Goal: Task Accomplishment & Management: Manage account settings

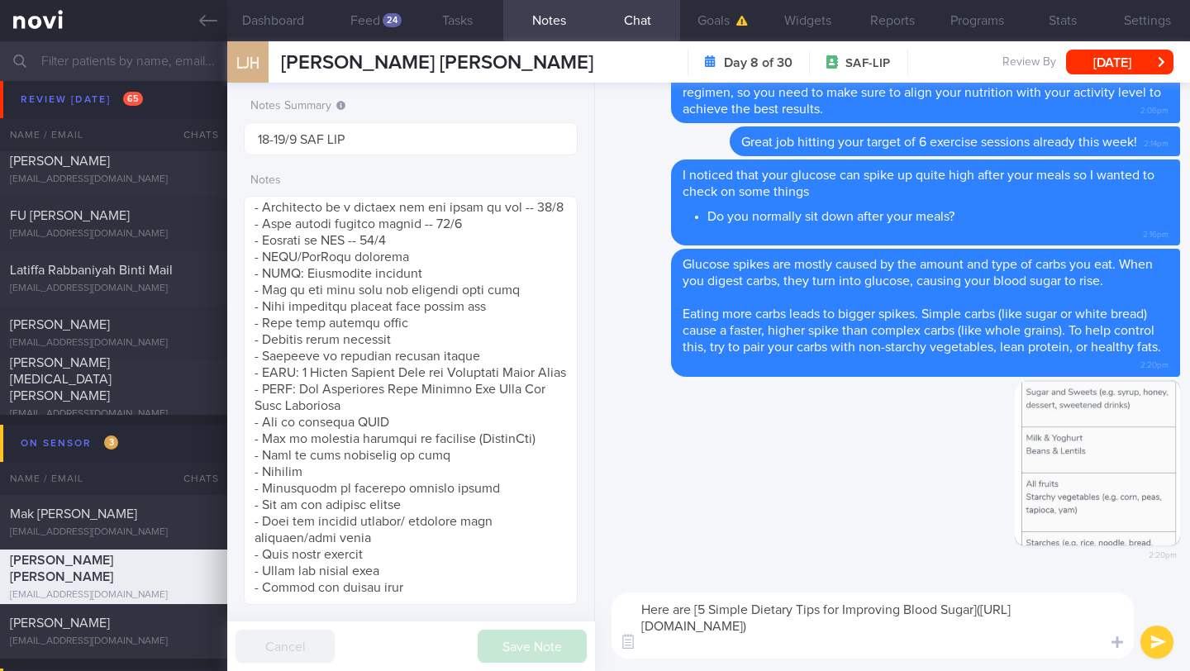
click at [1153, 640] on button "submit" at bounding box center [1157, 642] width 33 height 33
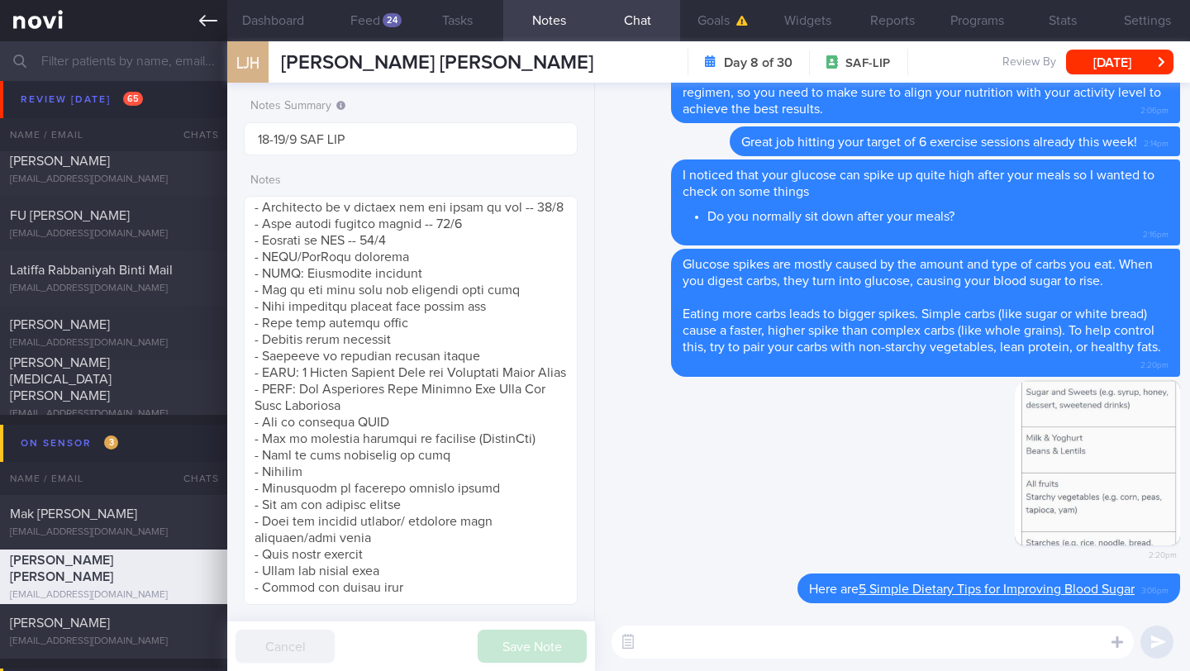
click at [194, 21] on link at bounding box center [113, 20] width 227 height 41
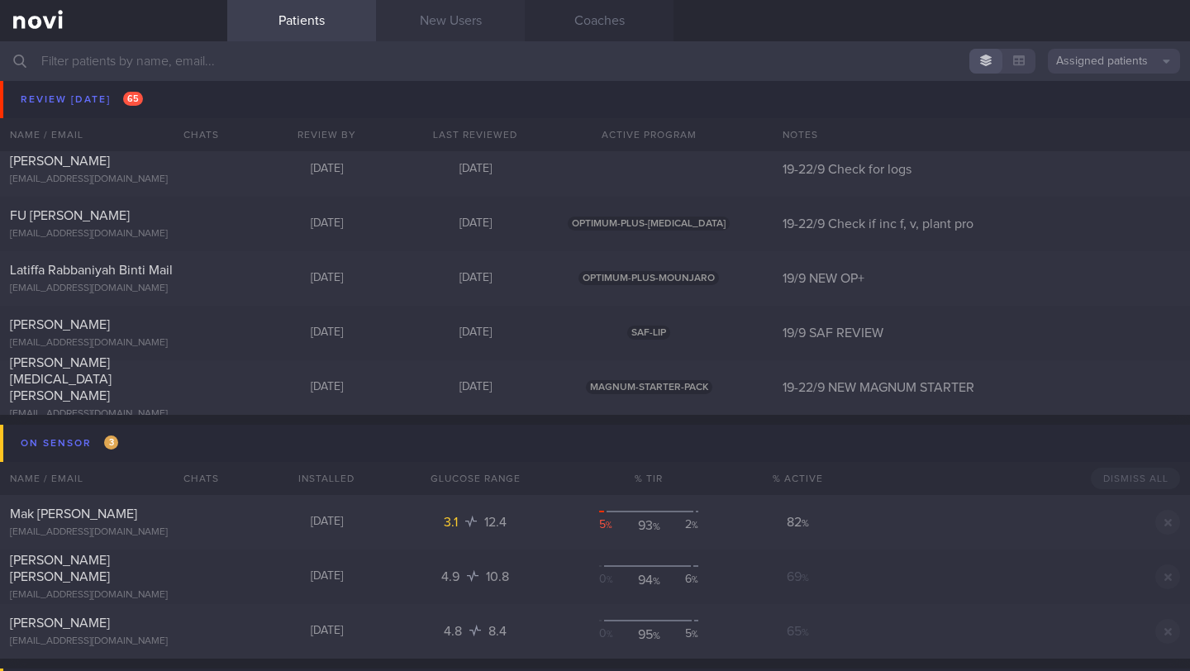
click at [435, 17] on link "New Users" at bounding box center [450, 20] width 149 height 41
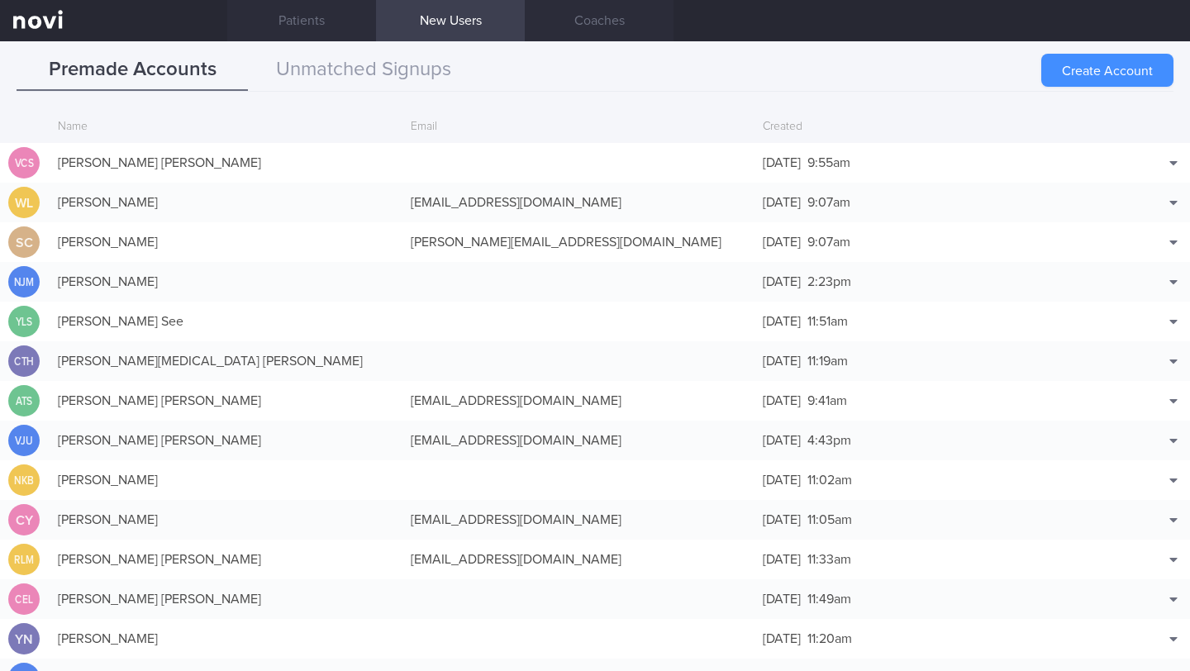
click at [1101, 86] on button "Create Account" at bounding box center [1107, 70] width 132 height 33
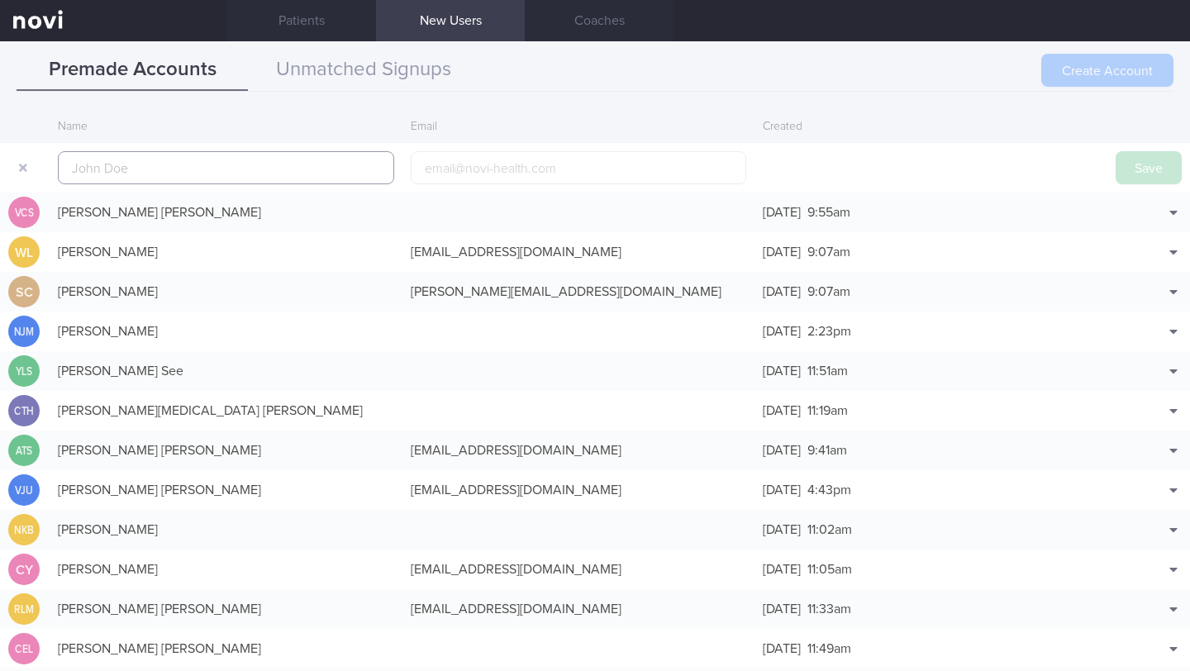
scroll to position [40, 0]
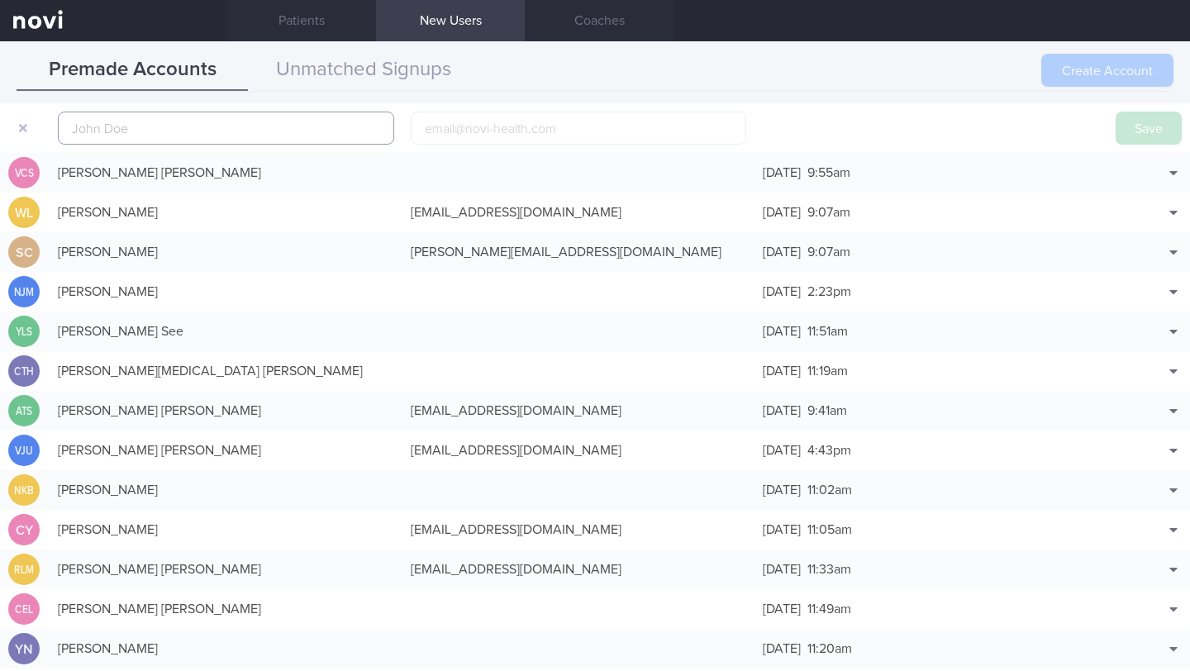
click at [248, 134] on input "text" at bounding box center [226, 128] width 336 height 33
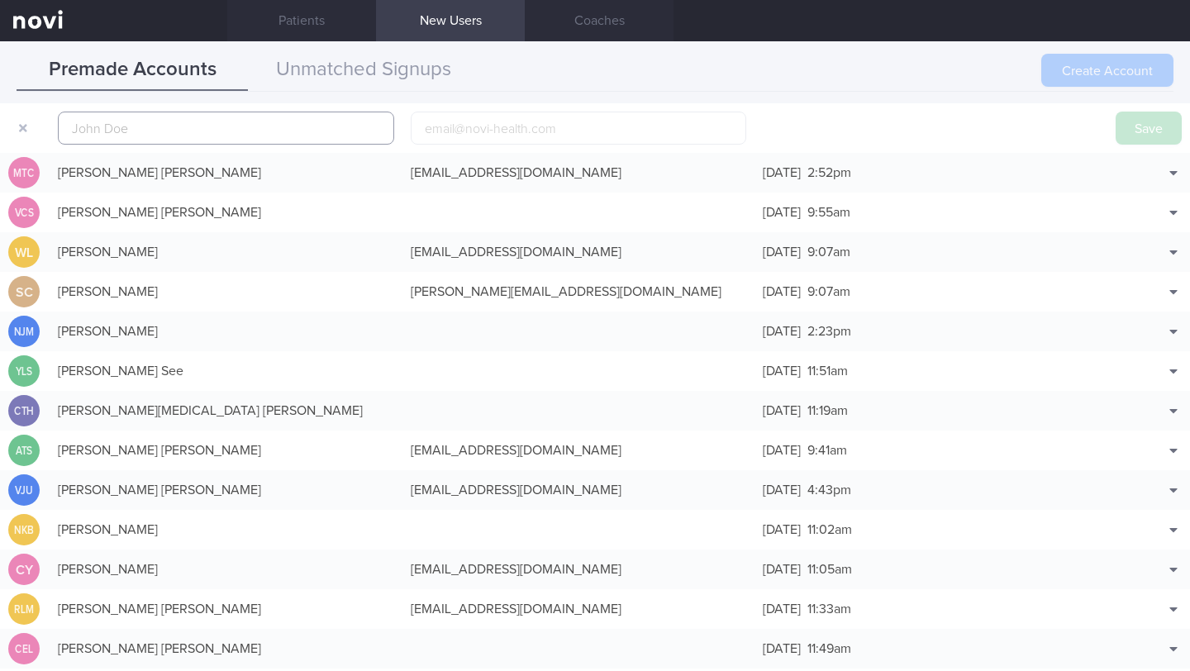
paste input "[PERSON_NAME]"
type input "[PERSON_NAME]"
click at [1127, 138] on button "Save" at bounding box center [1149, 128] width 66 height 33
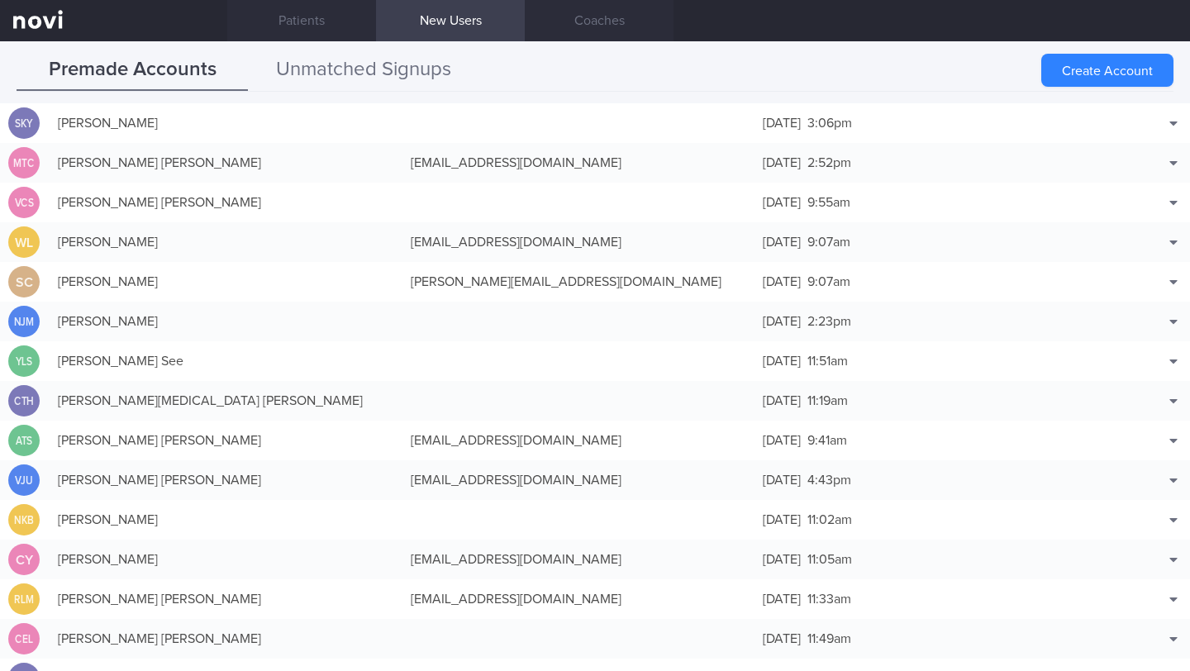
click at [398, 79] on button "Unmatched Signups" at bounding box center [363, 70] width 231 height 41
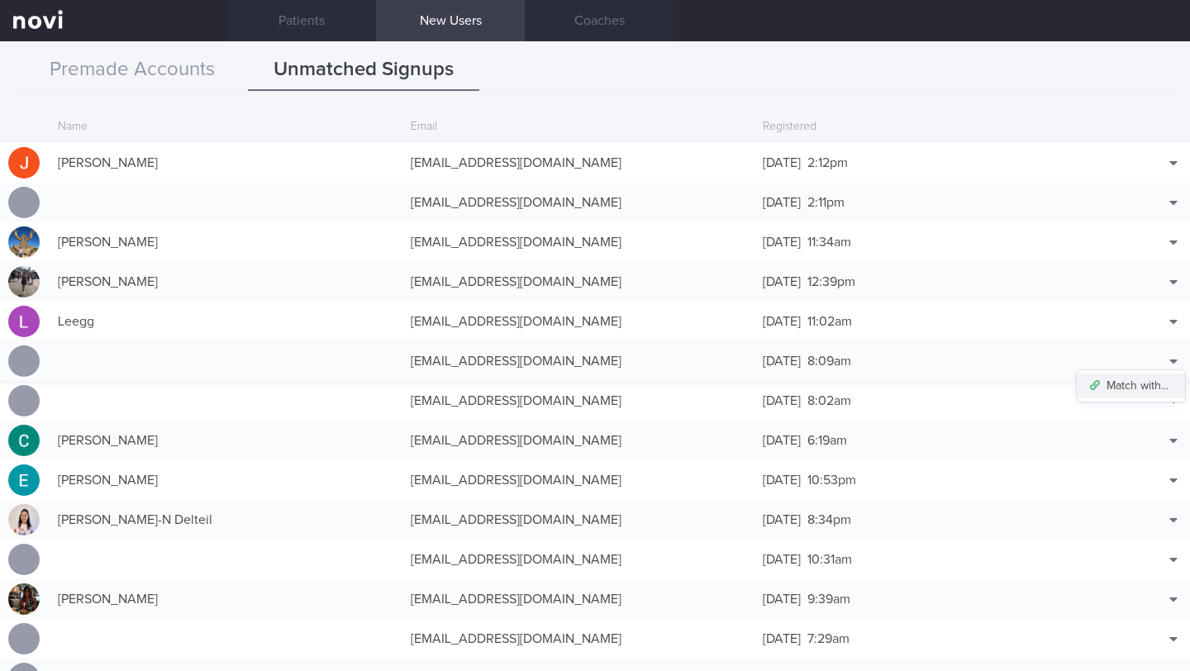
click at [1117, 383] on button "Match with..." at bounding box center [1131, 386] width 108 height 25
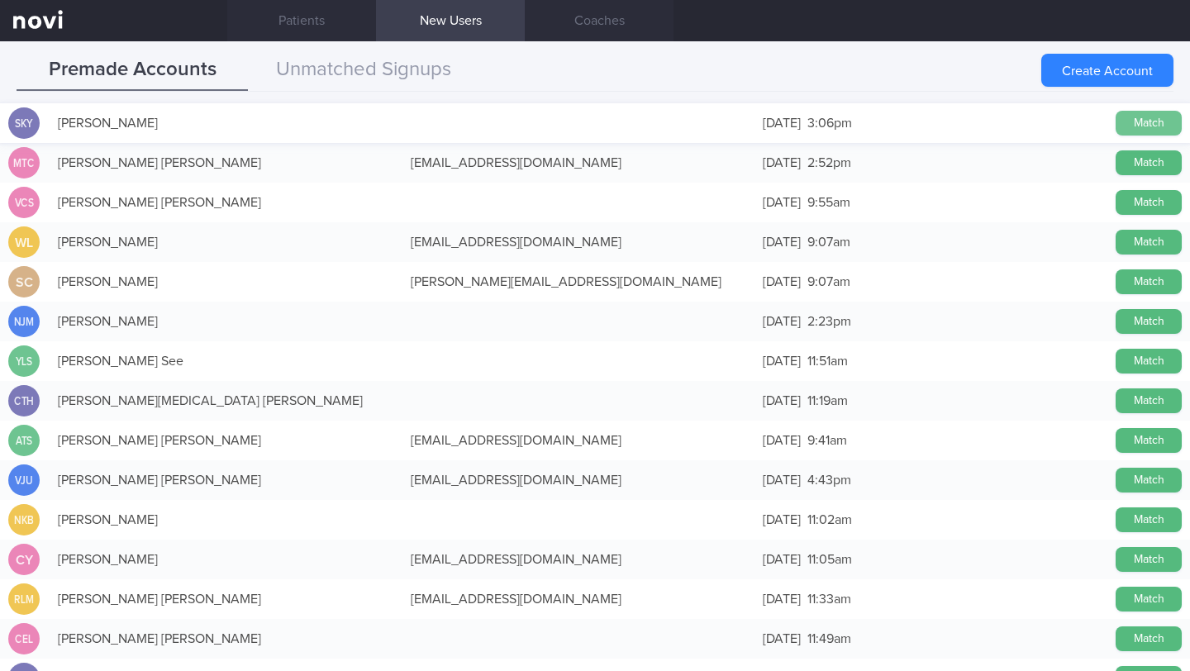
click at [1116, 128] on button "Match" at bounding box center [1149, 123] width 66 height 25
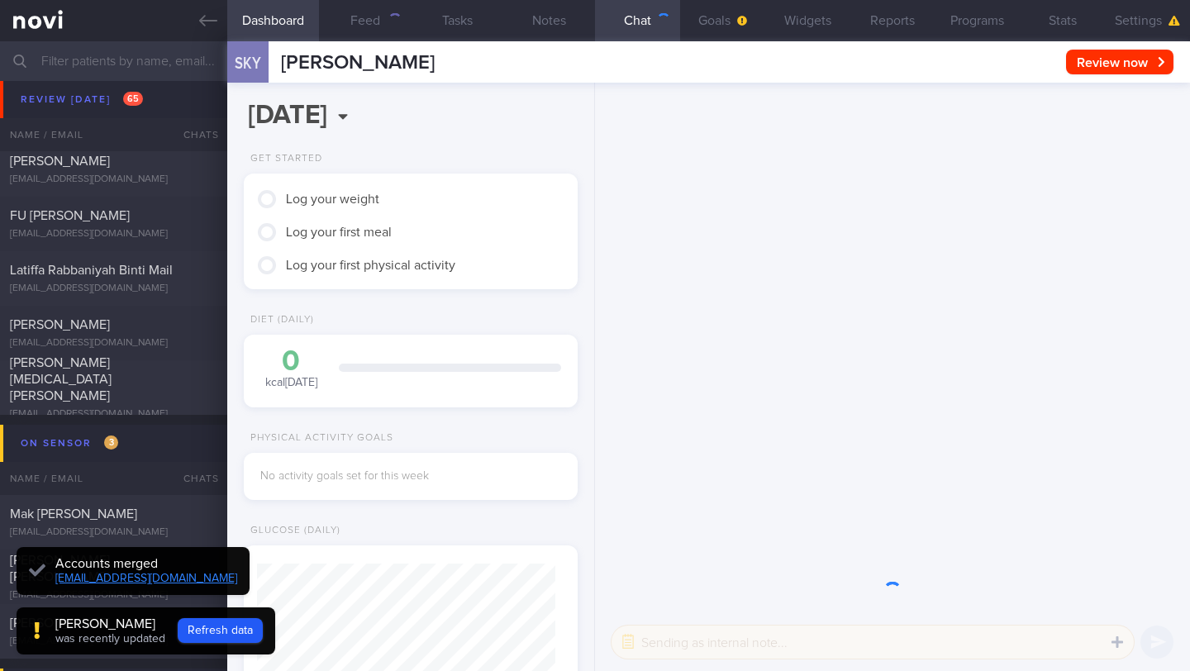
scroll to position [-222, 0]
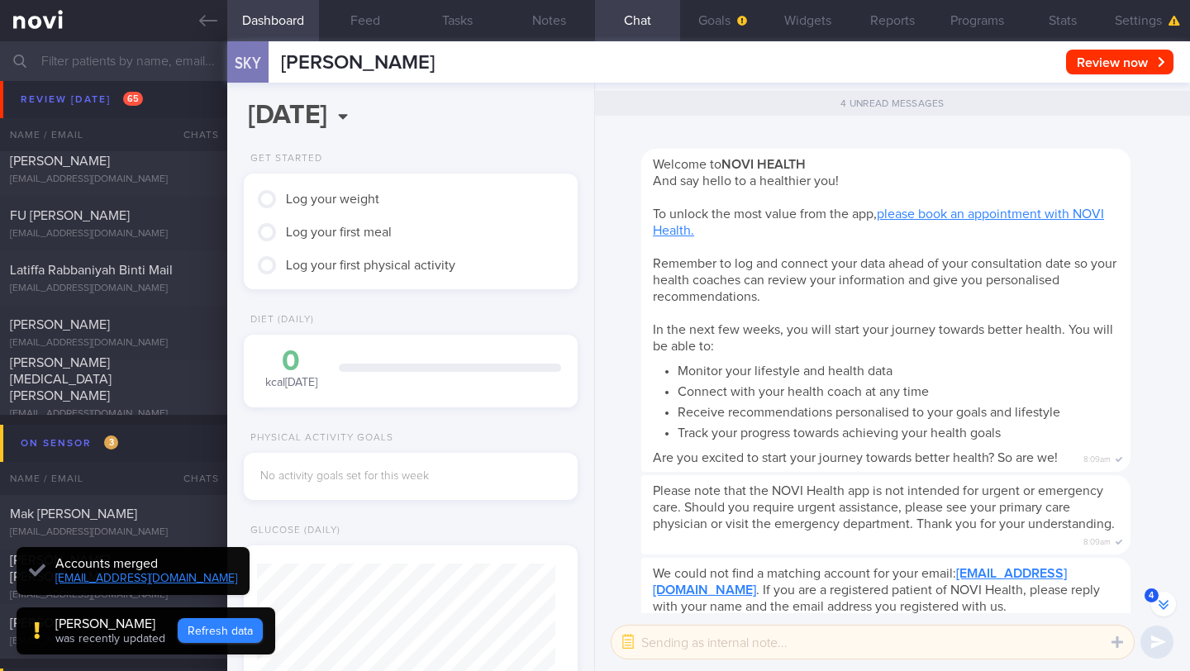
click at [231, 634] on button "Refresh data" at bounding box center [220, 630] width 85 height 25
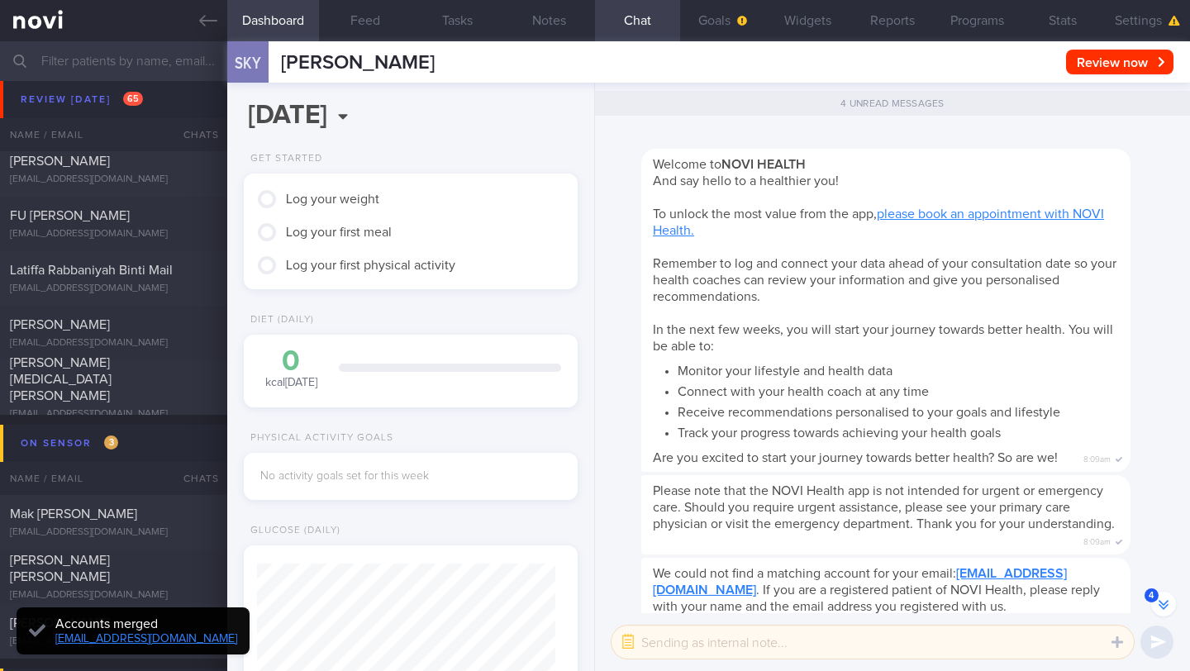
scroll to position [149, 298]
click at [1146, 27] on button "Settings" at bounding box center [1147, 20] width 85 height 41
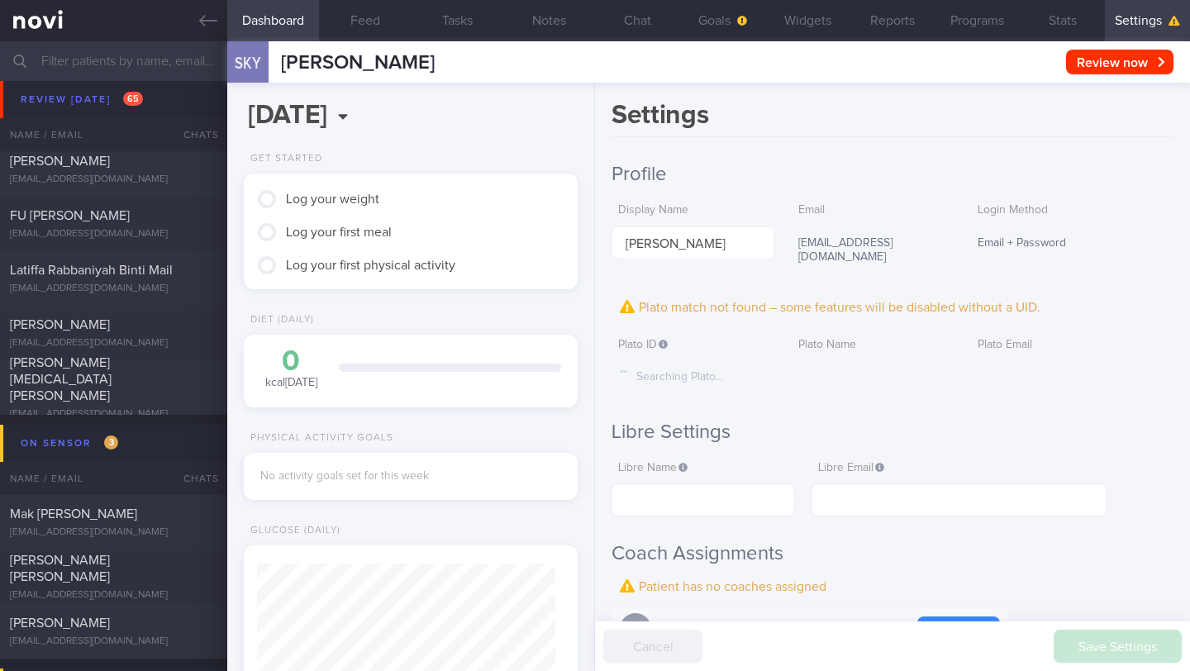
scroll to position [341, 0]
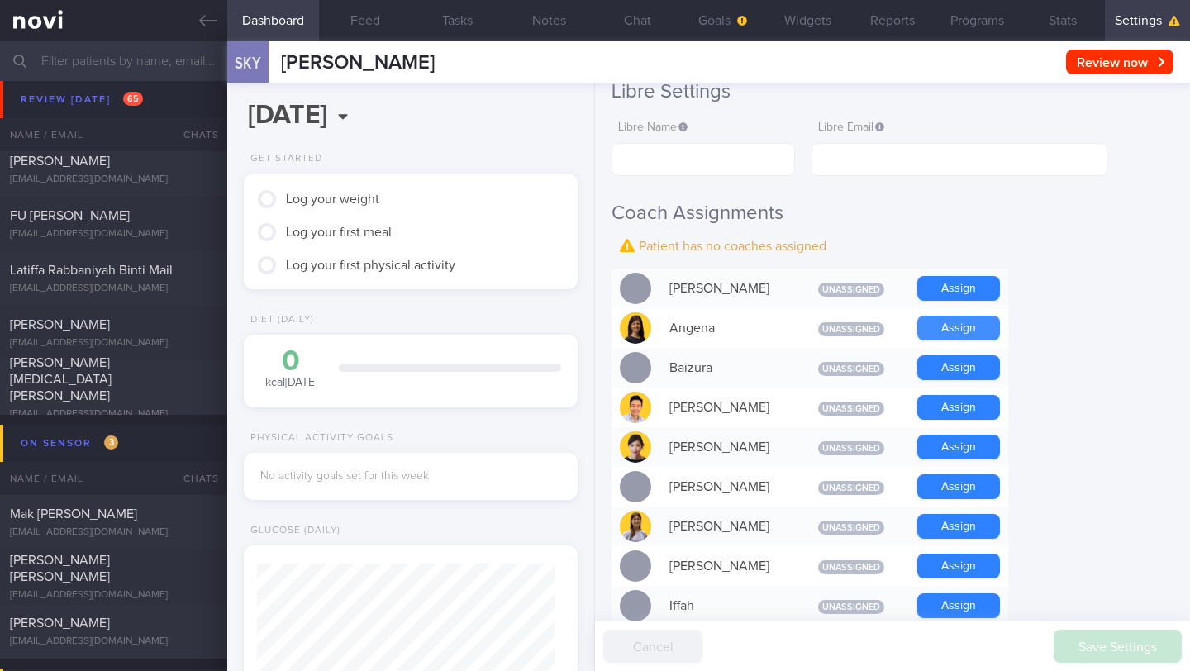
click at [940, 317] on button "Assign" at bounding box center [958, 328] width 83 height 25
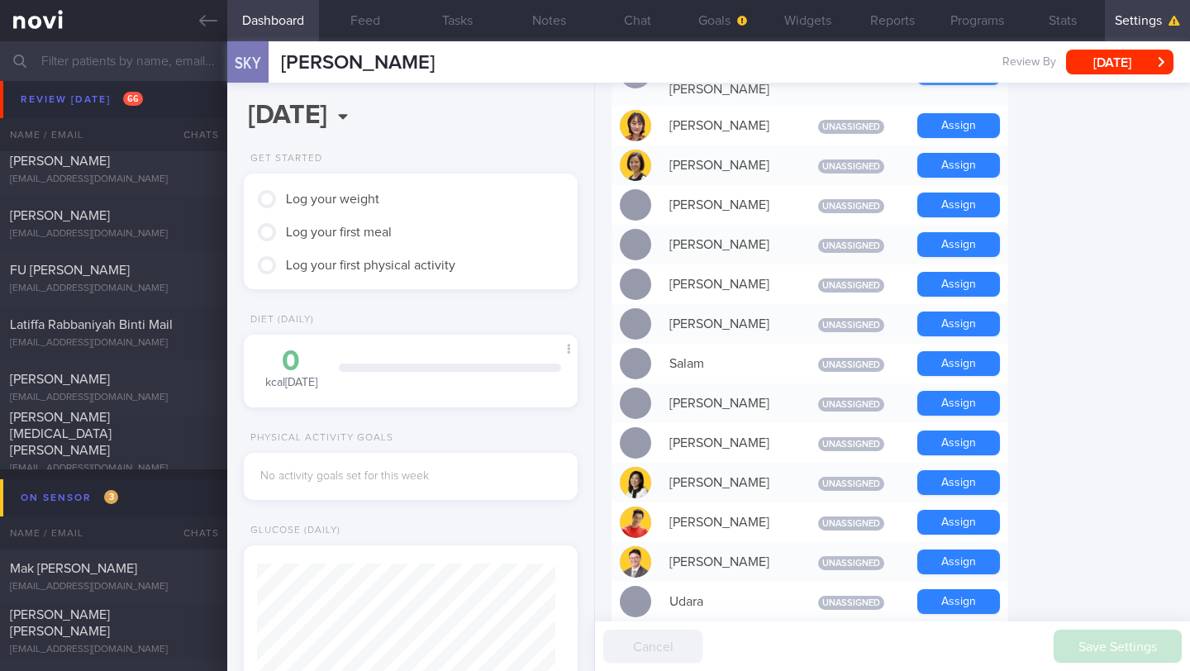
scroll to position [1175, 0]
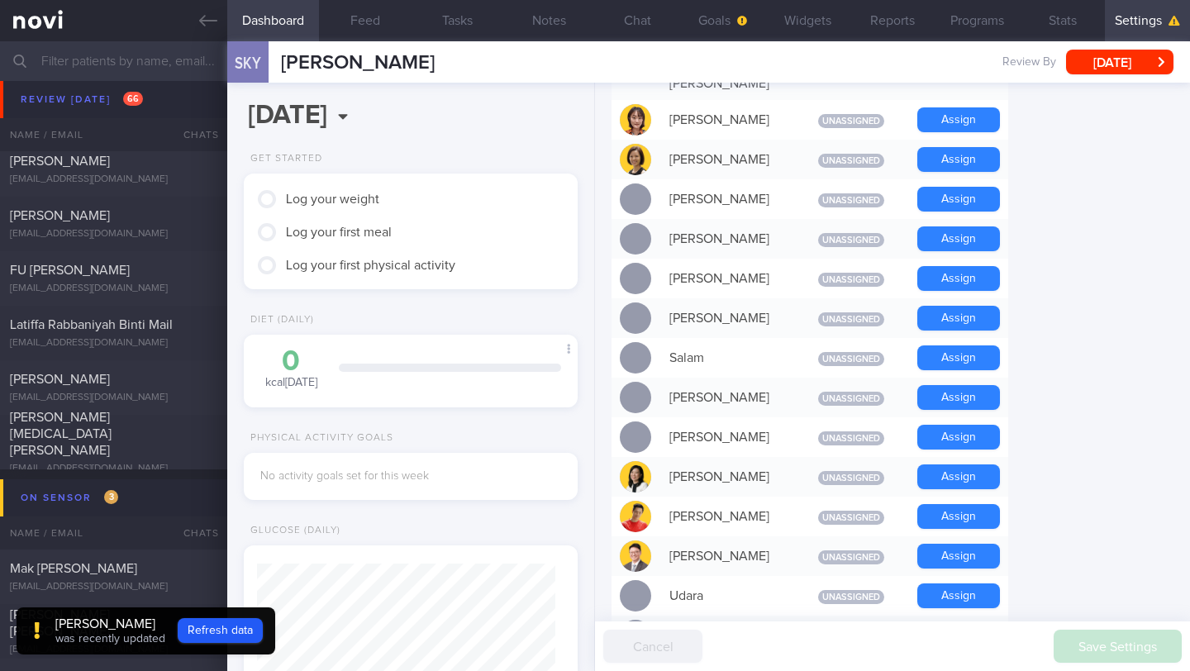
click at [950, 544] on button "Assign" at bounding box center [958, 556] width 83 height 25
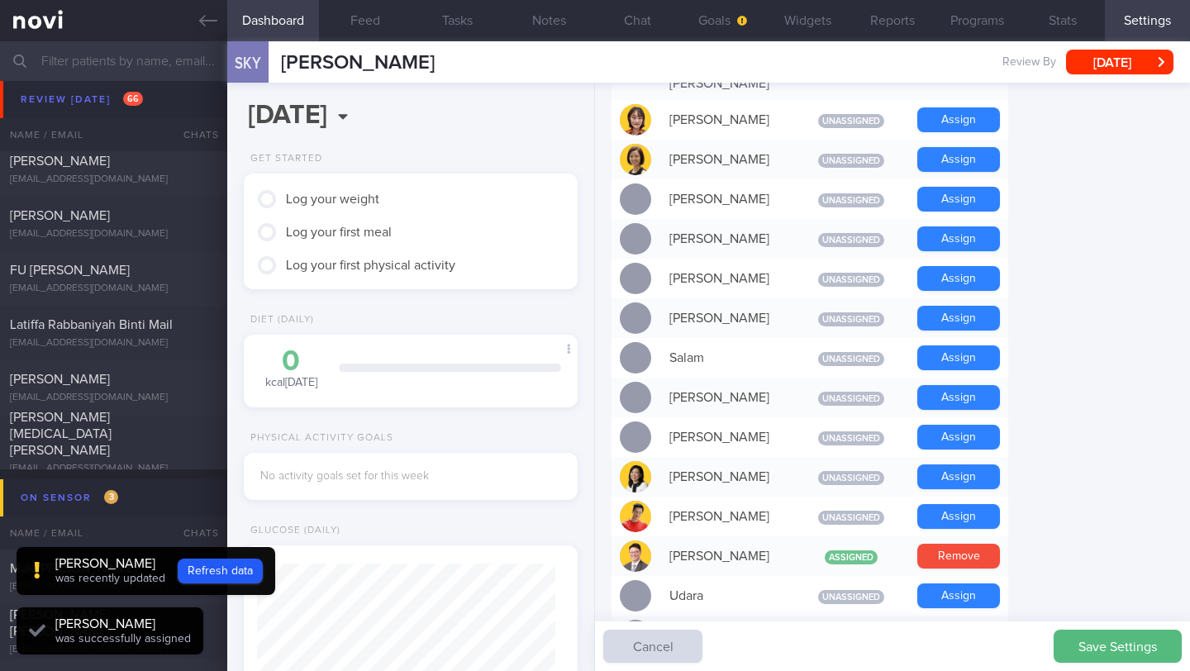
scroll to position [149, 298]
click at [238, 573] on button "Refresh data" at bounding box center [220, 571] width 85 height 25
type input "1fd032a994c2c8487b0936c0df6b57c1"
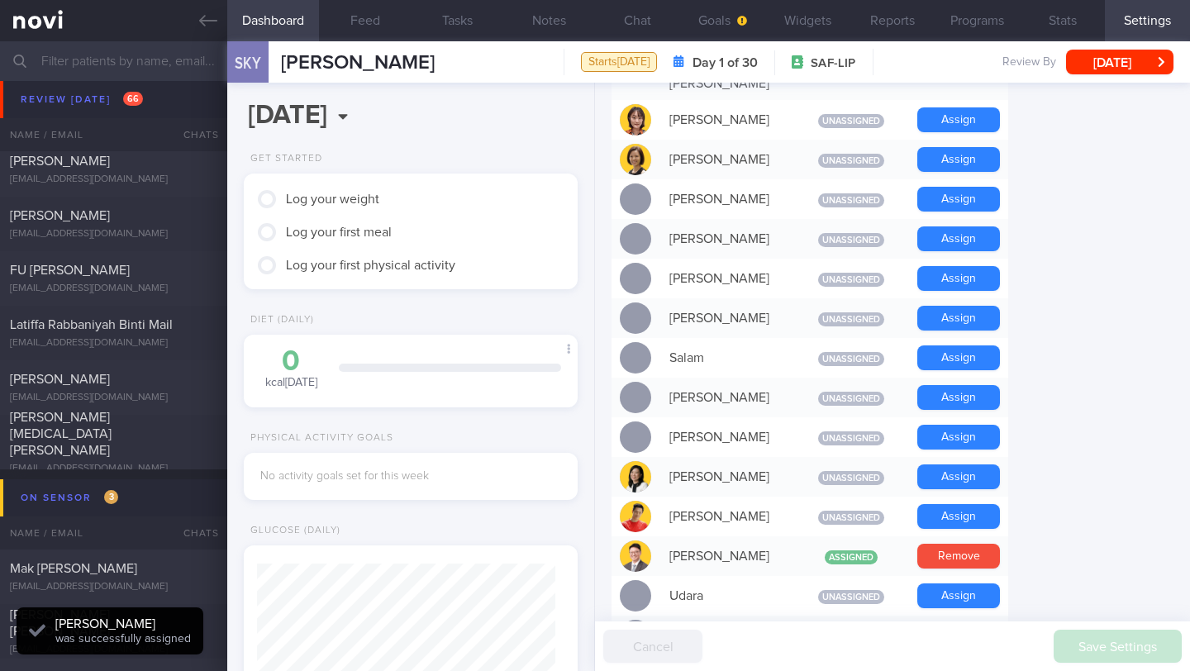
scroll to position [0, 0]
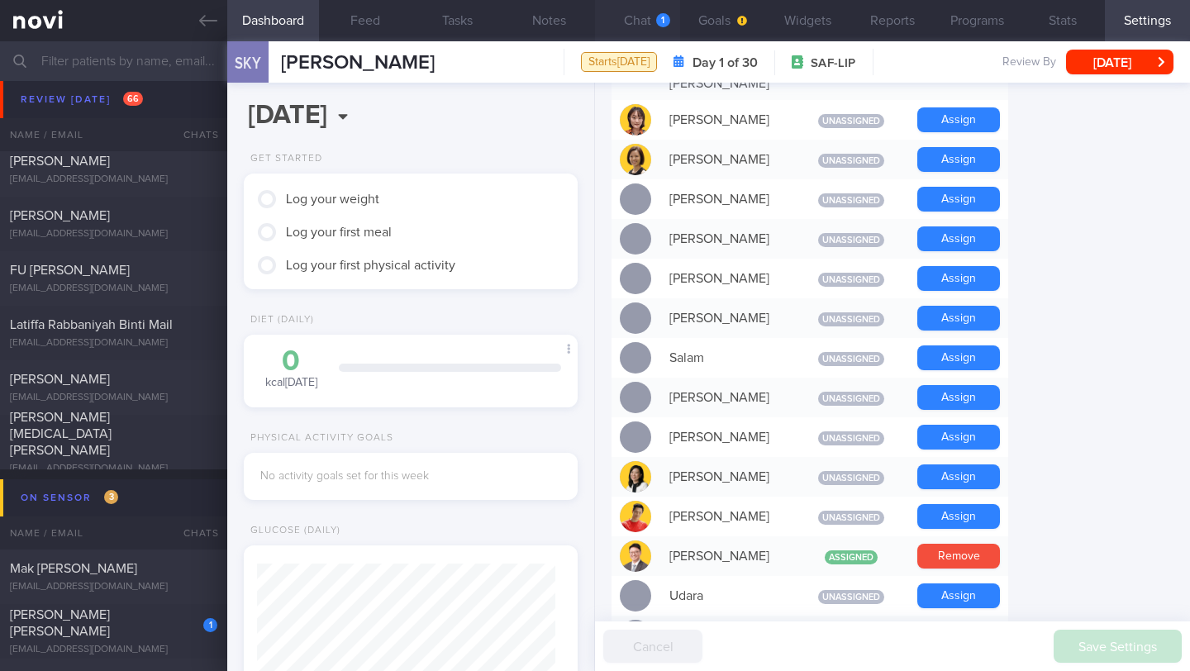
click at [650, 28] on button "Chat 1" at bounding box center [637, 20] width 85 height 41
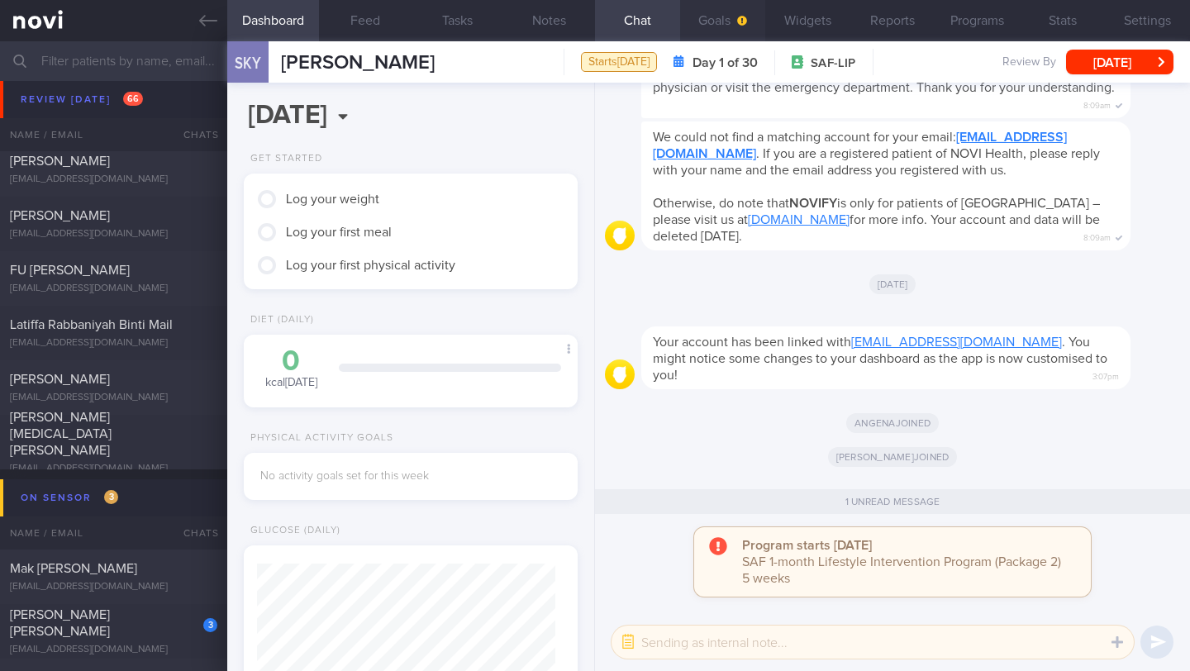
click at [726, 26] on button "Goals" at bounding box center [722, 20] width 85 height 41
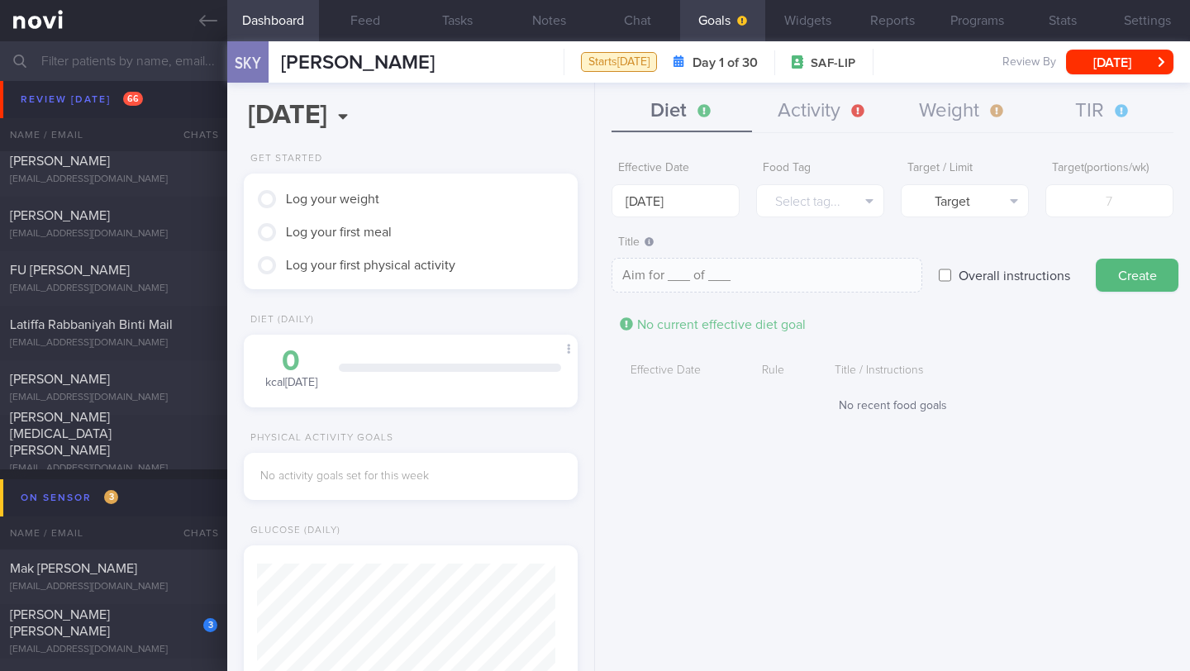
click at [682, 99] on button "Diet" at bounding box center [682, 111] width 141 height 41
click at [663, 200] on input "[DATE]" at bounding box center [676, 200] width 128 height 33
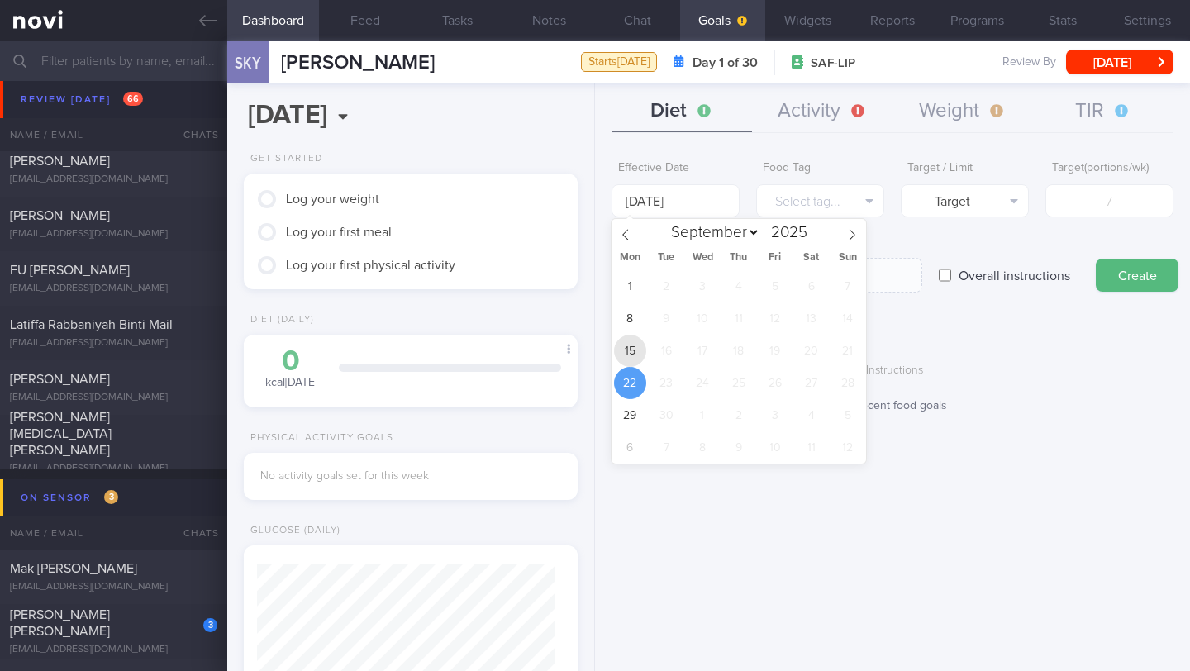
click at [641, 347] on span "15" at bounding box center [630, 351] width 32 height 32
type input "[DATE]"
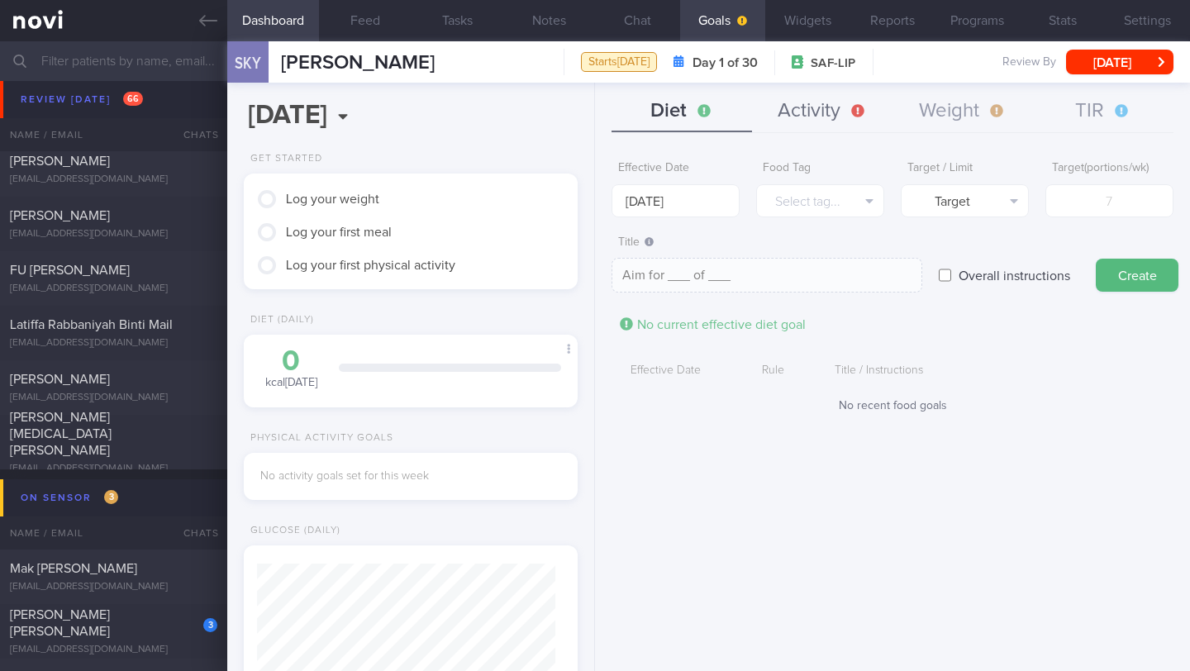
click at [790, 115] on button "Activity" at bounding box center [822, 111] width 141 height 41
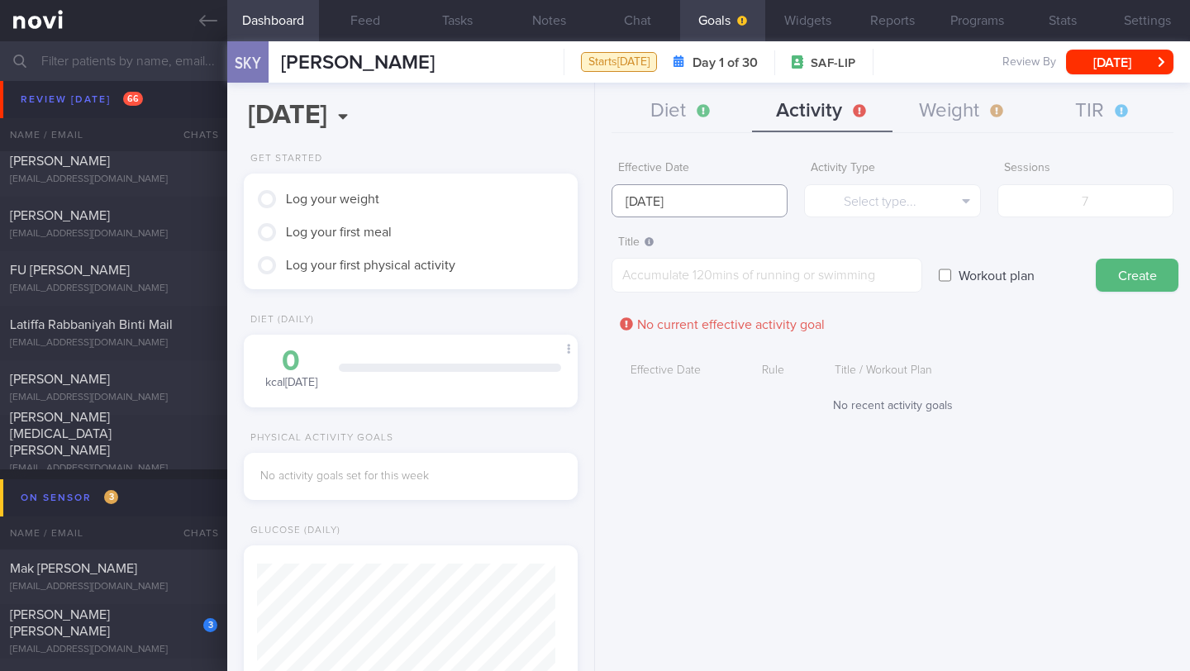
click at [729, 210] on input "[DATE]" at bounding box center [700, 200] width 176 height 33
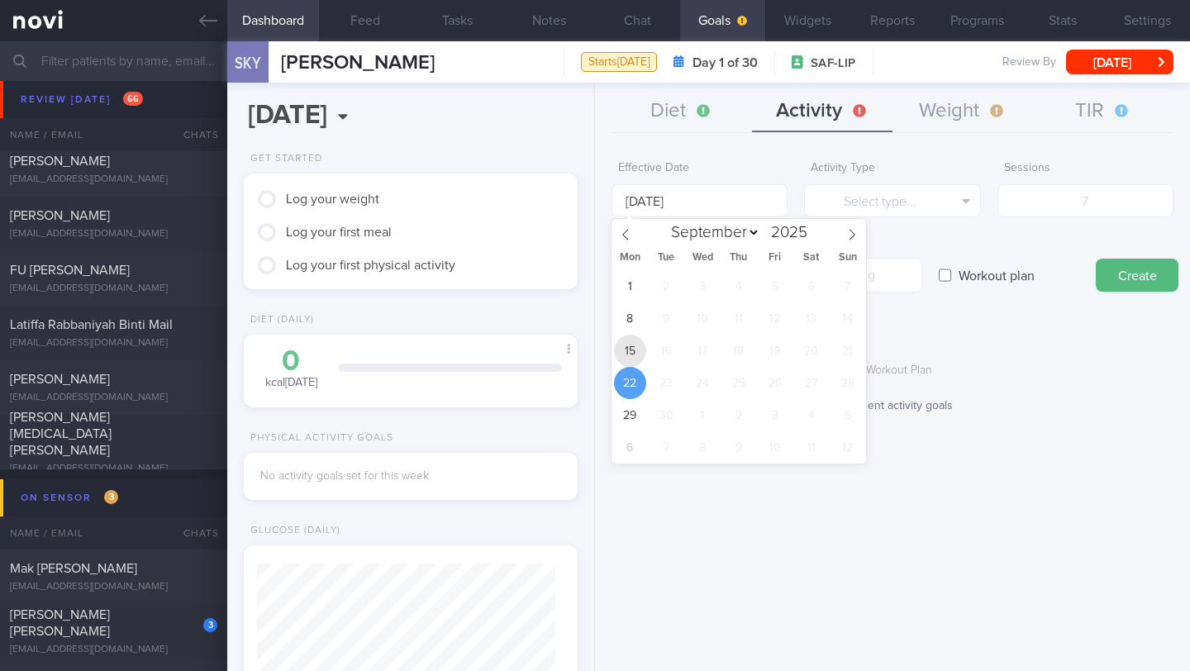
click at [636, 354] on span "15" at bounding box center [630, 351] width 32 height 32
type input "[DATE]"
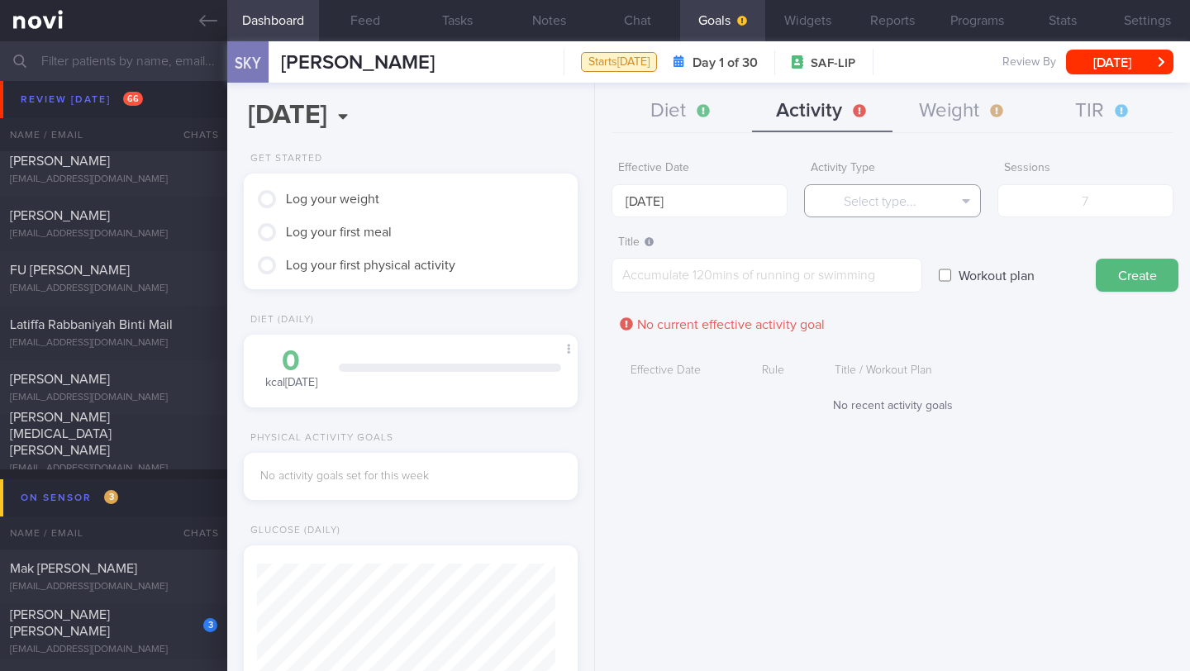
click at [855, 210] on button "Select type..." at bounding box center [892, 200] width 176 height 33
click at [879, 309] on button "Steps" at bounding box center [892, 307] width 174 height 25
click at [1070, 195] on input "number" at bounding box center [1086, 200] width 176 height 33
type input "70000"
click at [817, 292] on textarea at bounding box center [767, 275] width 311 height 35
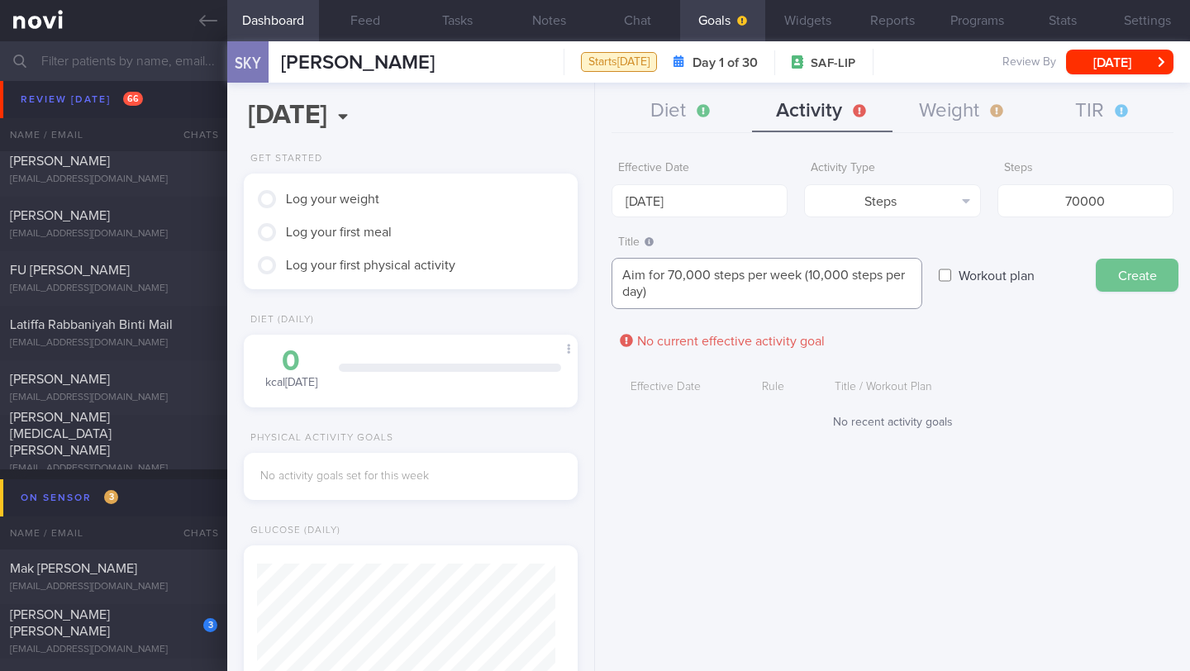
type textarea "Aim for 70,000 steps per week (10,000 steps per day)"
click at [1109, 283] on button "Create" at bounding box center [1137, 275] width 83 height 33
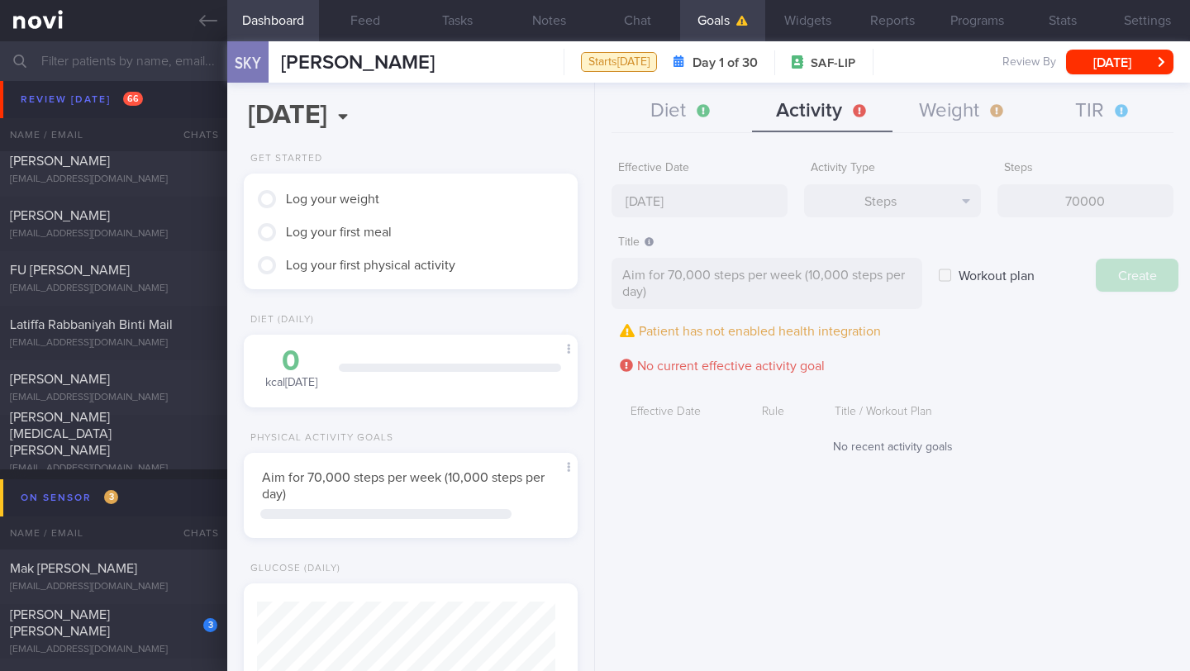
type input "[DATE]"
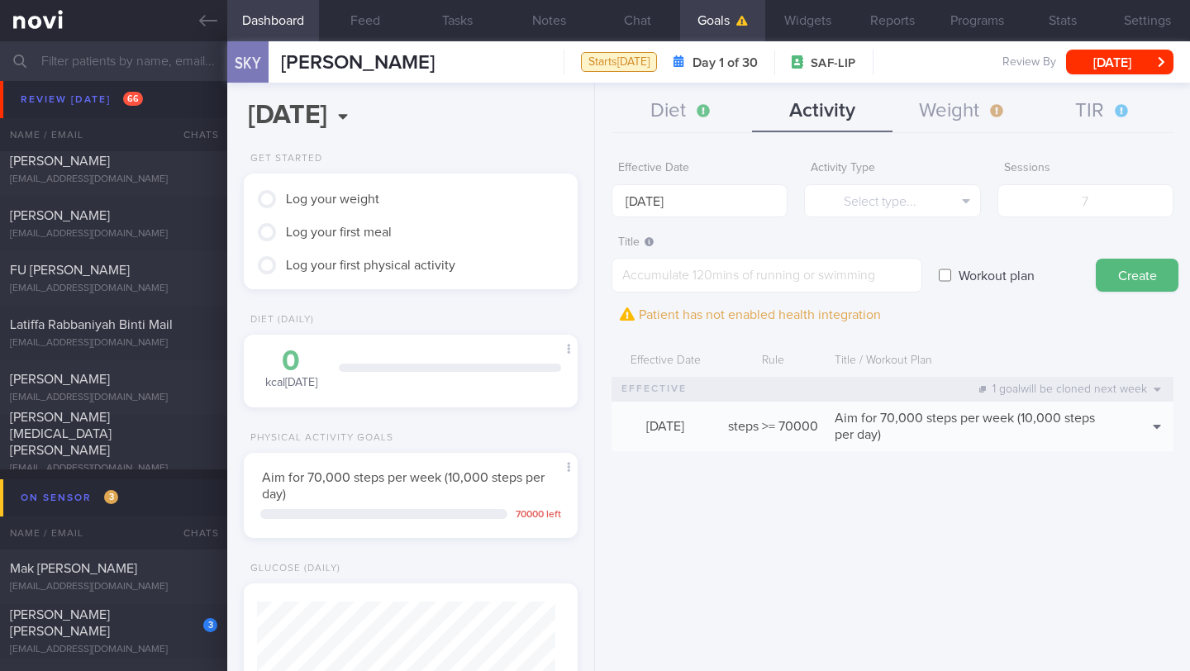
scroll to position [163, 0]
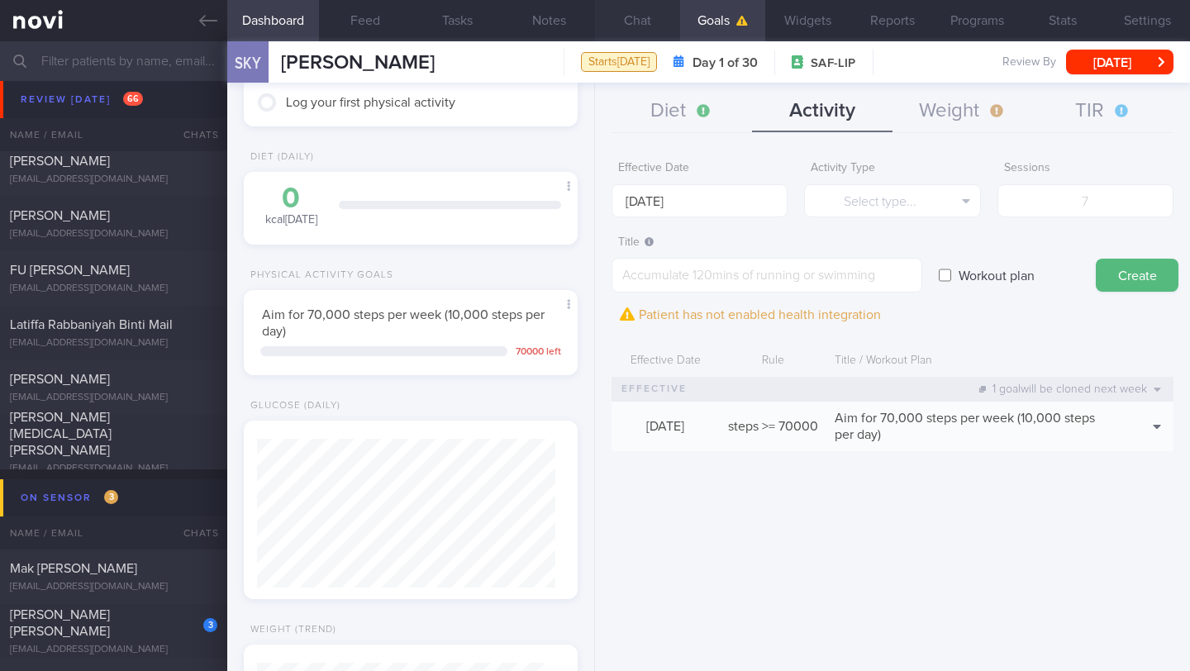
click at [632, 30] on button "Chat" at bounding box center [637, 20] width 85 height 41
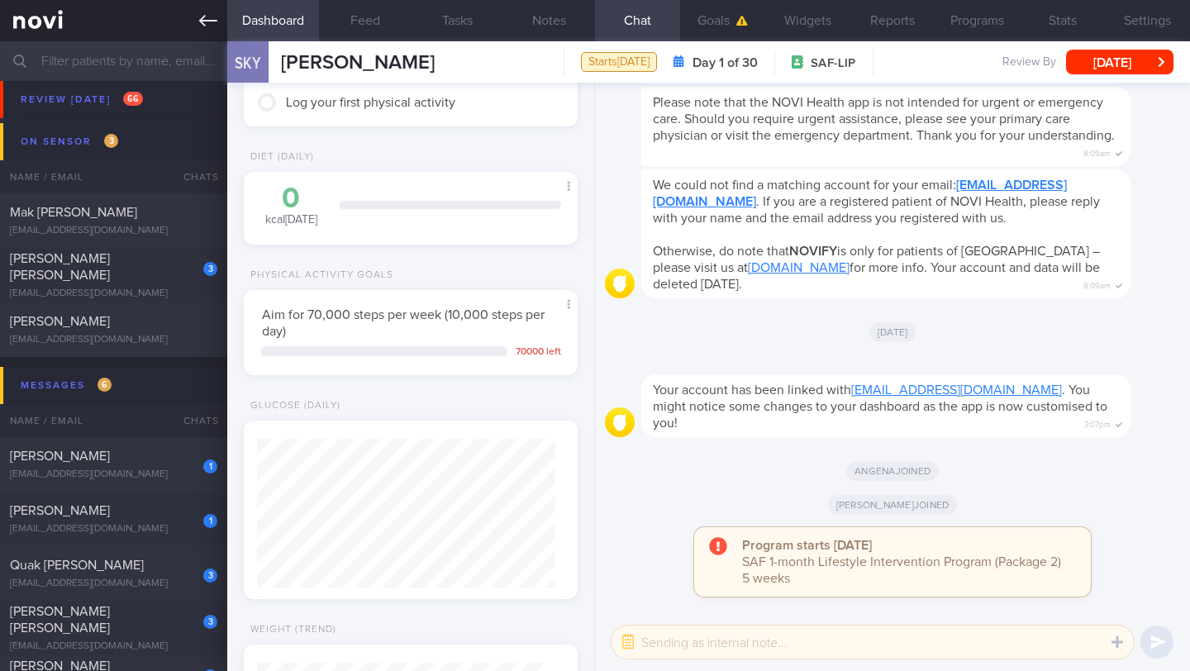
scroll to position [826357, 826210]
click at [617, 645] on button "button" at bounding box center [628, 642] width 30 height 30
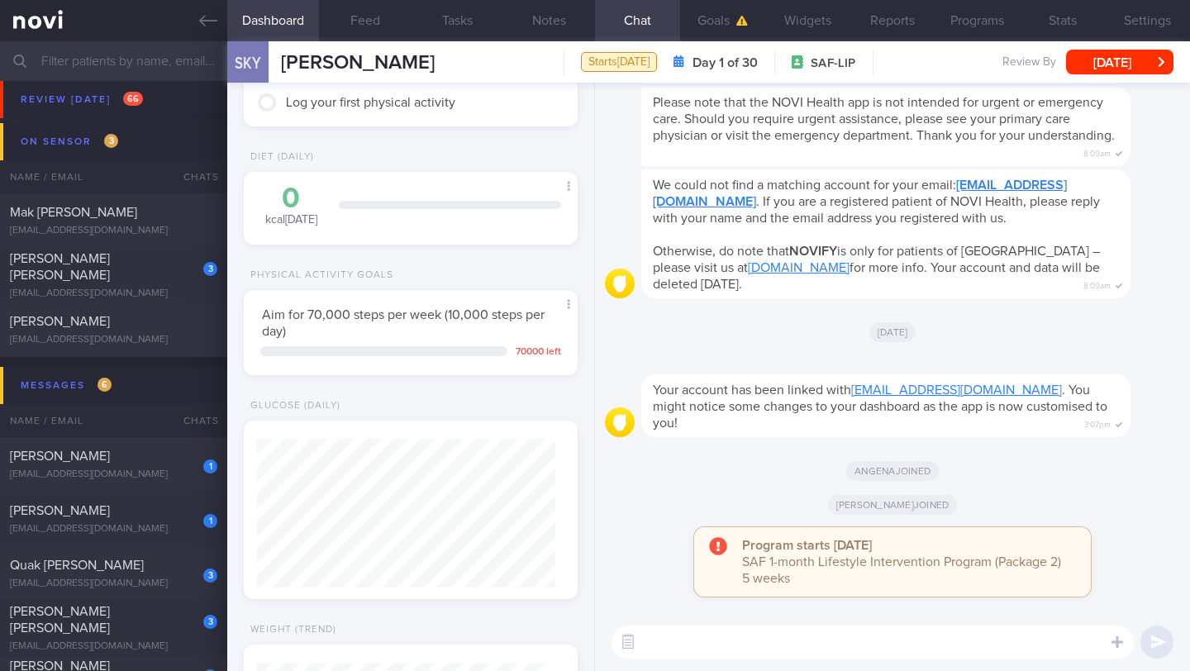
click at [654, 641] on textarea at bounding box center [873, 642] width 522 height 33
paste textarea "Lo ______, Ip dol s ametcons adipisci elit sed doeiu. Temp inc utla 6 etdol, ma…"
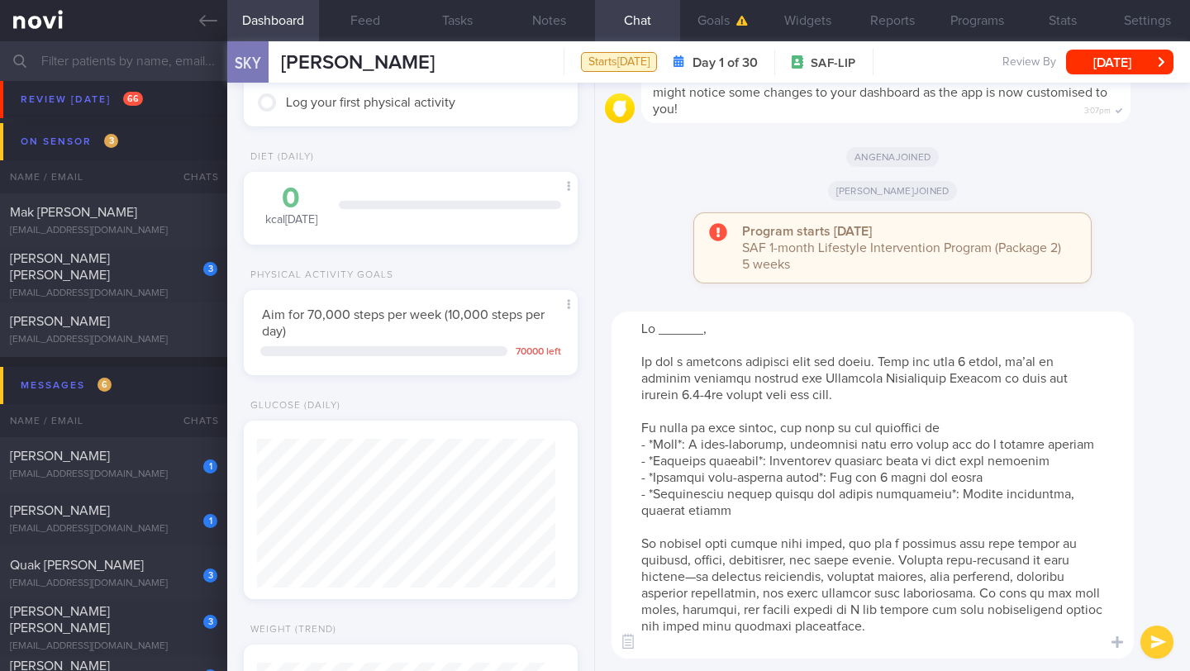
scroll to position [0, 0]
drag, startPoint x: 703, startPoint y: 333, endPoint x: 660, endPoint y: 334, distance: 43.8
click at [660, 334] on textarea at bounding box center [873, 485] width 522 height 347
drag, startPoint x: 889, startPoint y: 361, endPoint x: 614, endPoint y: 364, distance: 275.2
click at [614, 364] on textarea at bounding box center [873, 485] width 522 height 347
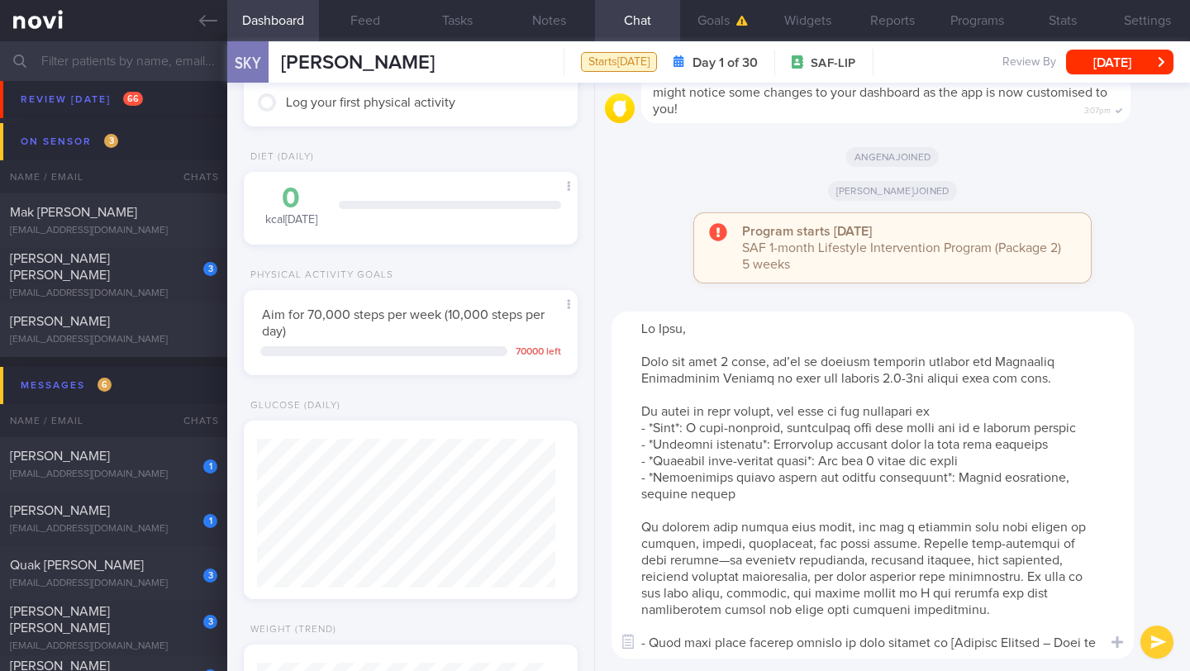
click at [922, 378] on textarea at bounding box center [873, 485] width 522 height 347
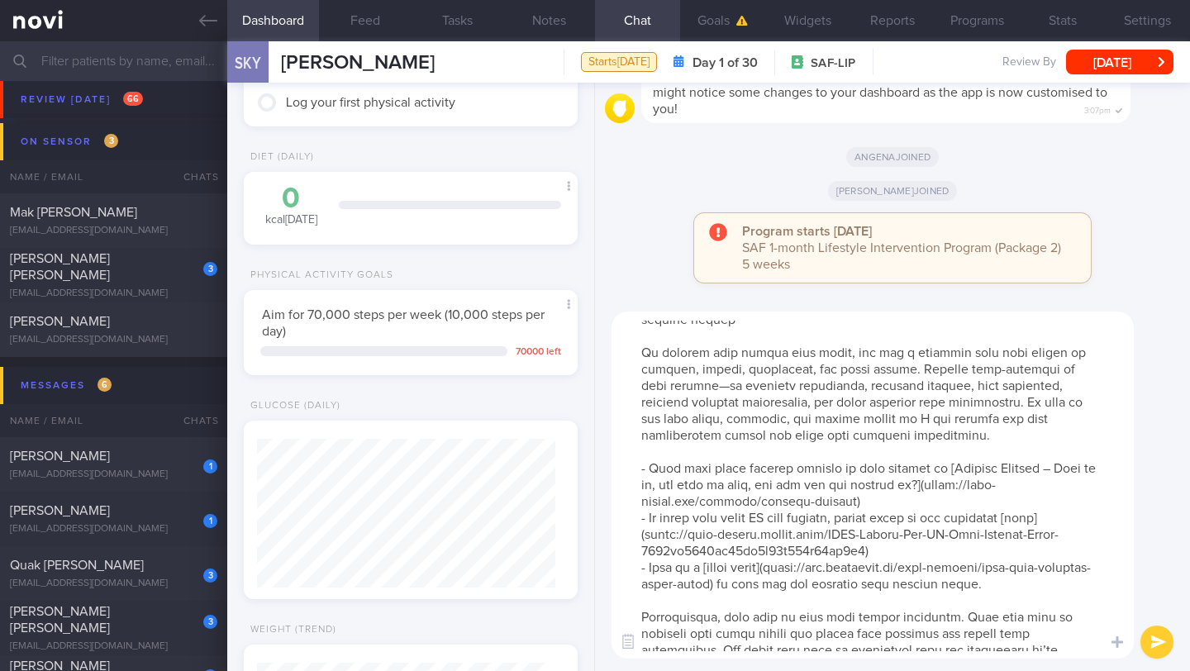
scroll to position [247, 0]
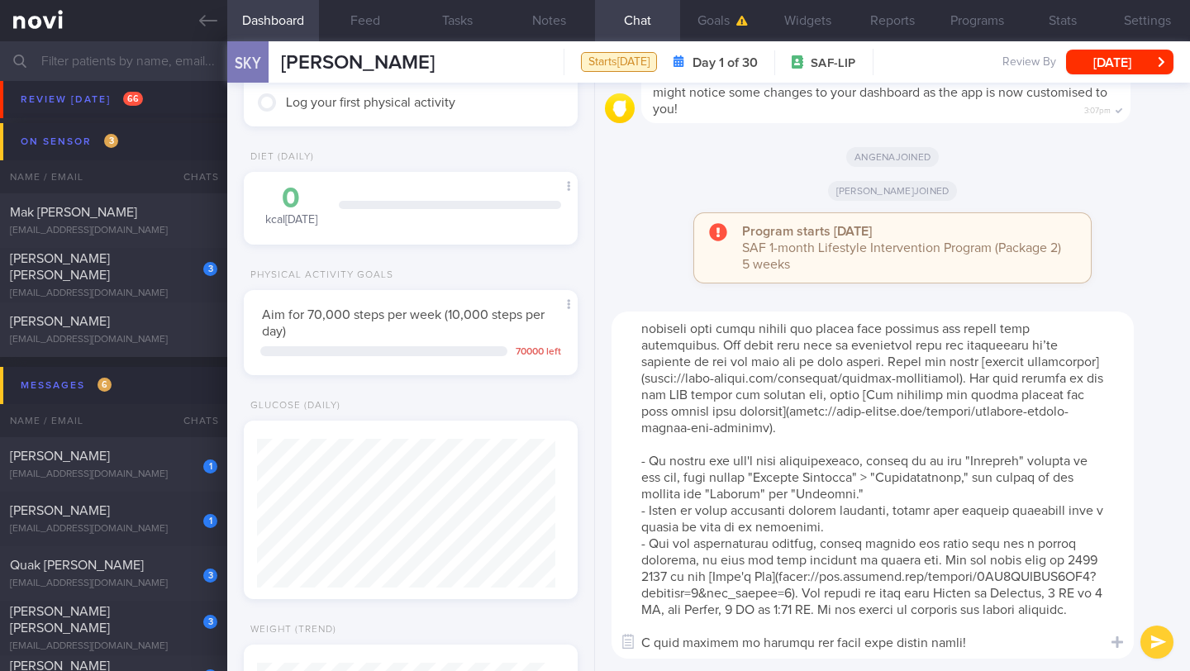
type textarea "Lo Ipsu, Dolo sit amet 1 conse, ad’el se doeiusm temporin utlabor etd Magnaaliq…"
click at [1169, 643] on button "submit" at bounding box center [1157, 642] width 33 height 33
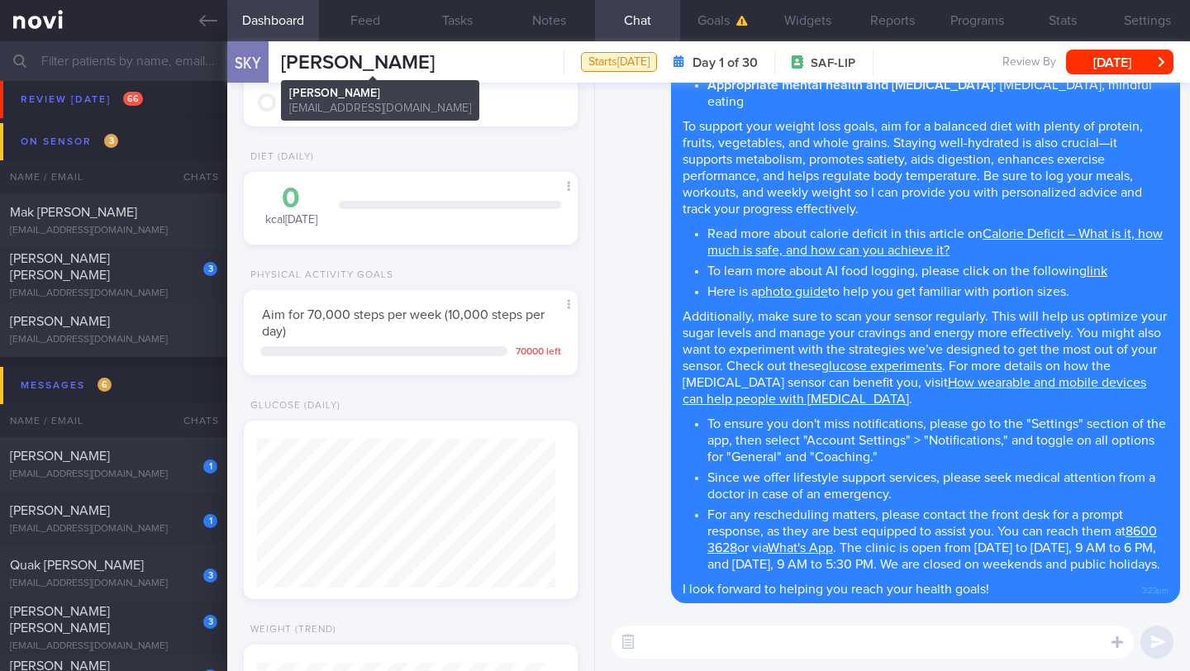
drag, startPoint x: 469, startPoint y: 56, endPoint x: 277, endPoint y: 60, distance: 191.8
click at [277, 60] on div "SKY [PERSON_NAME] [PERSON_NAME] [PERSON_NAME] [EMAIL_ADDRESS][DOMAIN_NAME] Star…" at bounding box center [708, 61] width 963 height 41
copy span "[PERSON_NAME]"
click at [967, 28] on button "Programs" at bounding box center [977, 20] width 85 height 41
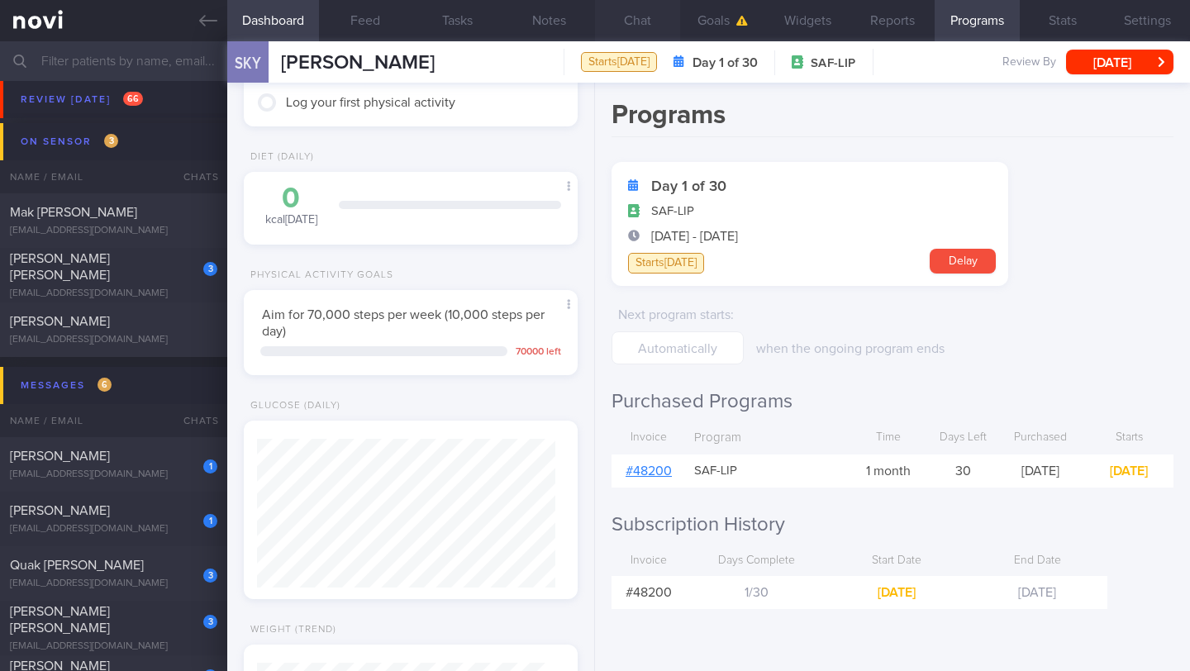
click at [629, 19] on button "Chat" at bounding box center [637, 20] width 85 height 41
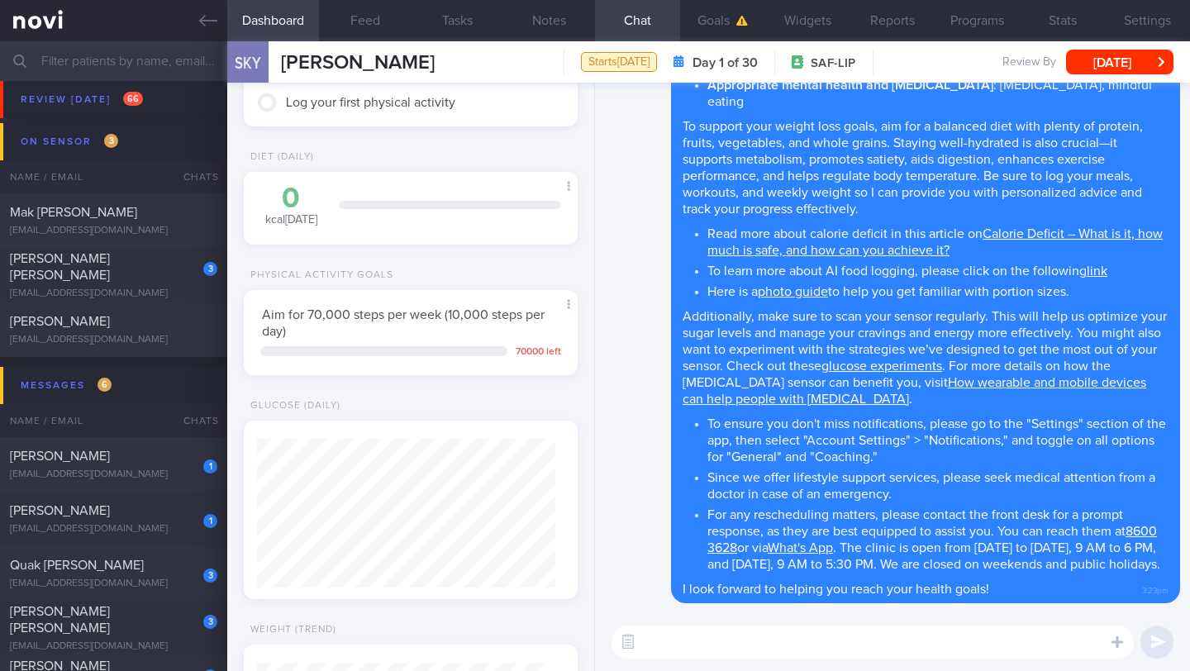
click at [671, 636] on textarea at bounding box center [873, 642] width 522 height 33
paste textarea "[URL][DOMAIN_NAME]"
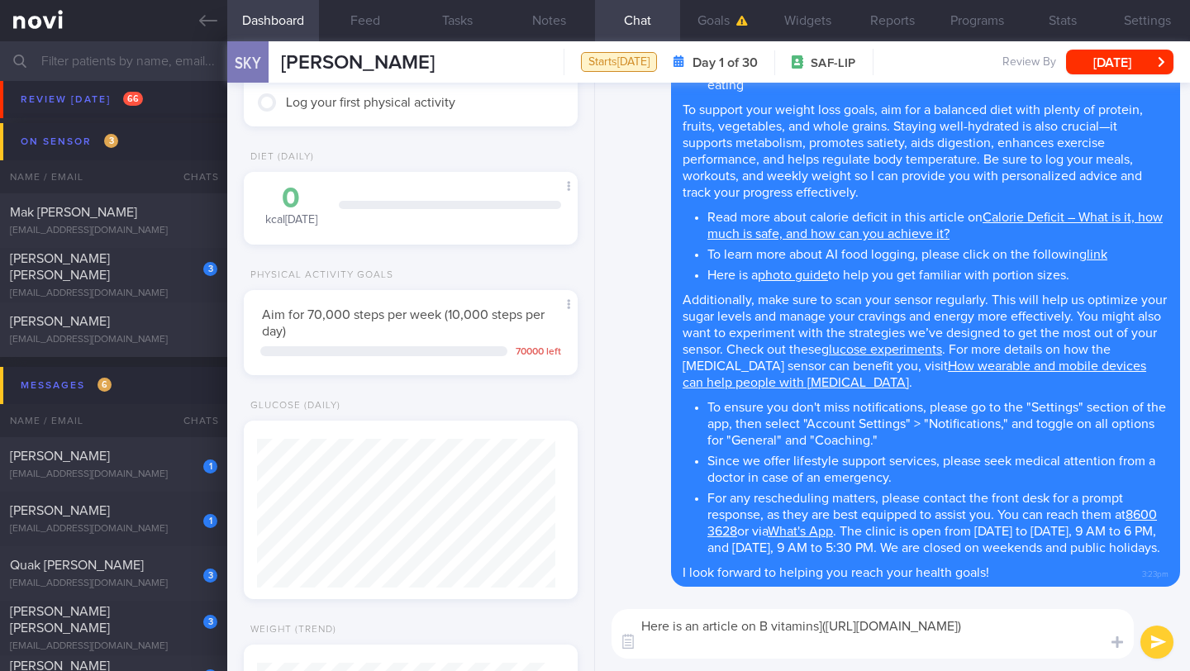
click at [759, 626] on textarea "Here is an article on B vitamins]([URL][DOMAIN_NAME])" at bounding box center [873, 634] width 522 height 50
type textarea "Here is an article on [B vitamins]([URL][DOMAIN_NAME]) to give more context to …"
click at [1159, 642] on button "submit" at bounding box center [1157, 642] width 33 height 33
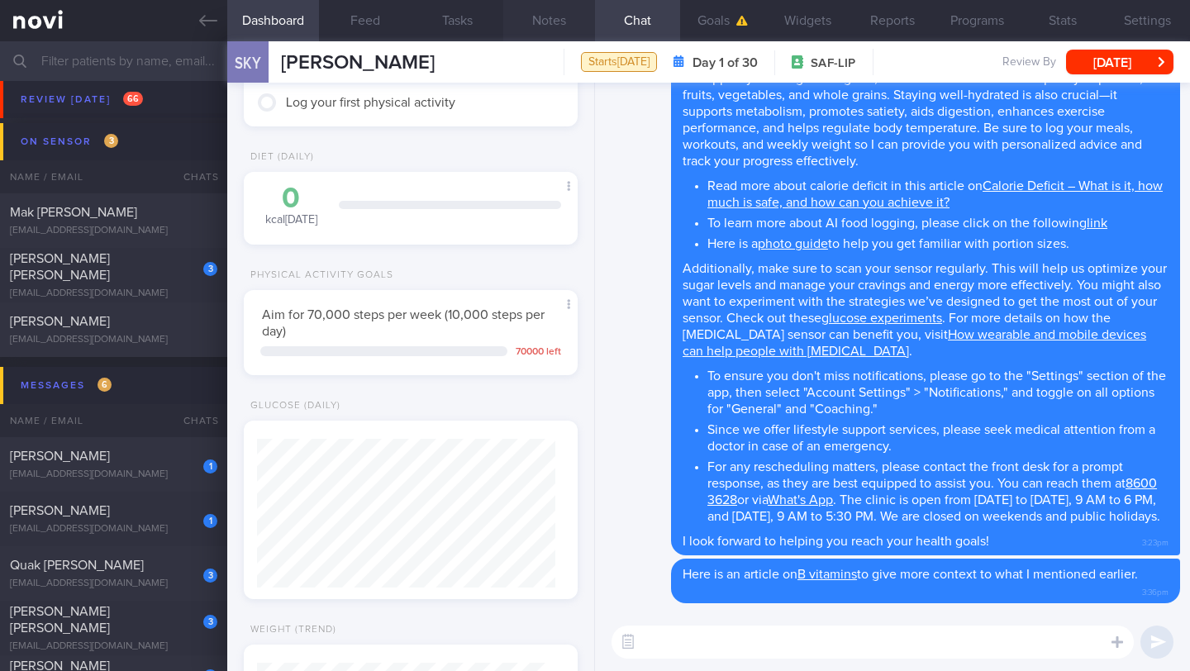
click at [560, 27] on button "Notes" at bounding box center [549, 20] width 92 height 41
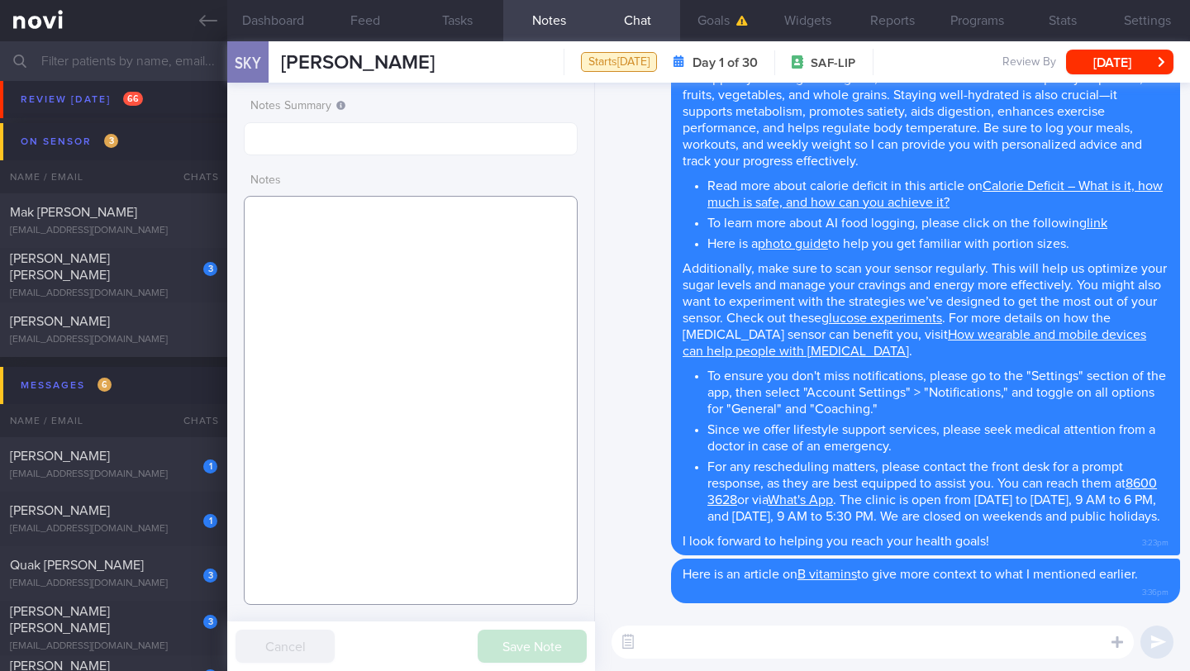
click at [482, 296] on textarea at bounding box center [411, 400] width 334 height 409
click at [416, 299] on textarea at bounding box center [411, 400] width 334 height 409
paste textarea "SUPPORT NEEDED: CHALLENGE: Wt Targets: - Pmhx: - Meds: - Social hx: - Diet: - E…"
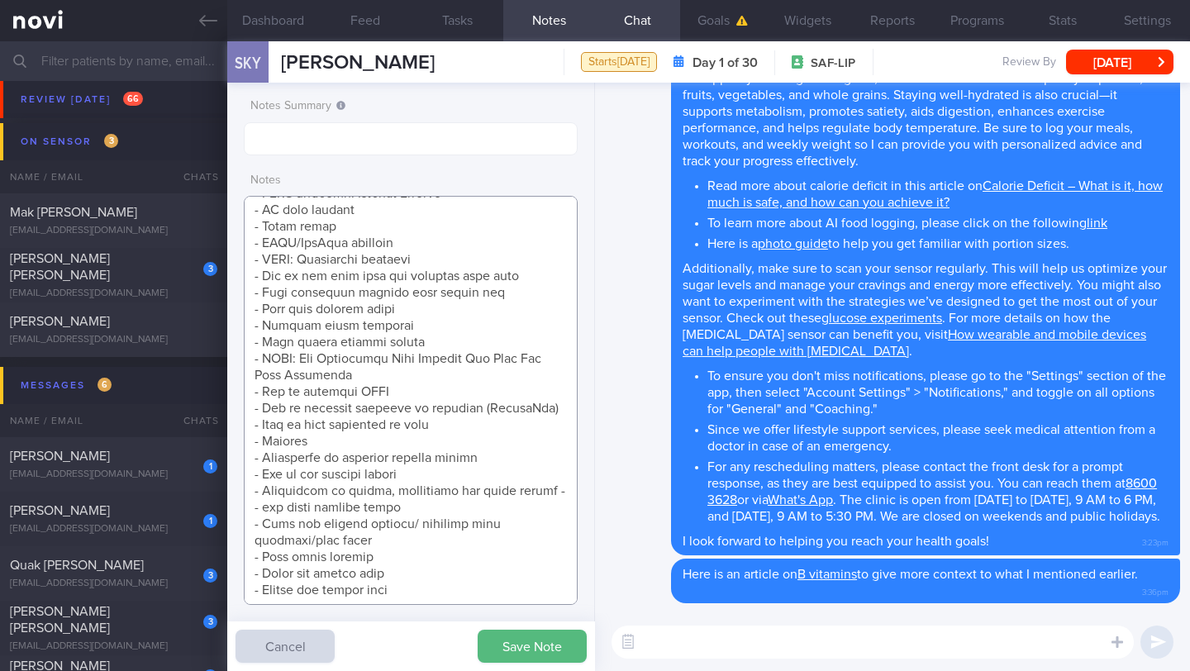
scroll to position [301, 0]
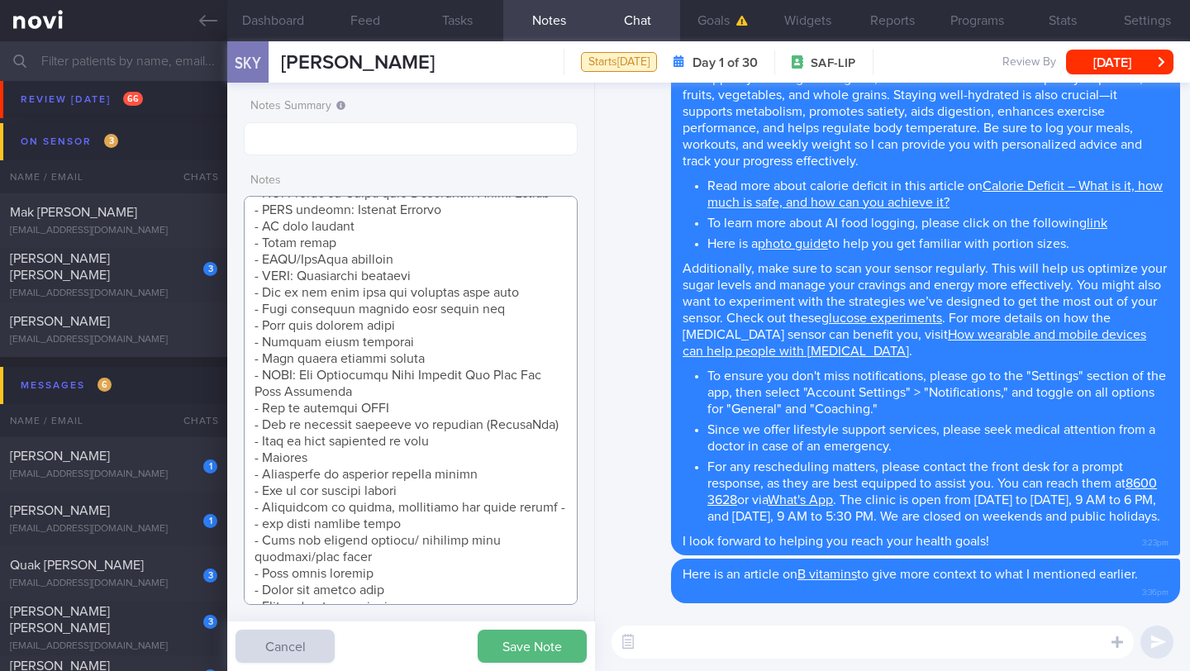
click at [383, 252] on textarea at bounding box center [411, 400] width 334 height 409
click at [392, 247] on textarea at bounding box center [411, 400] width 334 height 409
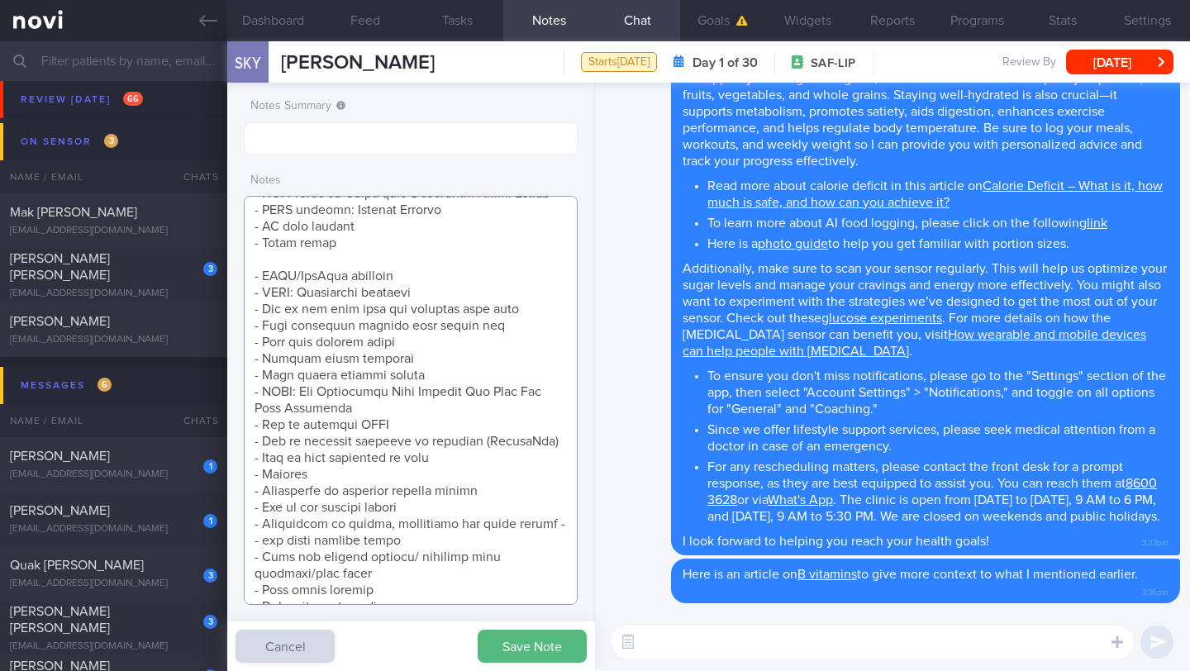
scroll to position [353, 0]
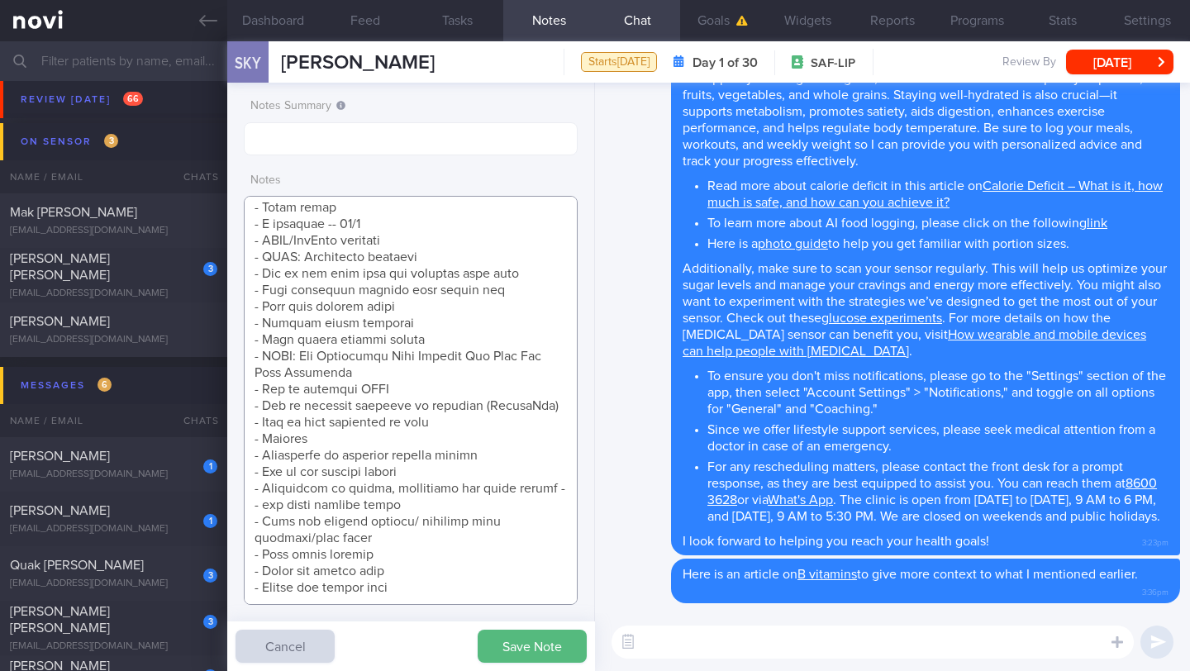
click at [324, 206] on textarea at bounding box center [411, 400] width 334 height 409
type textarea "SUPPORT NEEDED: CHALLENGE: Wt Targets: - Pmhx: - Meds: - Social hx: - Diet: - E…"
click at [1123, 60] on button "[DATE]" at bounding box center [1119, 62] width 107 height 25
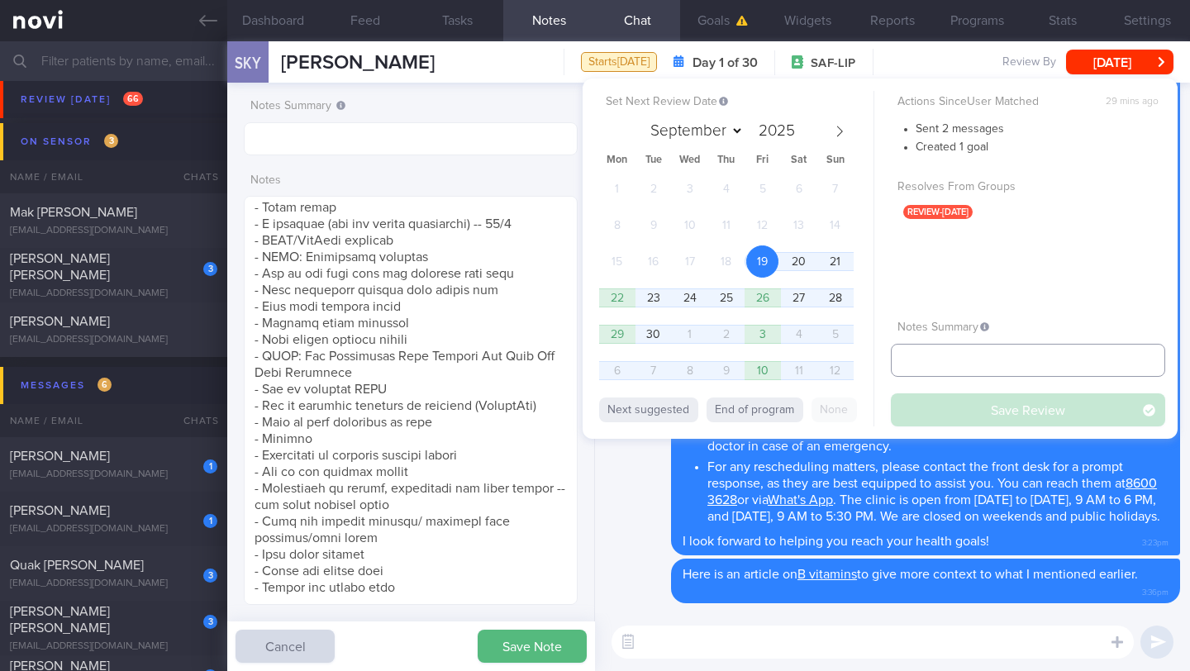
click at [946, 357] on input "text" at bounding box center [1028, 360] width 274 height 33
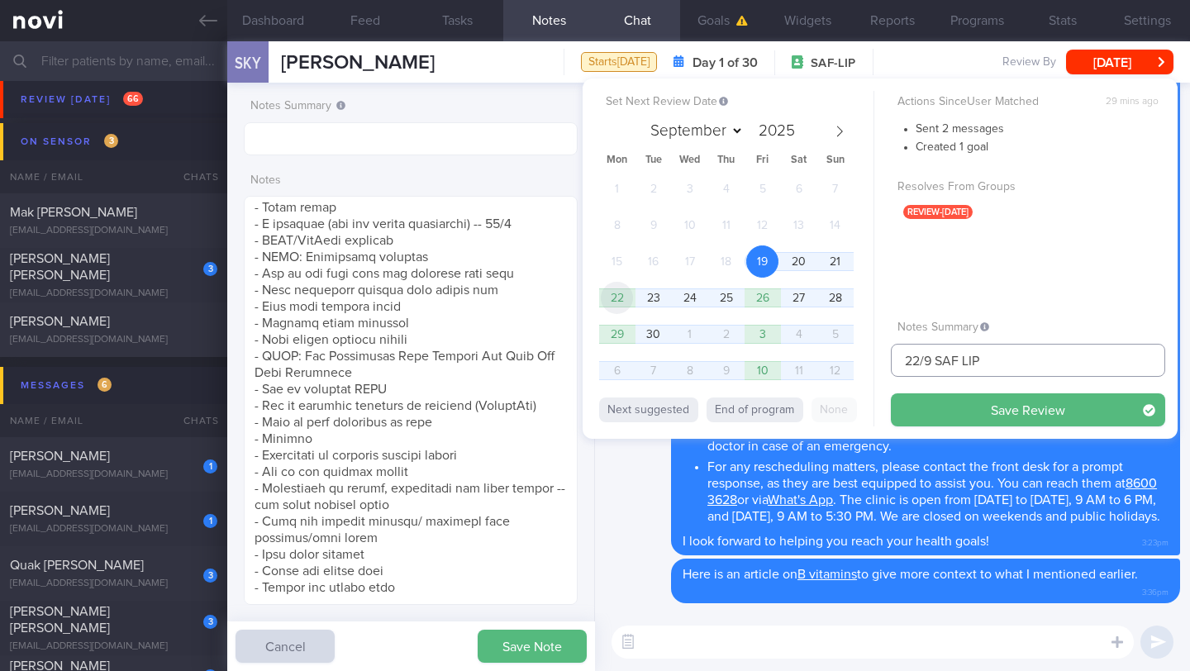
type input "22/9 SAF LIP"
click at [623, 305] on span "22" at bounding box center [617, 298] width 32 height 32
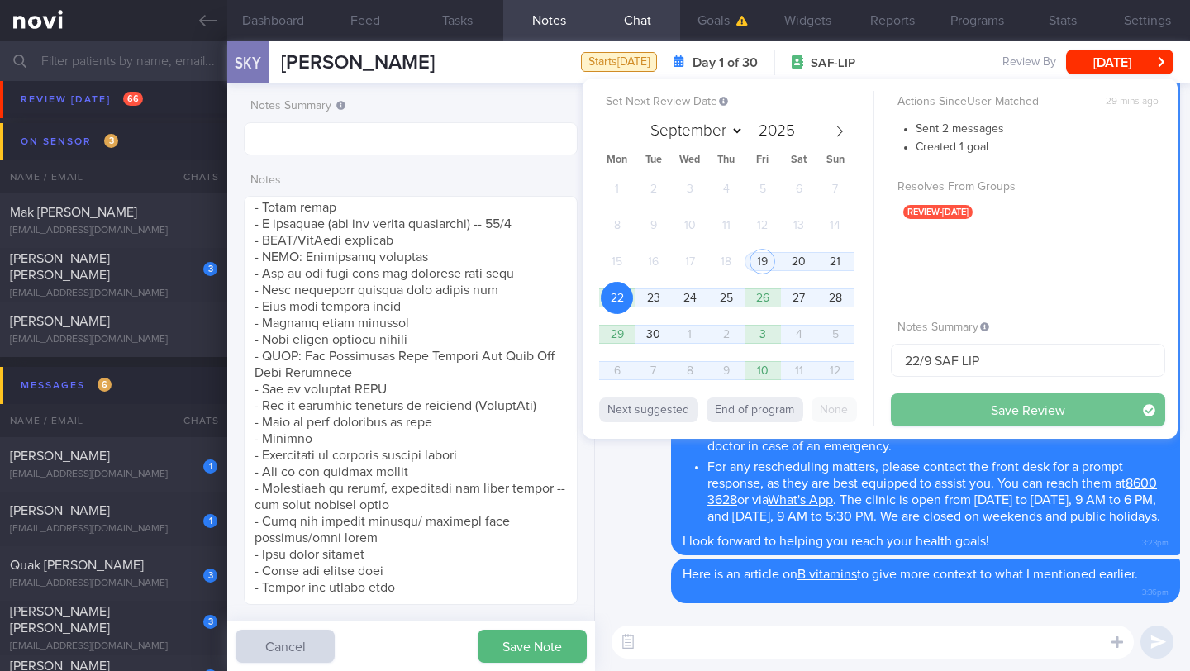
click at [929, 404] on button "Save Review" at bounding box center [1028, 409] width 274 height 33
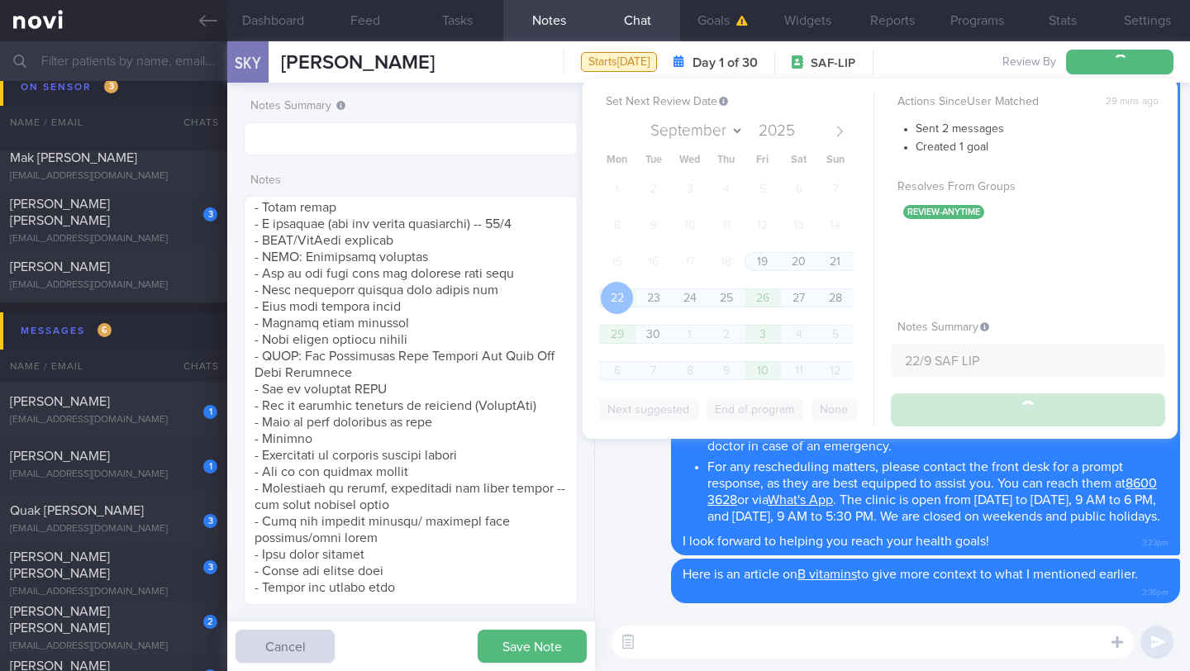
scroll to position [9129, 0]
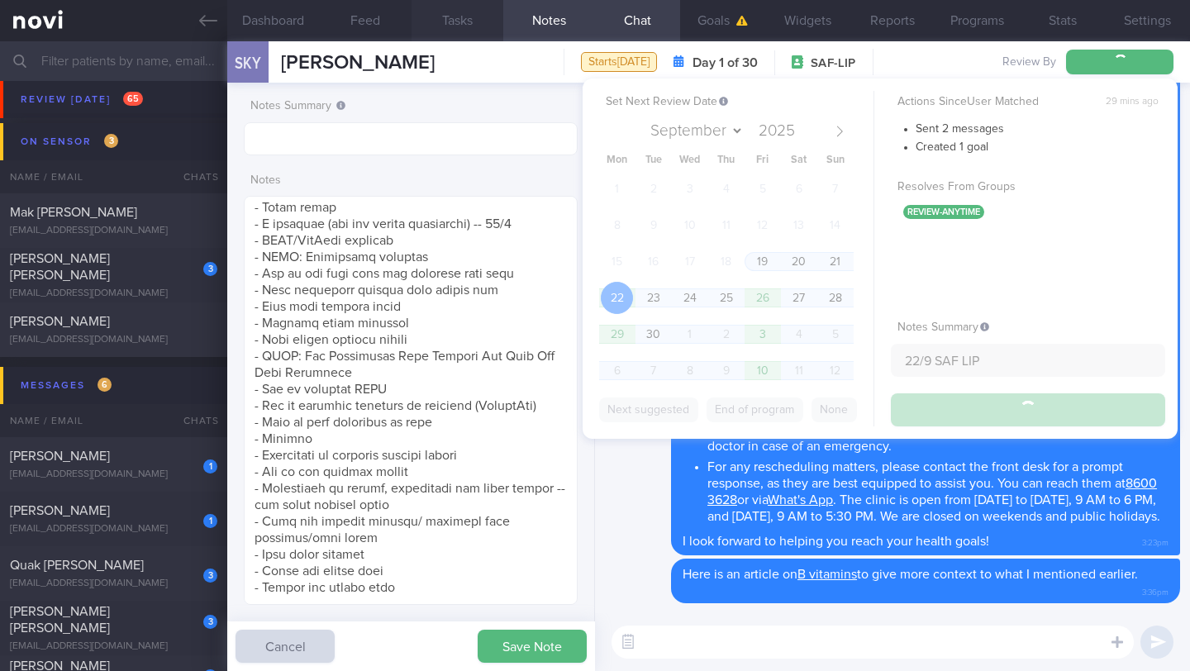
type input "22/9 SAF LIP"
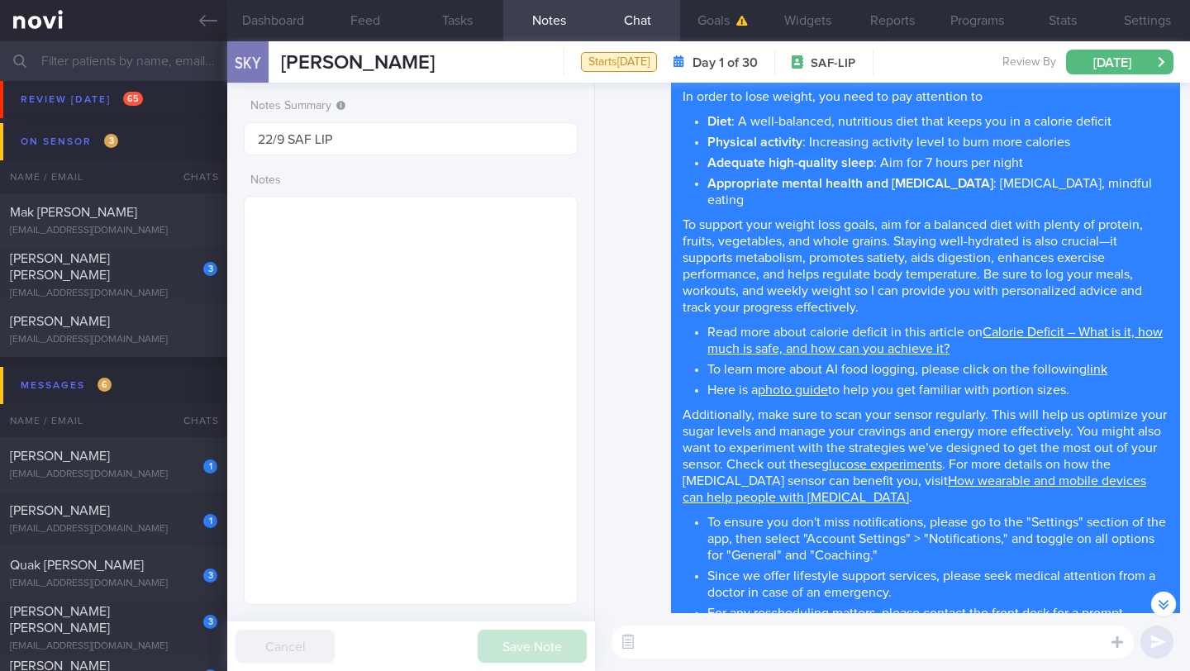
scroll to position [-159, 0]
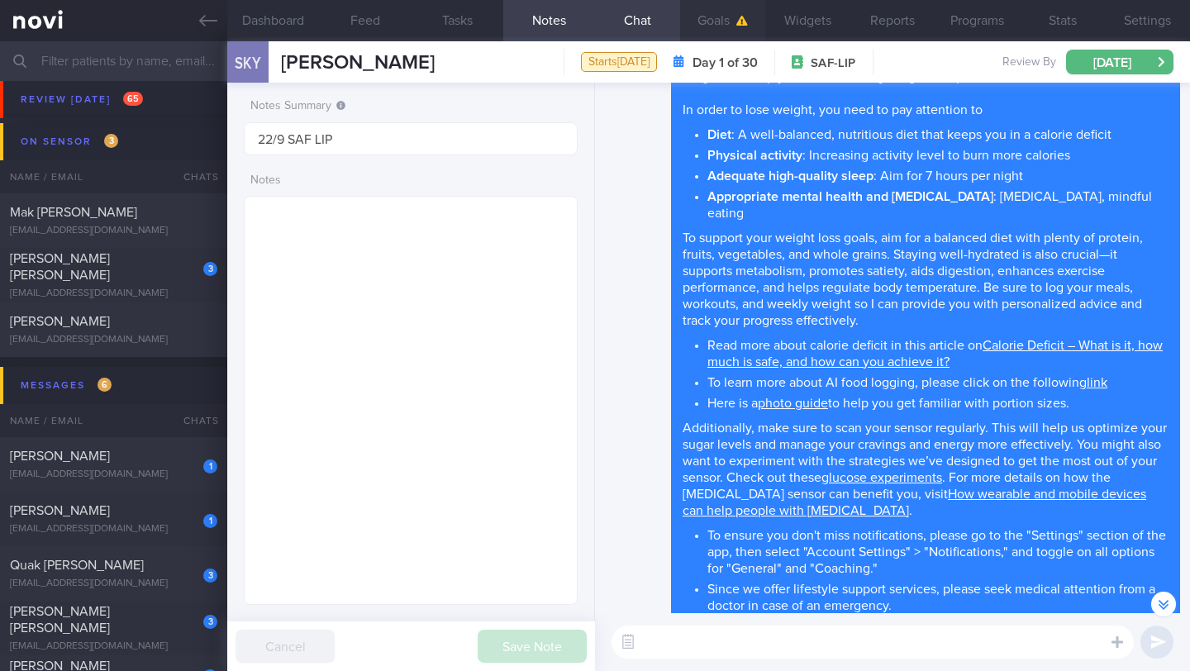
click at [722, 20] on button "Goals" at bounding box center [722, 20] width 85 height 41
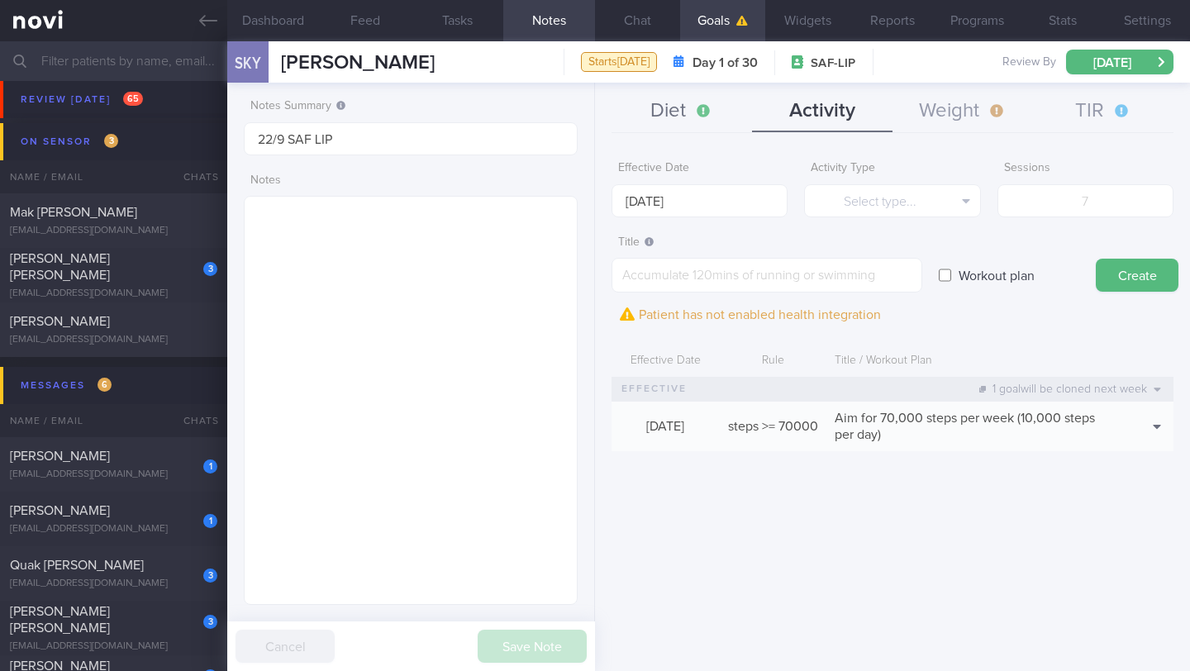
click at [682, 127] on button "Diet" at bounding box center [682, 111] width 141 height 41
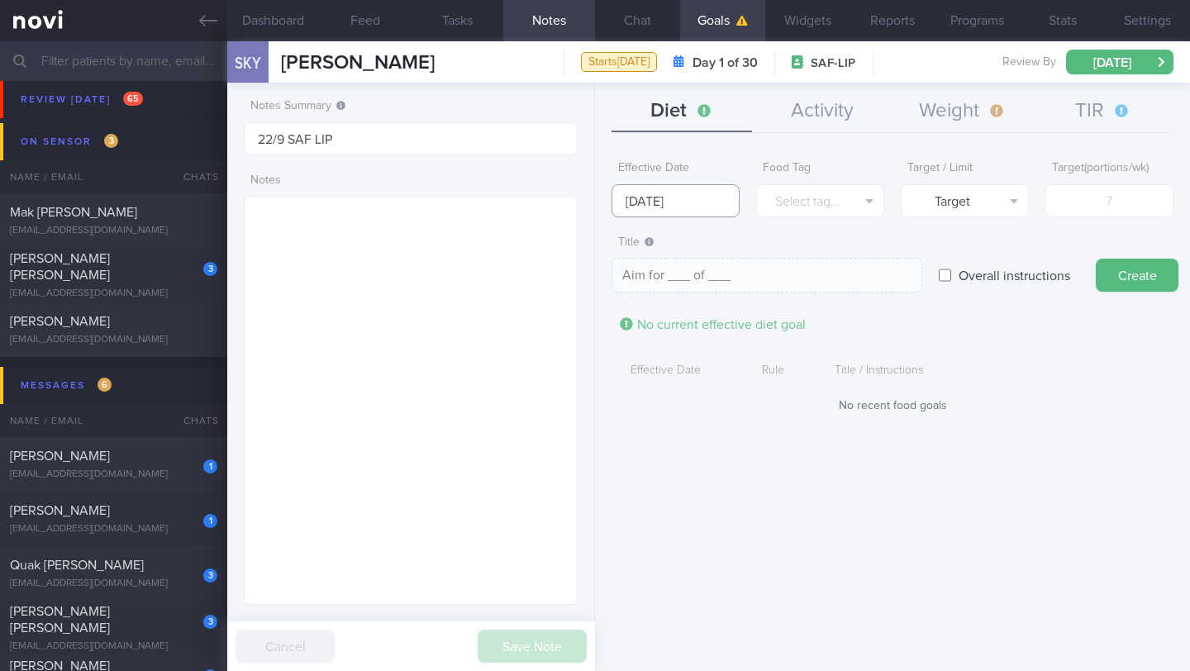
click at [665, 207] on input "[DATE]" at bounding box center [676, 200] width 128 height 33
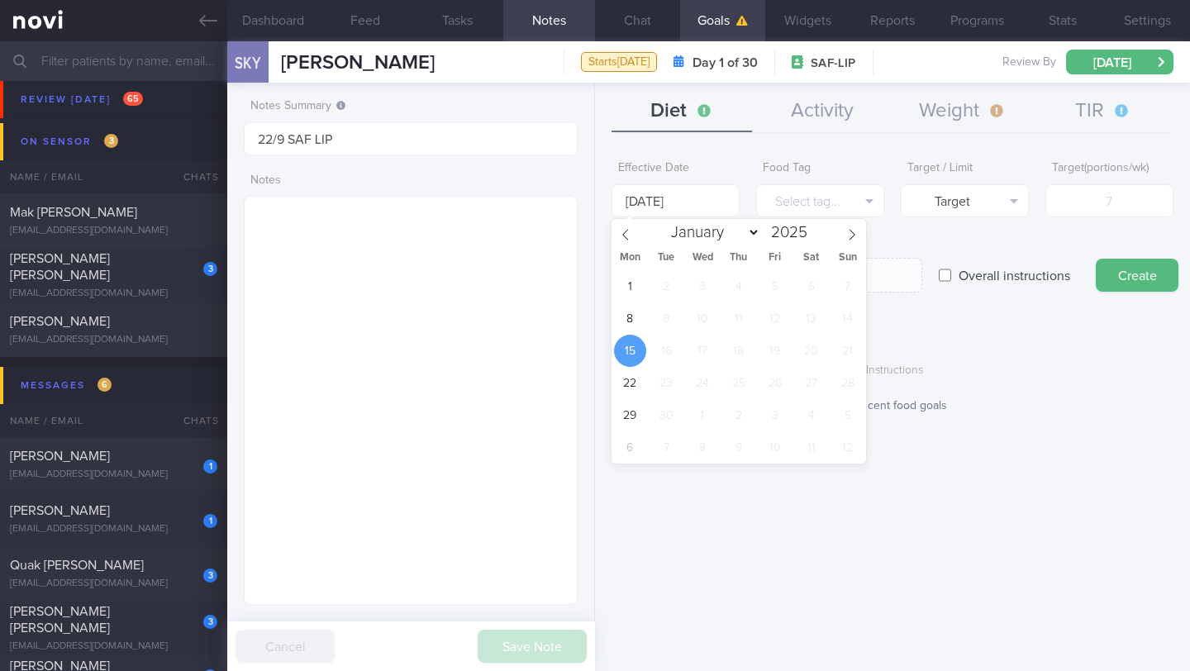
click at [626, 351] on span "15" at bounding box center [630, 351] width 32 height 32
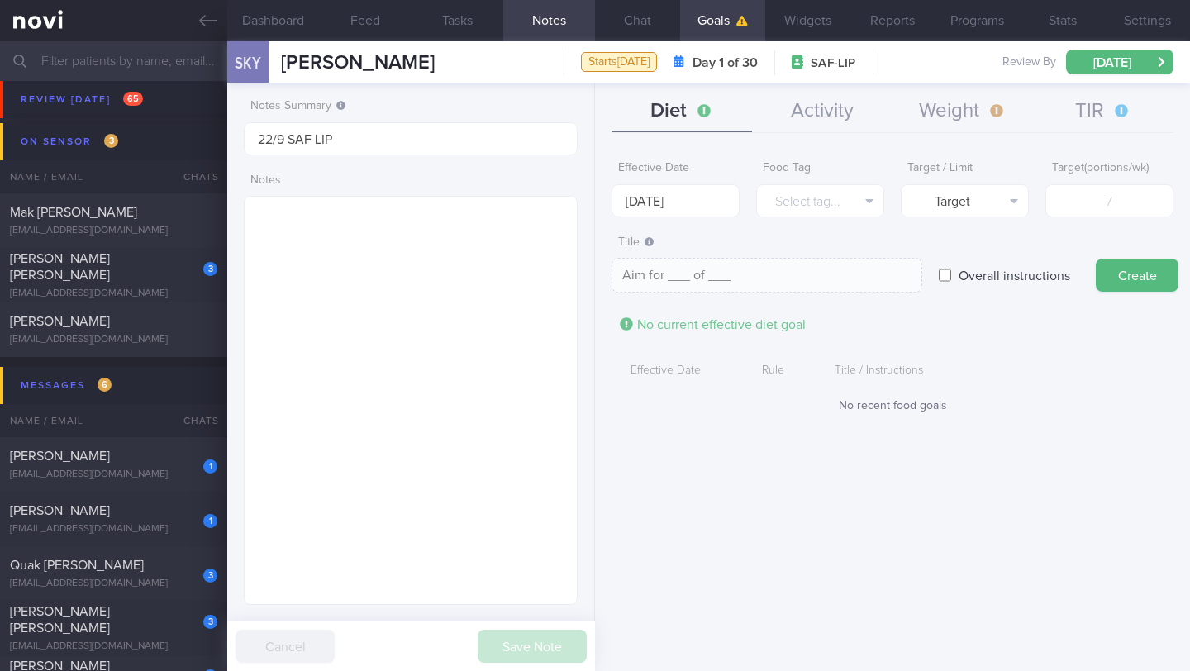
click at [963, 275] on label "Overall instructions" at bounding box center [1014, 275] width 128 height 33
click at [951, 275] on input "Overall instructions" at bounding box center [945, 275] width 12 height 33
checkbox input "true"
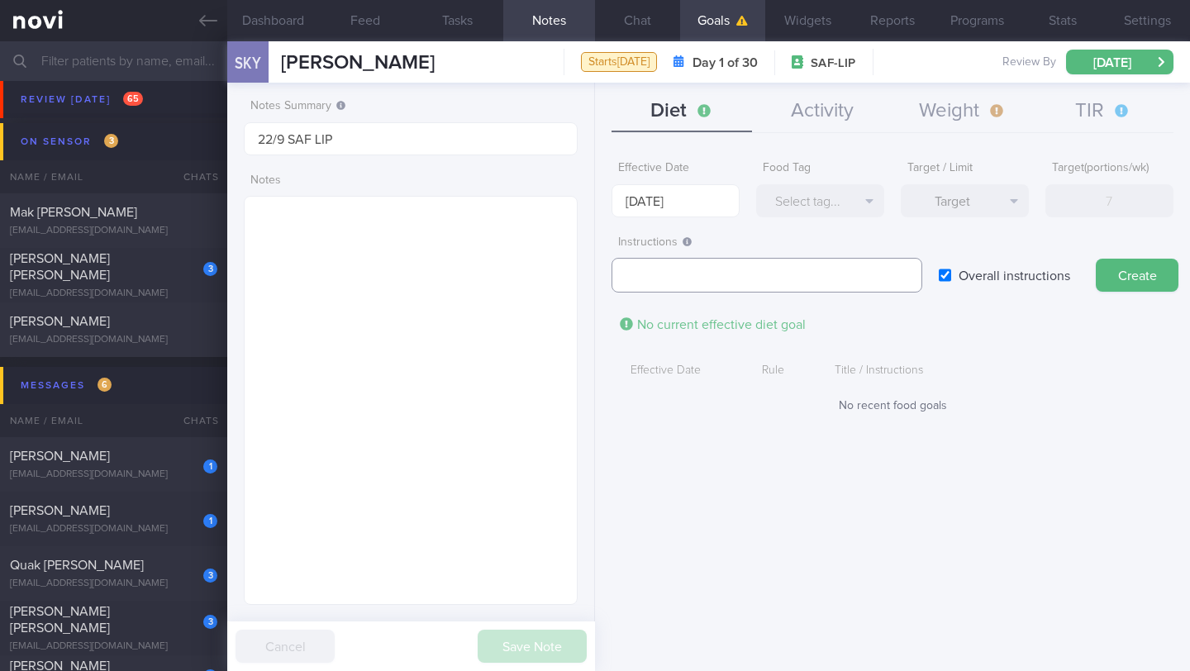
click at [836, 289] on textarea at bounding box center [767, 275] width 311 height 35
paste textarea "2.4 L fluids (preferably water, unsweetened beverages, clear soups) per day"
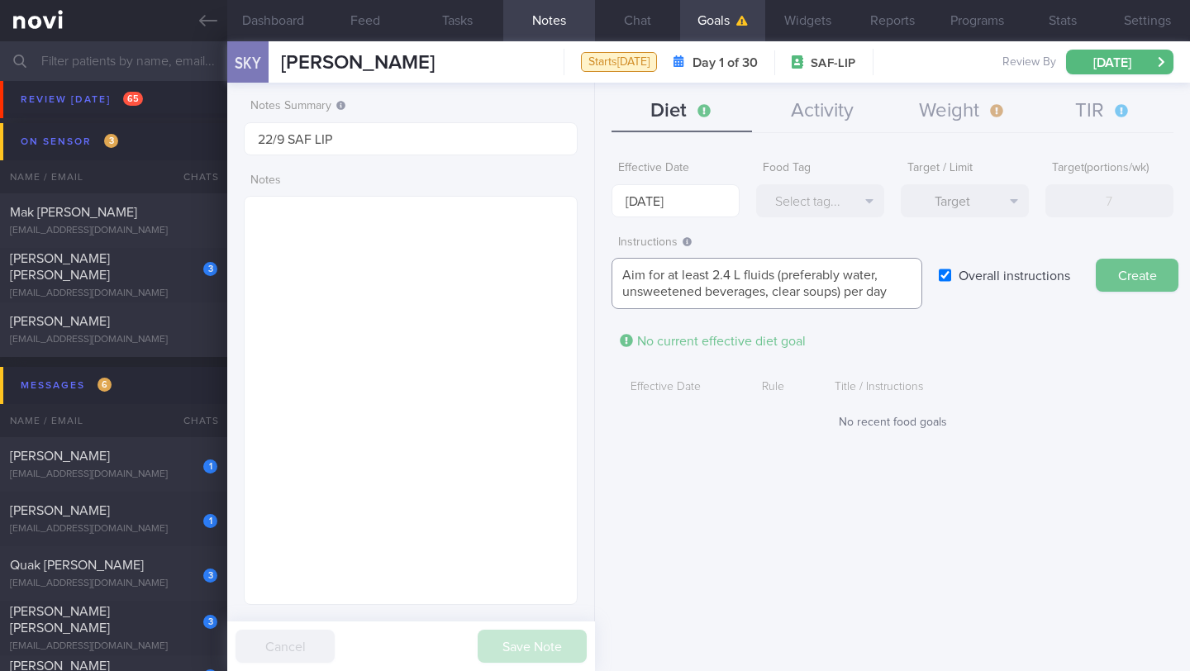
type textarea "Aim for at least 2.4 L fluids (preferably water, unsweetened beverages, clear s…"
click at [1110, 273] on button "Create" at bounding box center [1137, 275] width 83 height 33
type input "[DATE]"
type textarea "Aim for ___ of ___"
checkbox input "false"
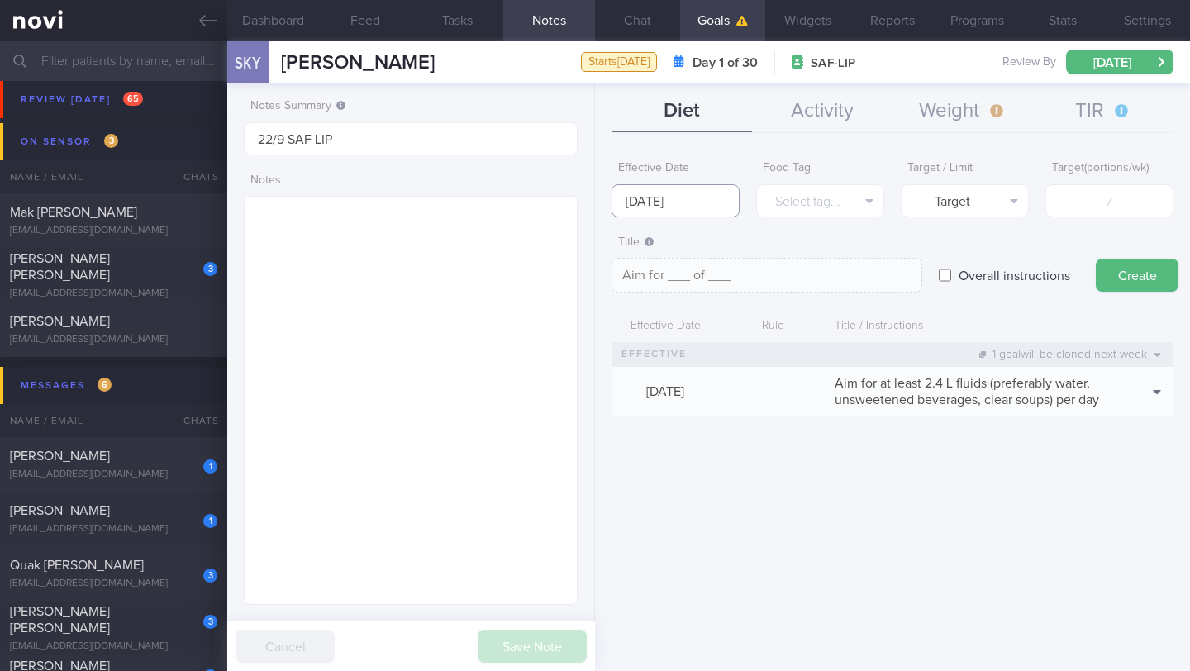
click at [646, 193] on input "[DATE]" at bounding box center [676, 200] width 128 height 33
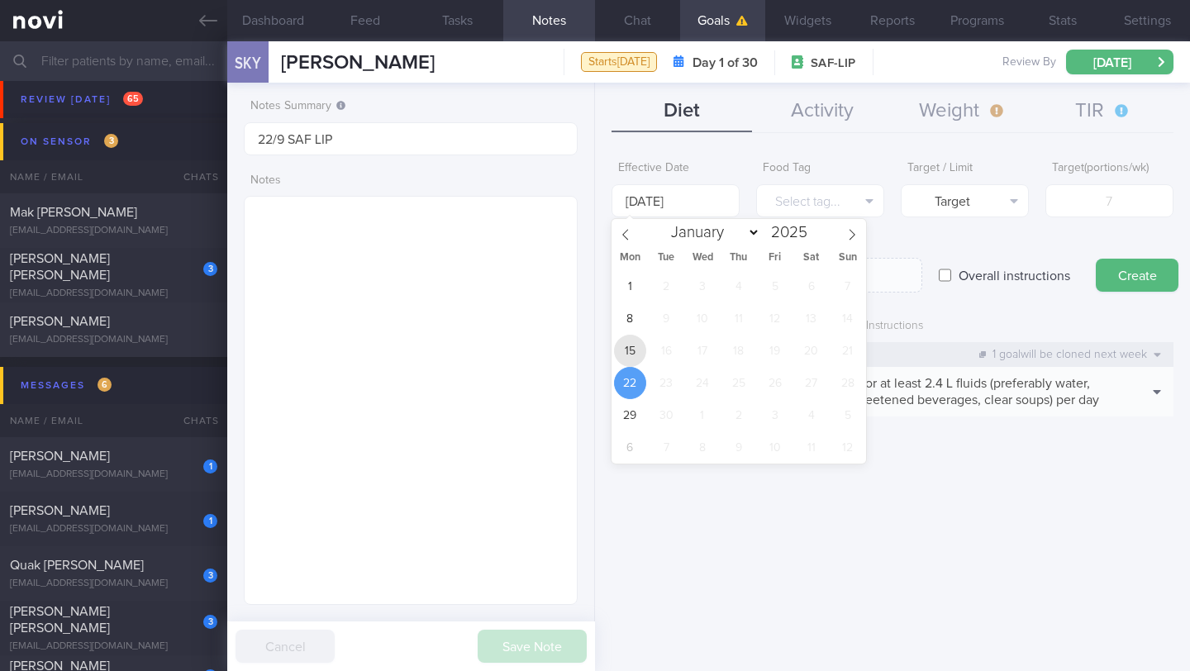
click at [619, 349] on span "15" at bounding box center [630, 351] width 32 height 32
type input "[DATE]"
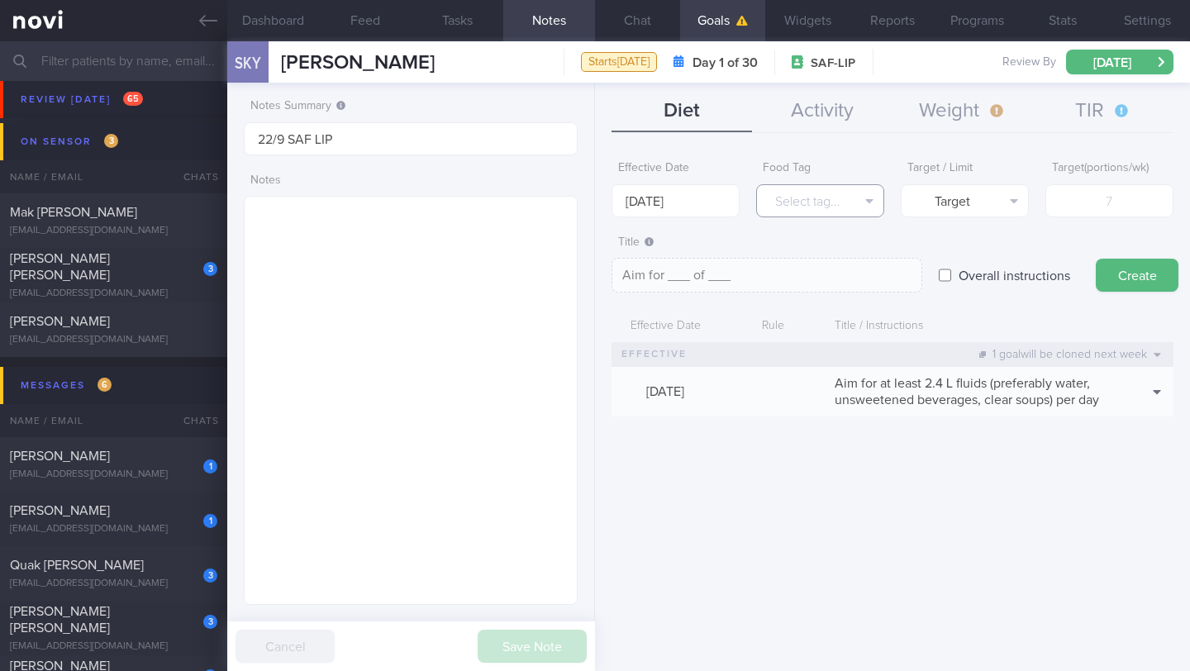
click at [814, 202] on button "Select tag..." at bounding box center [820, 200] width 128 height 33
click at [386, 479] on textarea at bounding box center [411, 400] width 334 height 409
click at [825, 200] on button "Select tag..." at bounding box center [820, 200] width 128 height 33
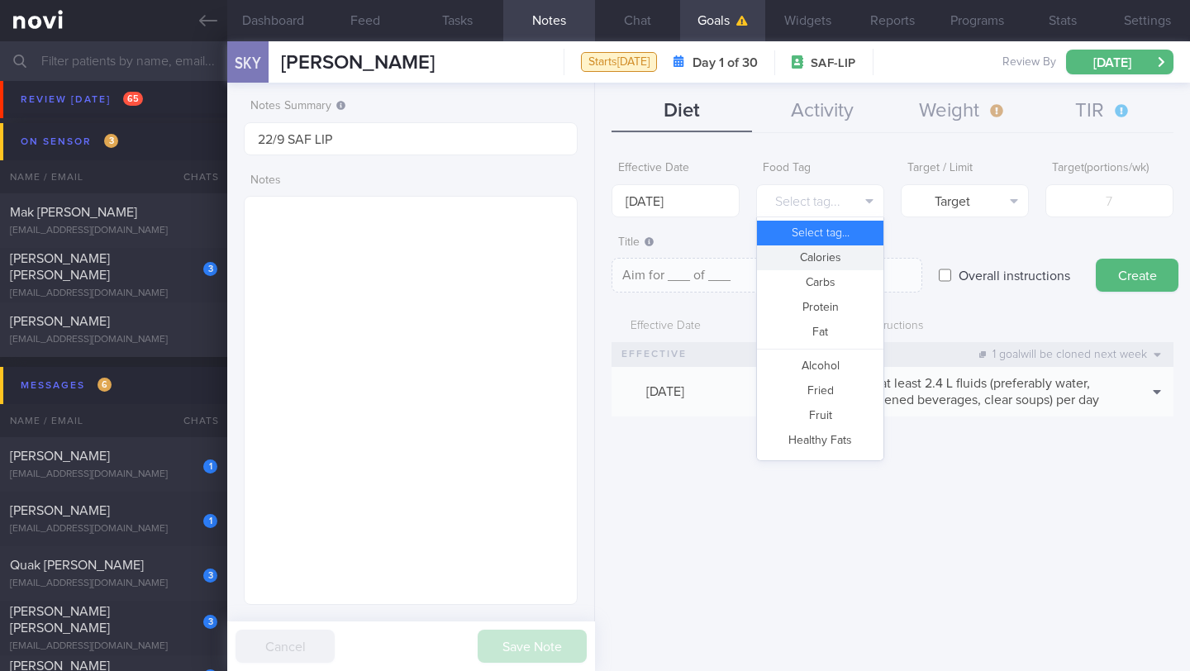
click at [831, 254] on button "Calories" at bounding box center [820, 257] width 126 height 25
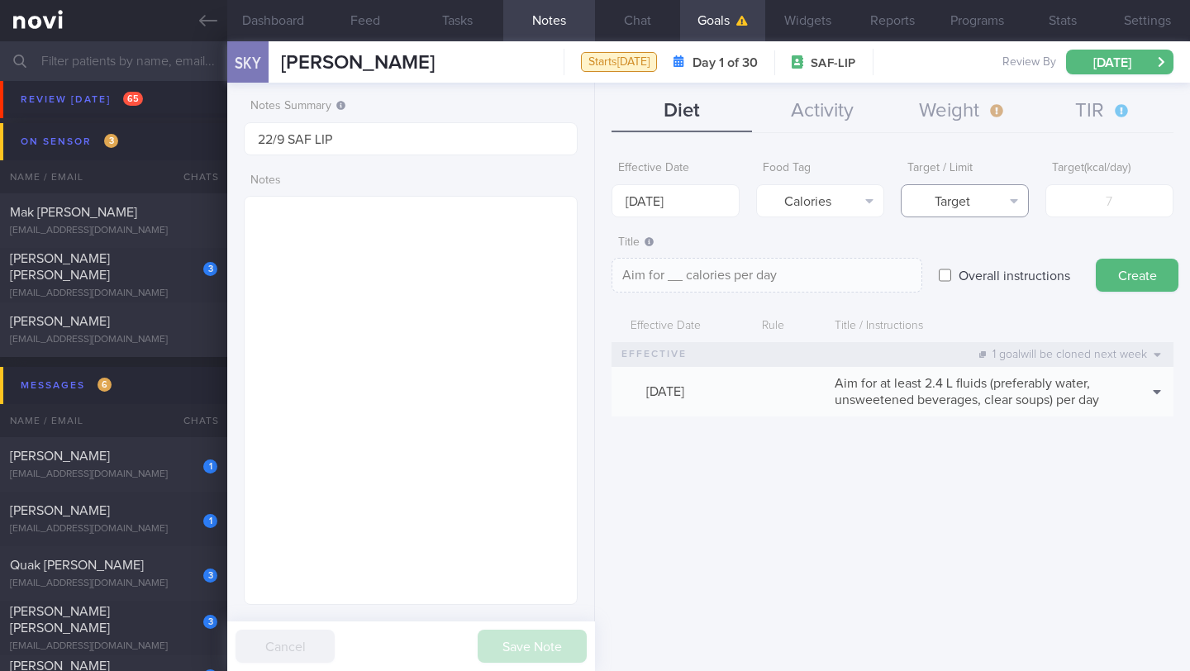
click at [942, 203] on button "Target" at bounding box center [965, 200] width 128 height 33
click at [993, 252] on button "Limit" at bounding box center [965, 257] width 126 height 25
type textarea "Keep to __ calories per day"
click at [1059, 200] on input "number" at bounding box center [1110, 200] width 128 height 33
type input "1"
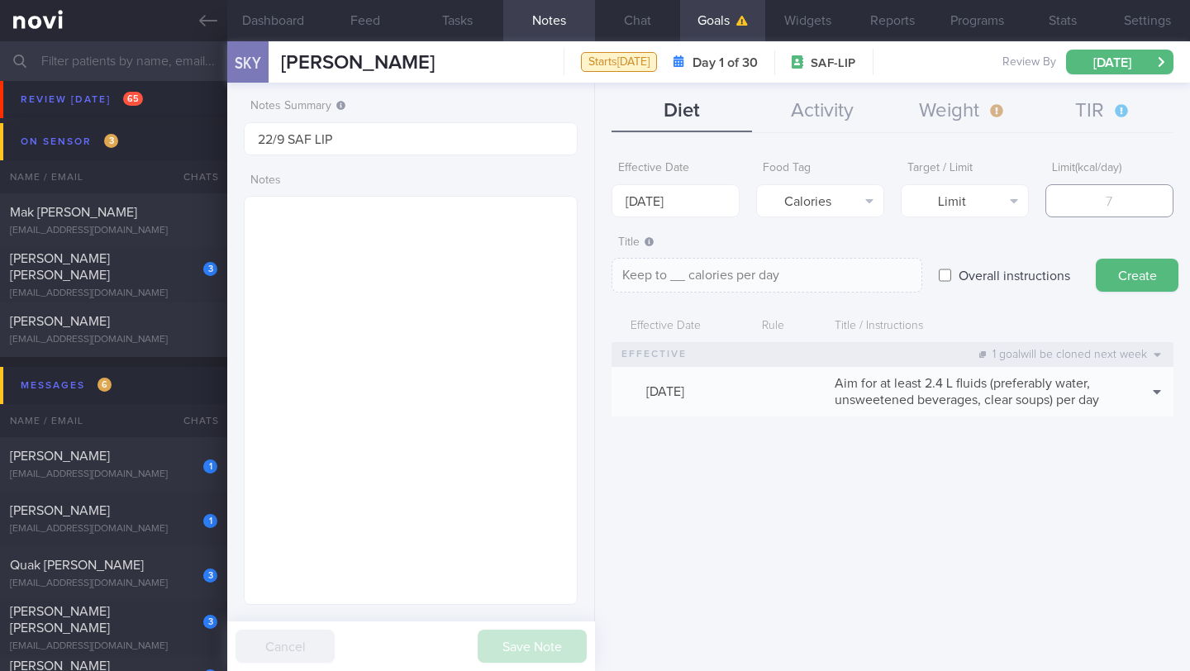
type textarea "Keep to 1 calories per day"
type input "17"
type textarea "Keep to 17 calories per day"
type input "170"
type textarea "Keep to 170 calories per day"
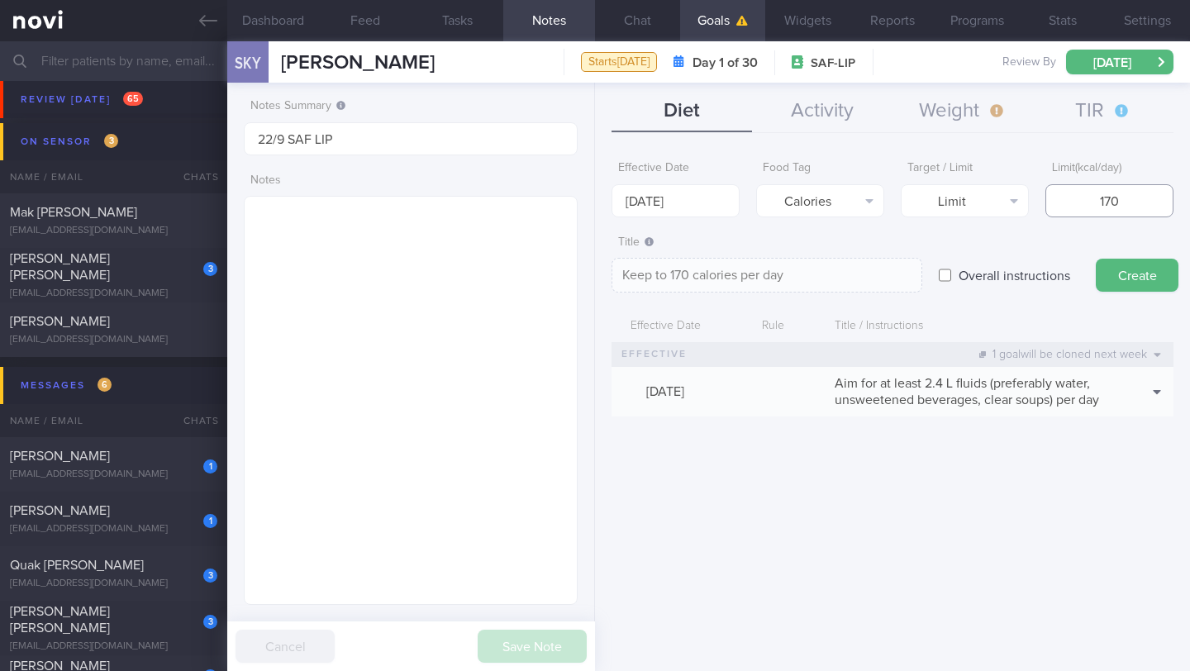
type input "1700"
type textarea "Keep to 1700 calories per day"
type input "1700"
click at [1170, 275] on button "Create" at bounding box center [1137, 275] width 83 height 33
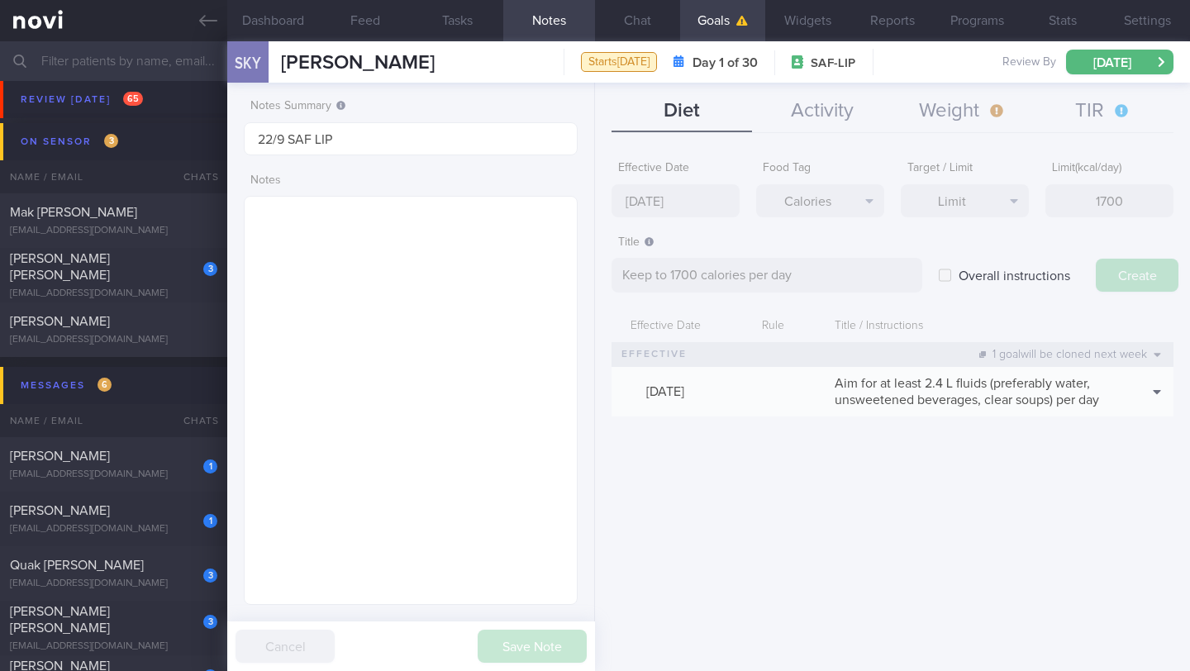
type input "[DATE]"
type textarea "Aim for ___ of ___"
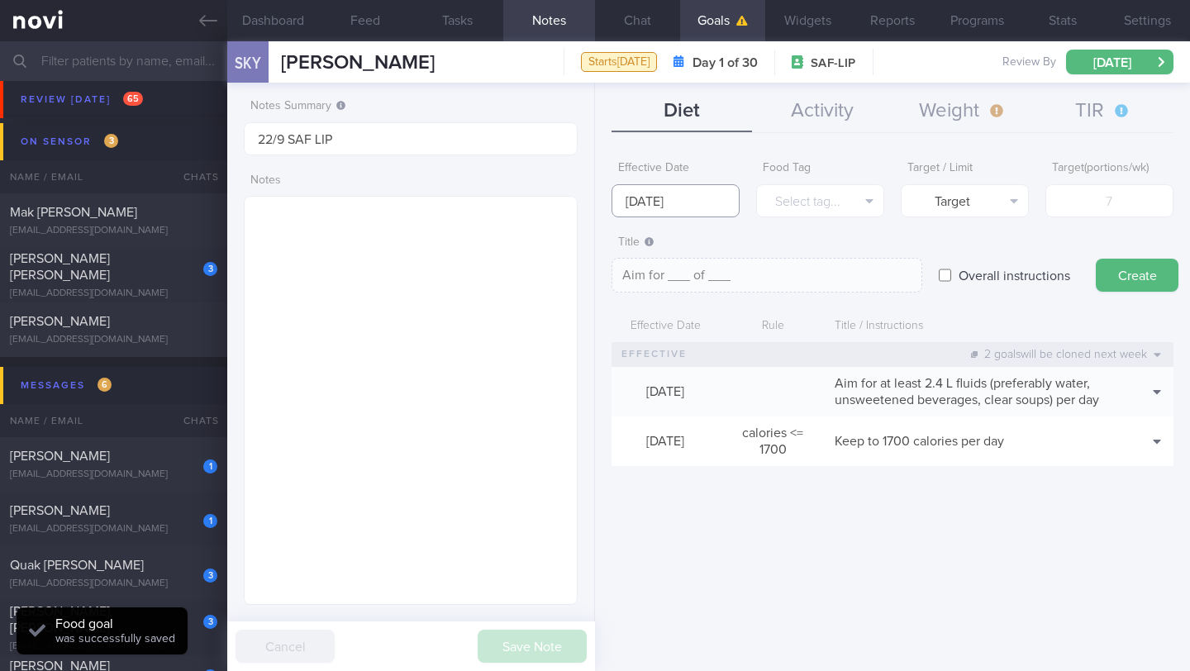
click at [652, 203] on input "[DATE]" at bounding box center [676, 200] width 128 height 33
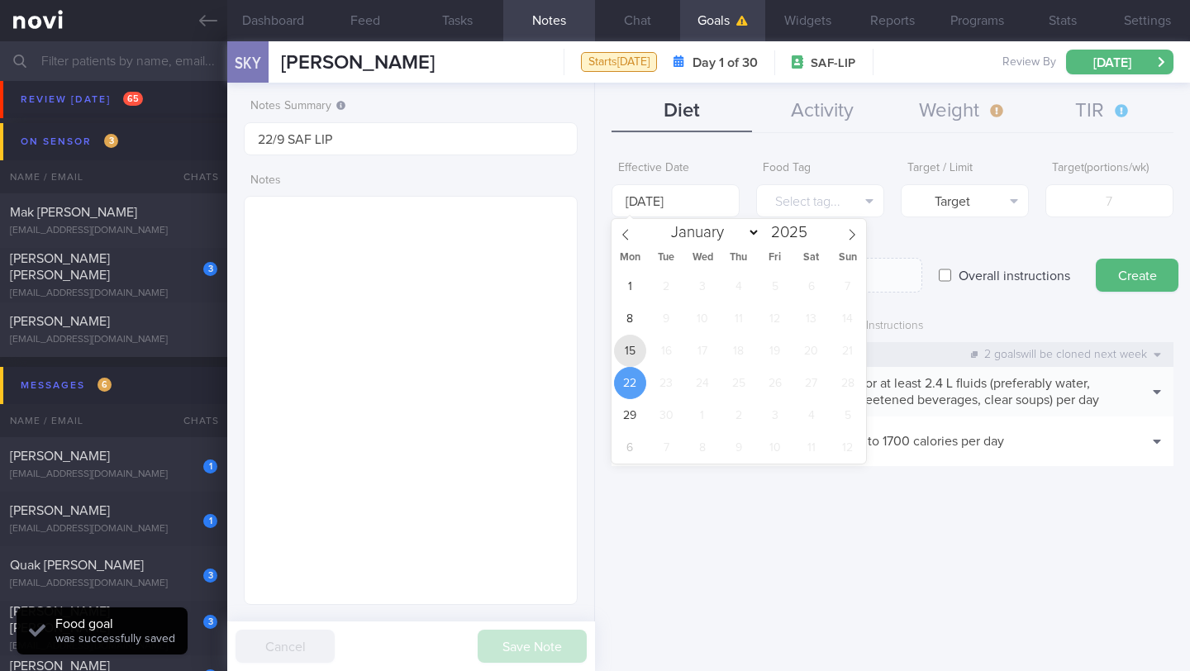
click at [630, 348] on span "15" at bounding box center [630, 351] width 32 height 32
type input "[DATE]"
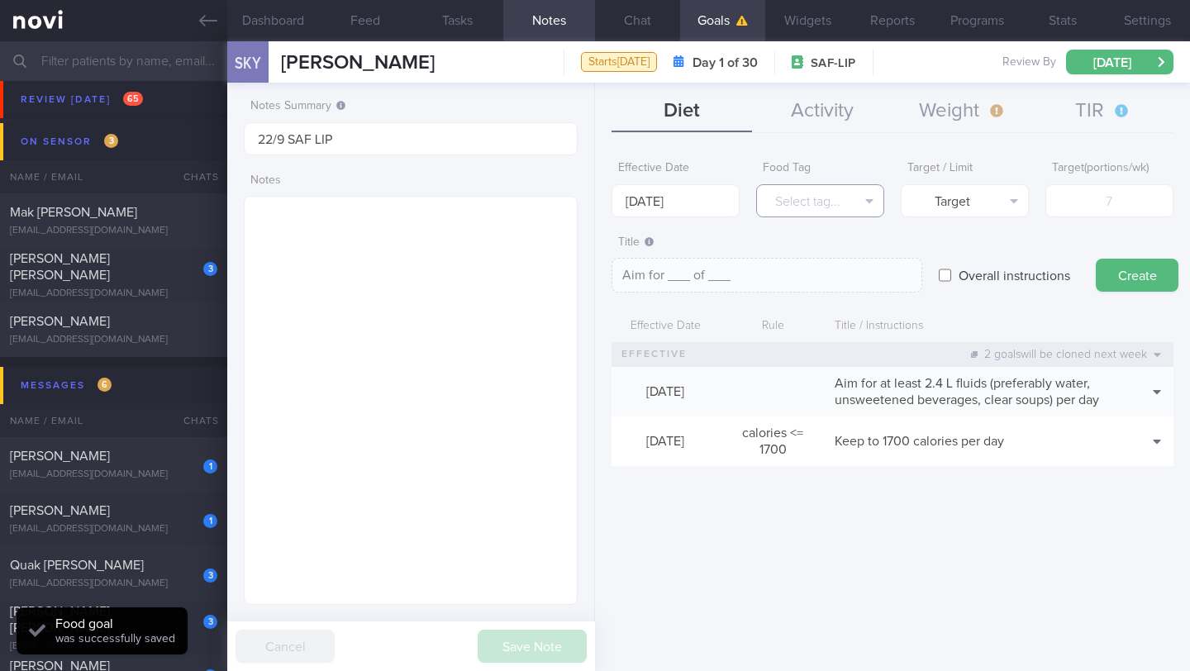
click at [795, 214] on button "Select tag..." at bounding box center [820, 200] width 128 height 33
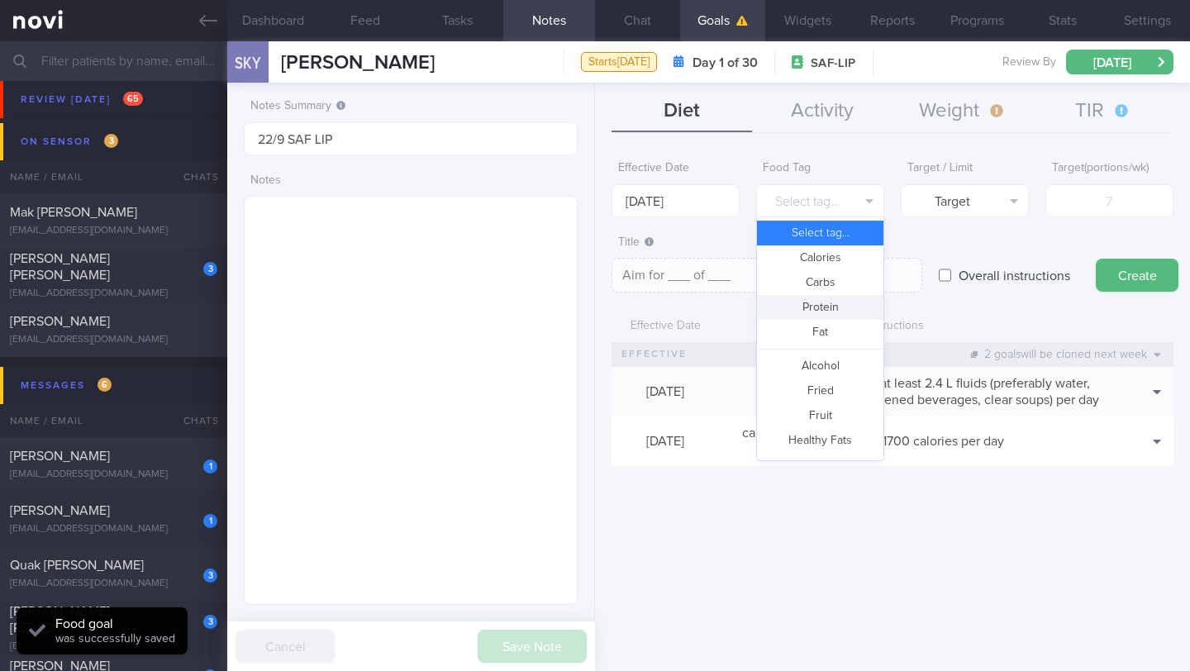
click at [807, 318] on button "Protein" at bounding box center [820, 307] width 126 height 25
type textarea "Aim for __g of protein per day"
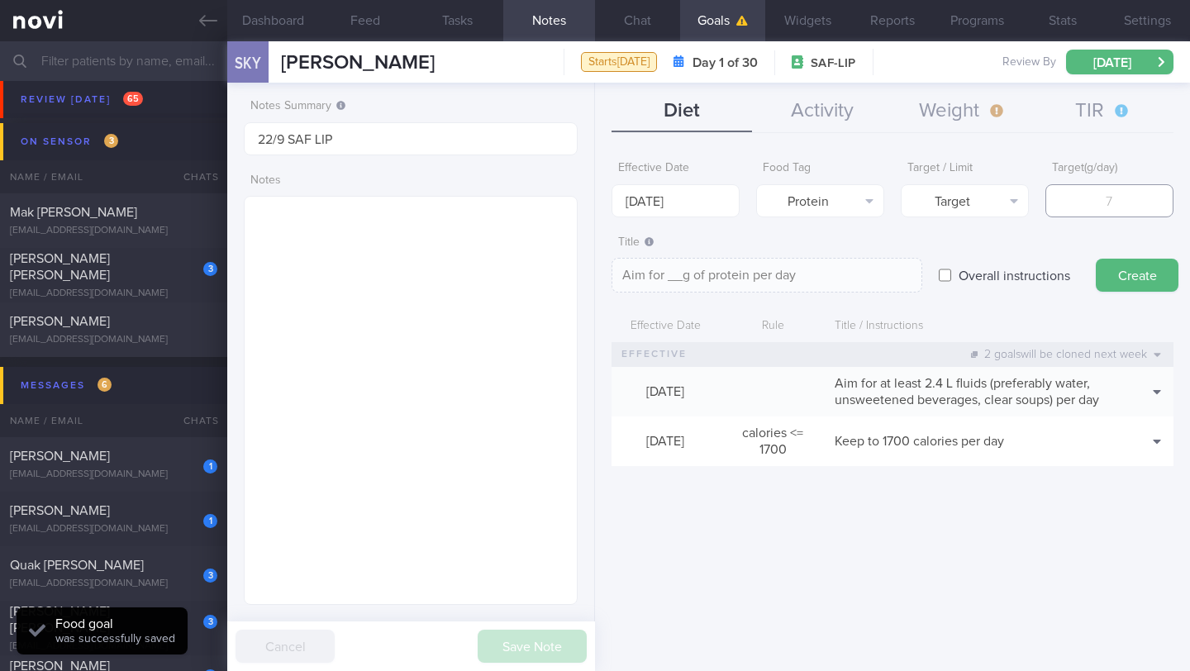
click at [1089, 212] on input "number" at bounding box center [1110, 200] width 128 height 33
type input "9"
type textarea "Aim for 9g of protein per day"
type input "90"
type textarea "Aim for 90g of protein per day"
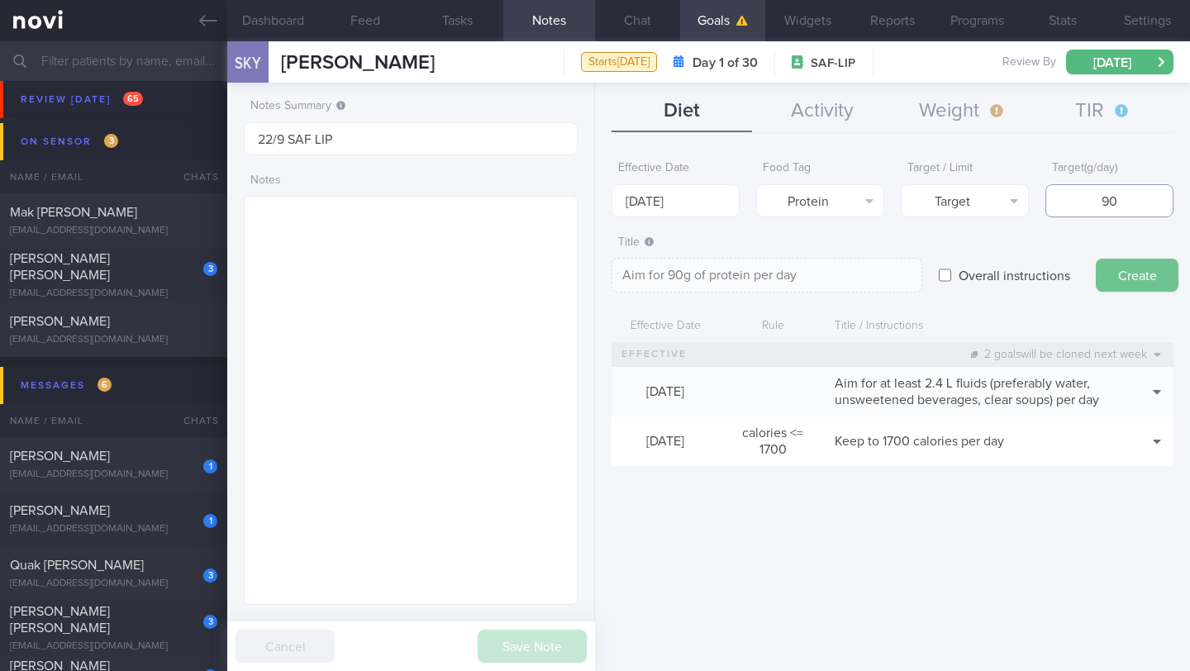
type input "90"
click at [1144, 271] on button "Create" at bounding box center [1137, 275] width 83 height 33
type input "[DATE]"
type textarea "Aim for ___ of ___"
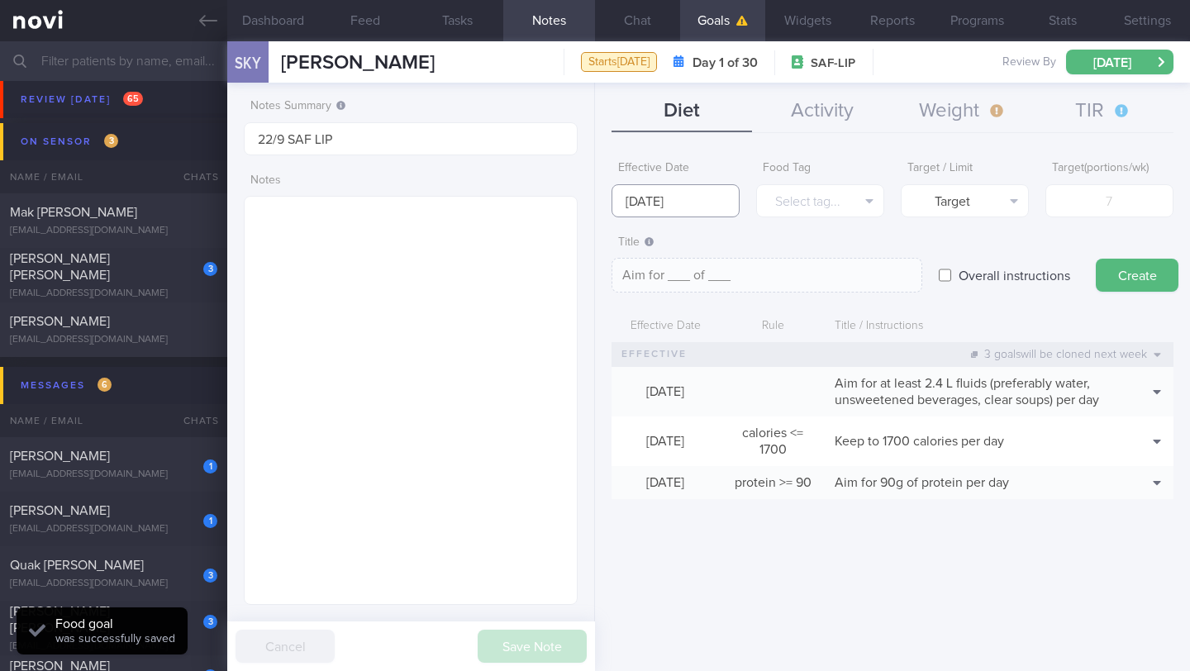
click at [679, 199] on input "[DATE]" at bounding box center [676, 200] width 128 height 33
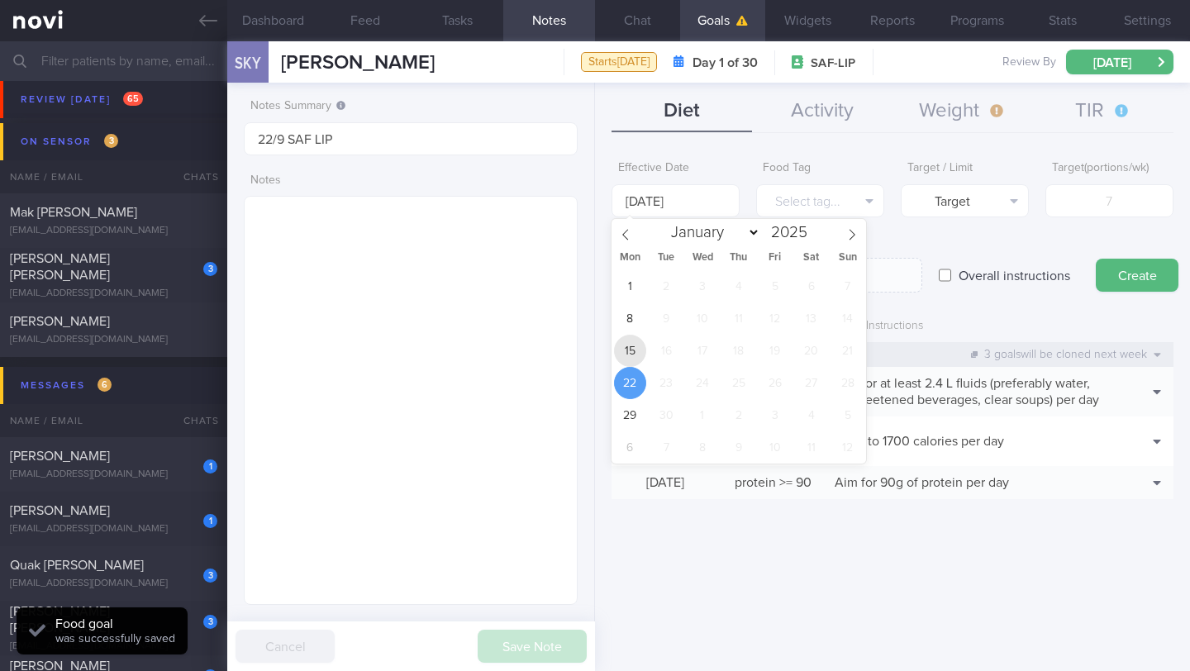
click at [633, 347] on span "15" at bounding box center [630, 351] width 32 height 32
type input "[DATE]"
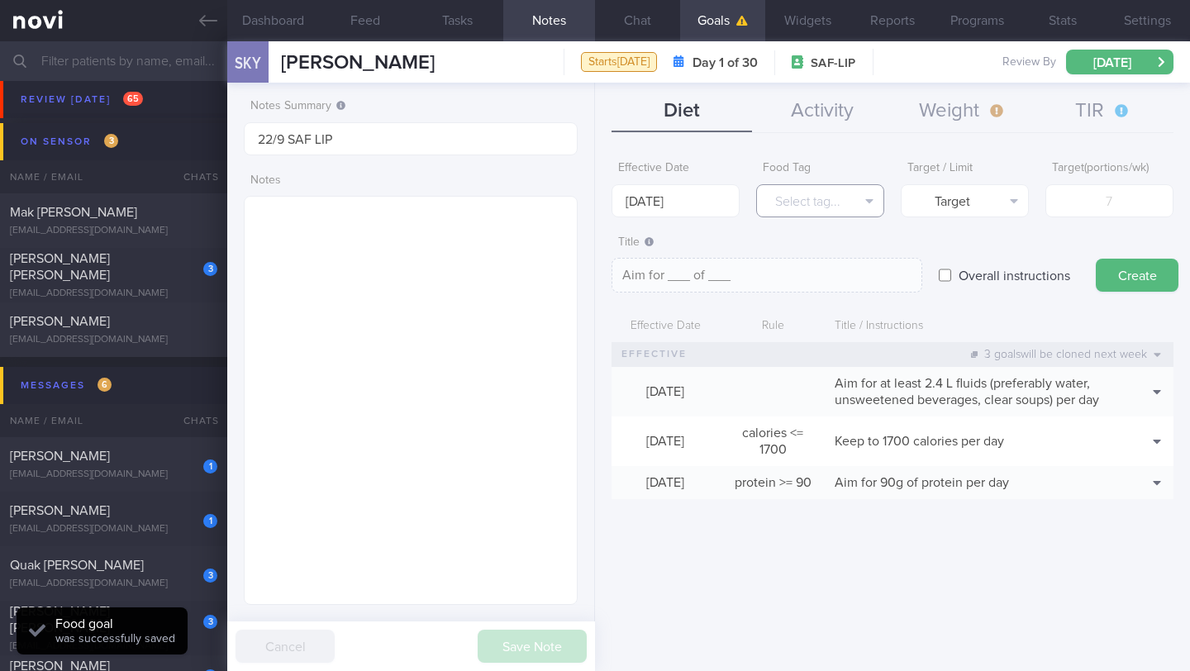
click at [793, 198] on button "Select tag..." at bounding box center [820, 200] width 128 height 33
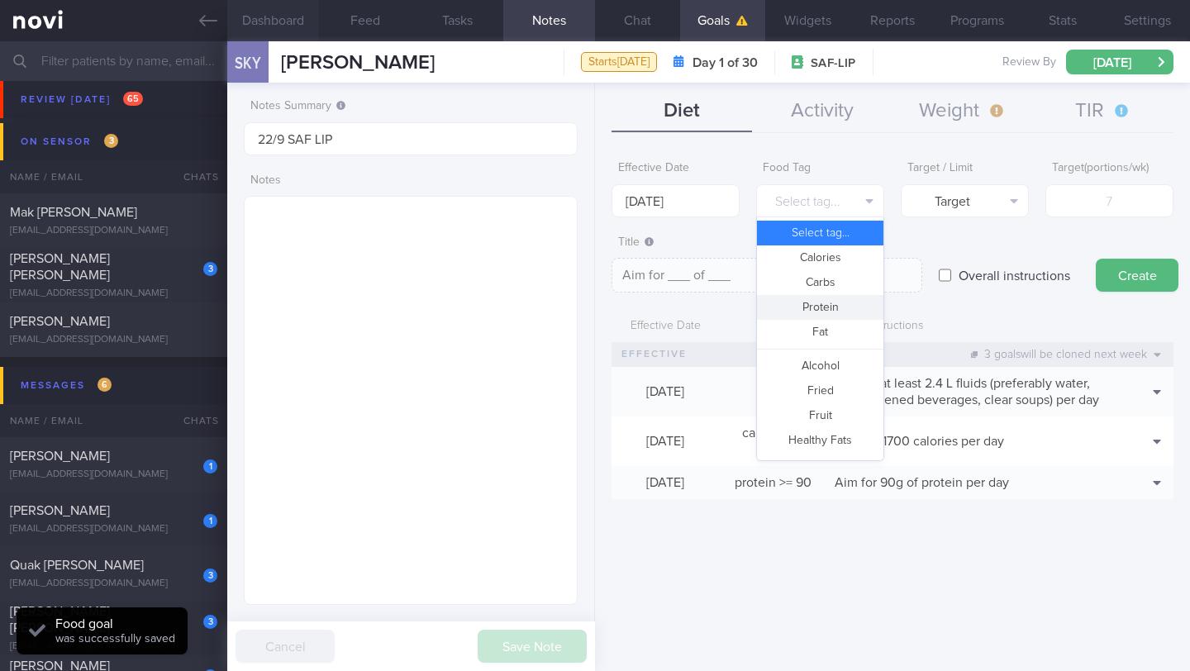
click at [264, 17] on button "Dashboard" at bounding box center [273, 20] width 92 height 41
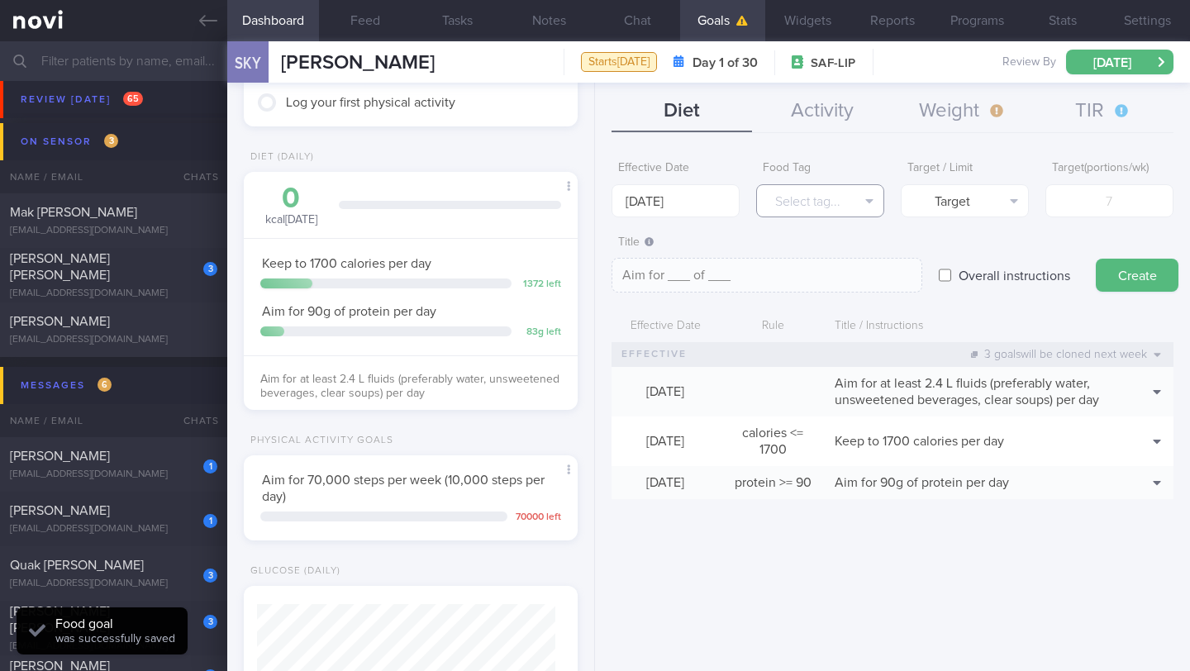
click at [837, 216] on button "Select tag..." at bounding box center [820, 200] width 128 height 33
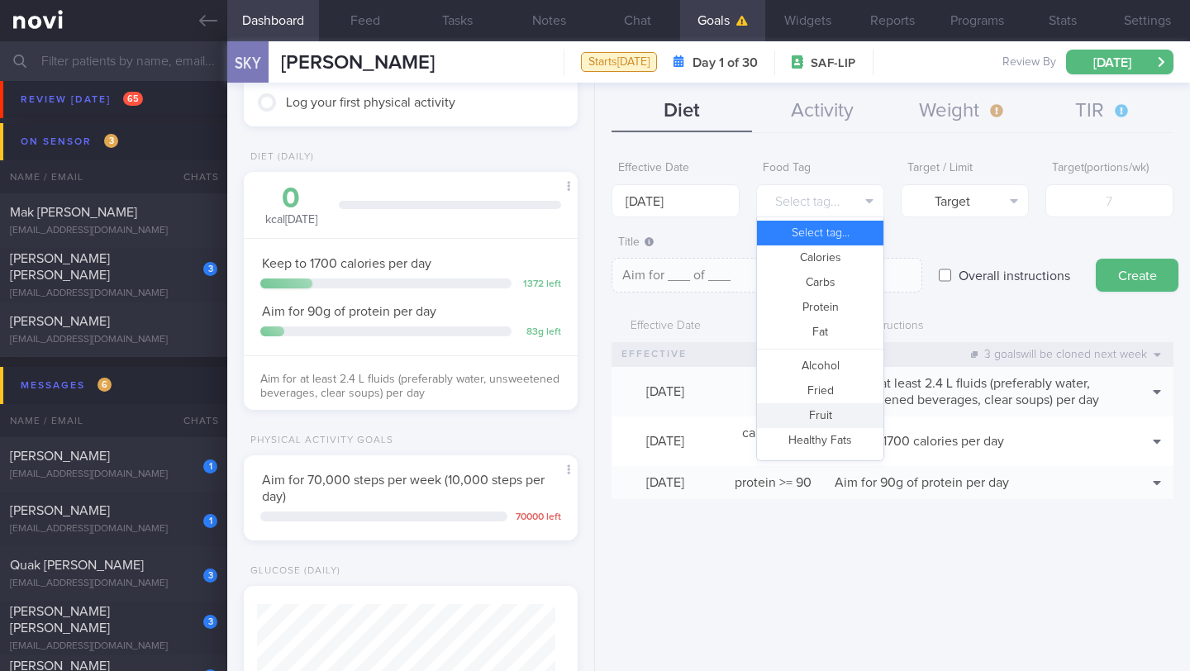
click at [841, 407] on button "Fruit" at bounding box center [820, 415] width 126 height 25
type textarea "Aim for __ portions of fruits per week"
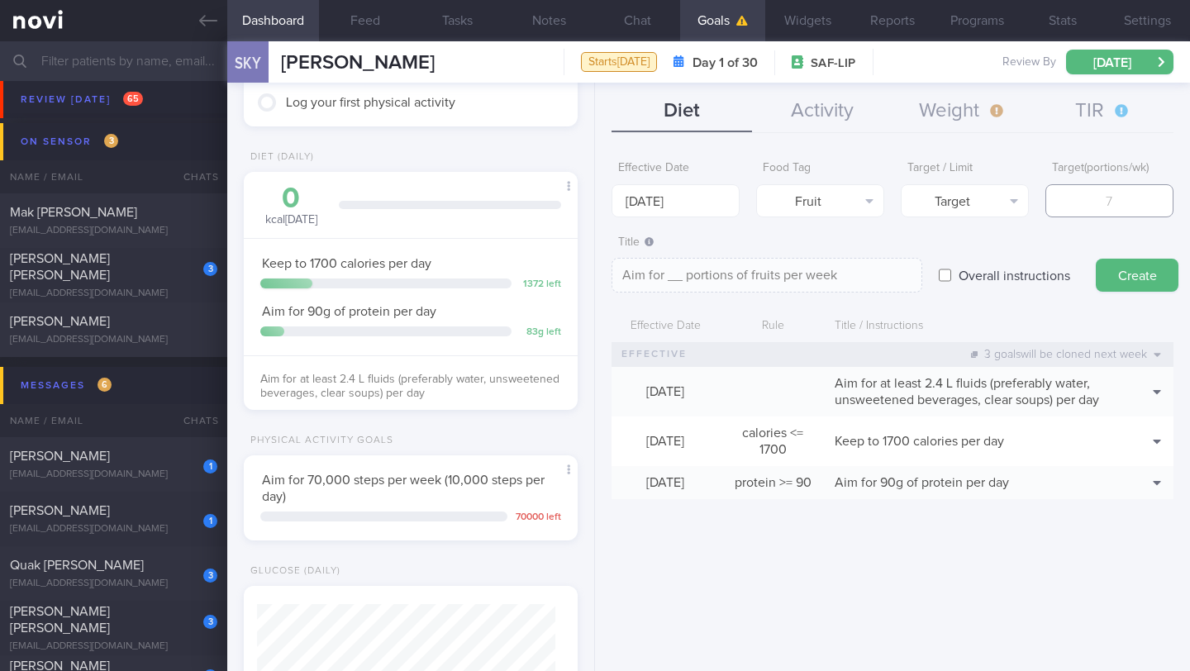
click at [1106, 207] on input "number" at bounding box center [1110, 200] width 128 height 33
type input "1"
type textarea "Aim for 1 portions of fruits per week"
type input "14"
type textarea "Aim for 14 portions of fruits per week"
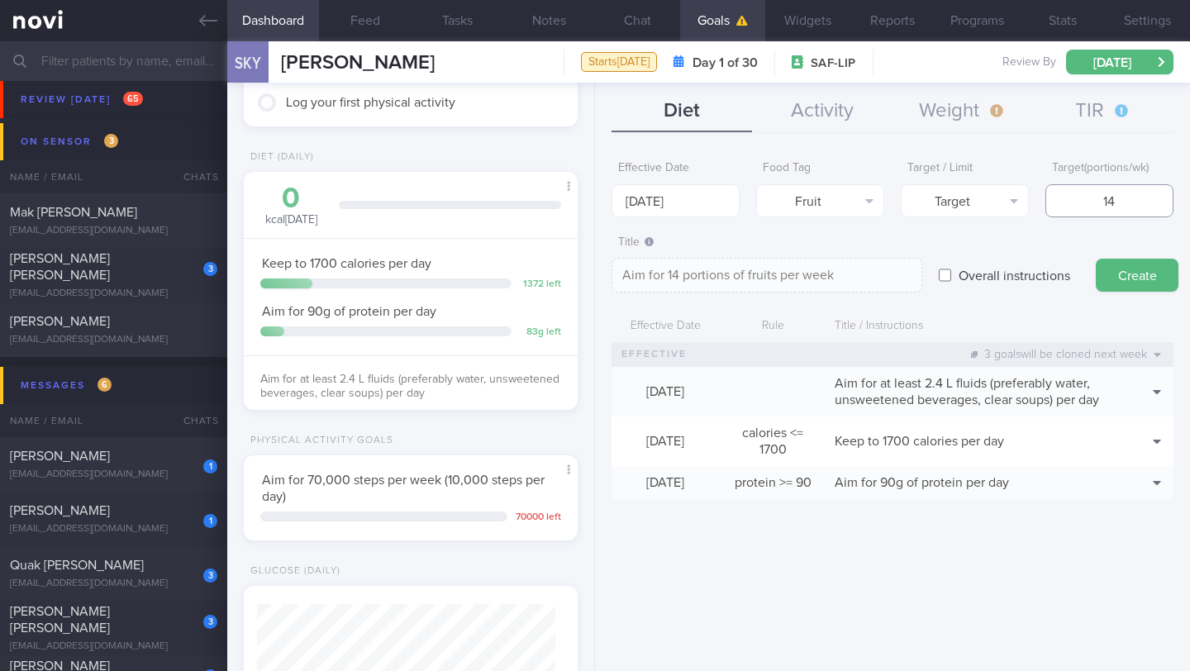
type input "14"
click at [846, 274] on textarea "Aim for 14 portions of fruits per week" at bounding box center [767, 275] width 311 height 35
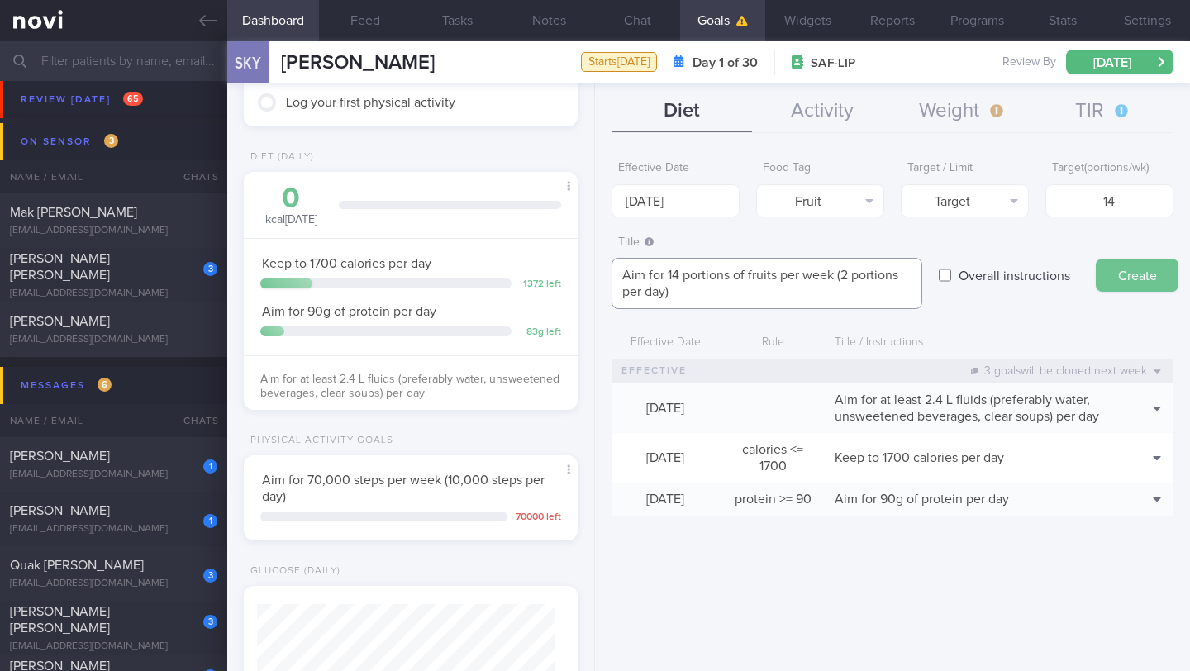
type textarea "Aim for 14 portions of fruits per week (2 portions per day)"
click at [1128, 288] on button "Create" at bounding box center [1137, 275] width 83 height 33
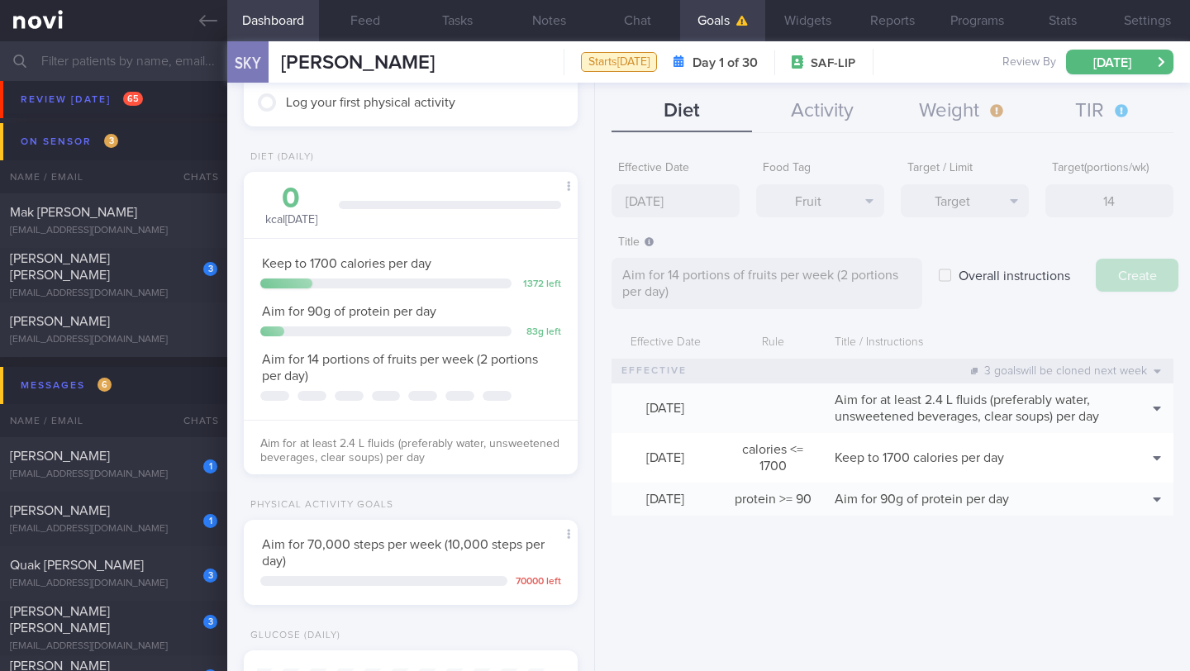
type input "[DATE]"
type textarea "Aim for ___ of ___"
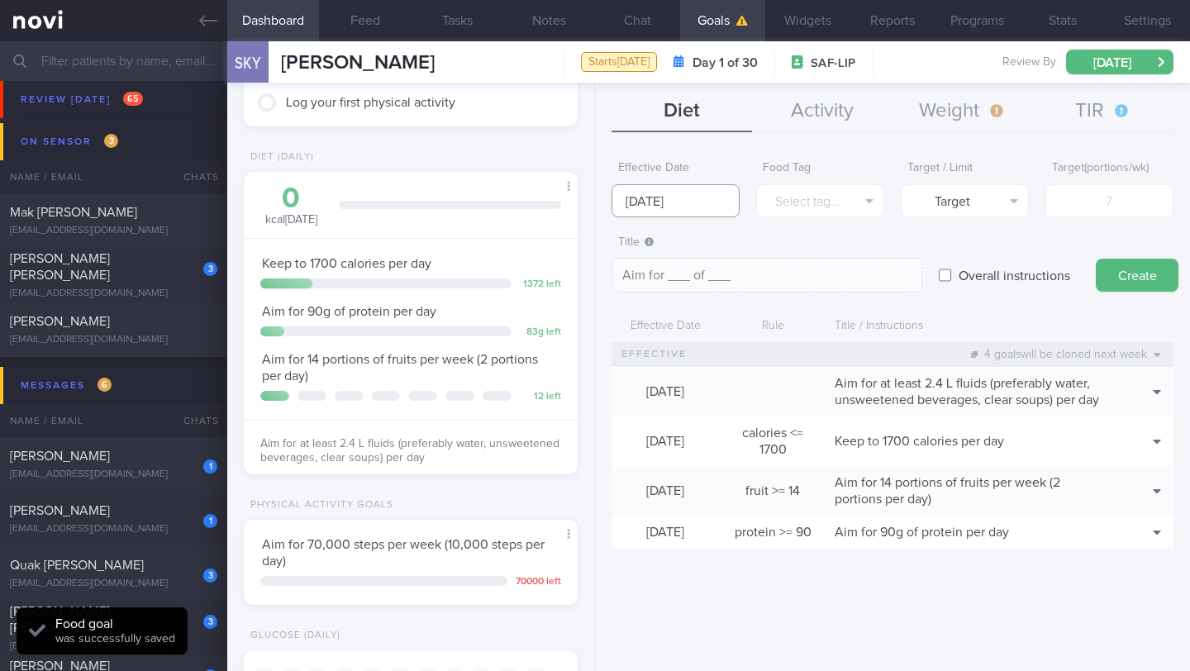
click at [667, 206] on input "[DATE]" at bounding box center [676, 200] width 128 height 33
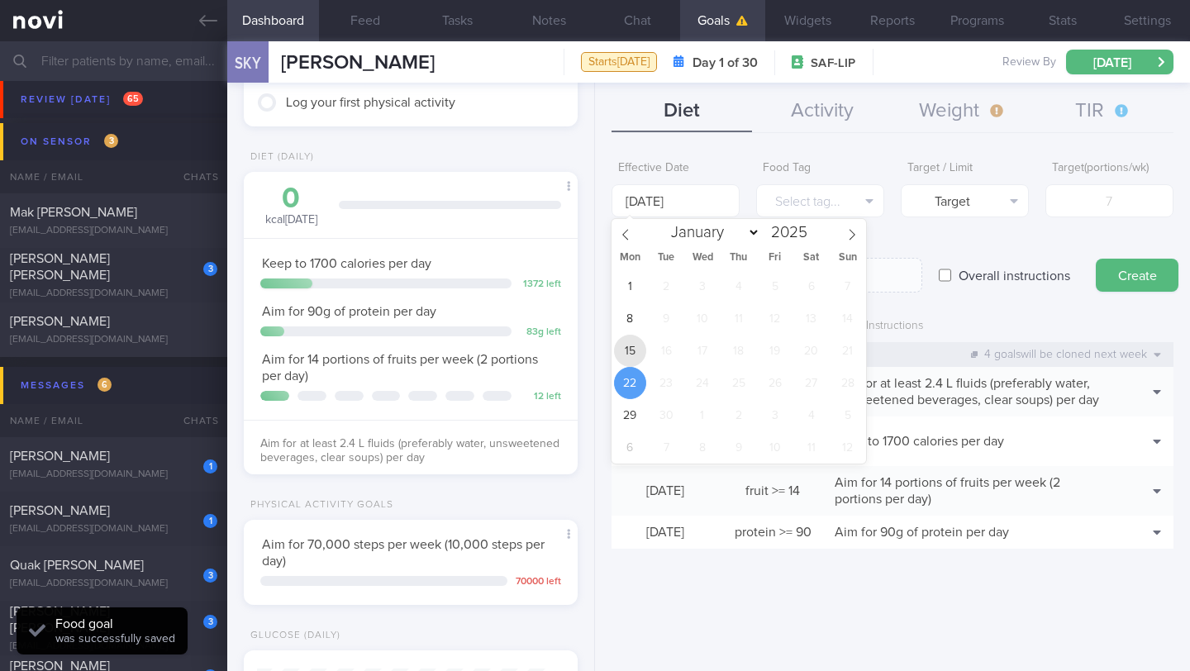
click at [626, 357] on span "15" at bounding box center [630, 351] width 32 height 32
type input "[DATE]"
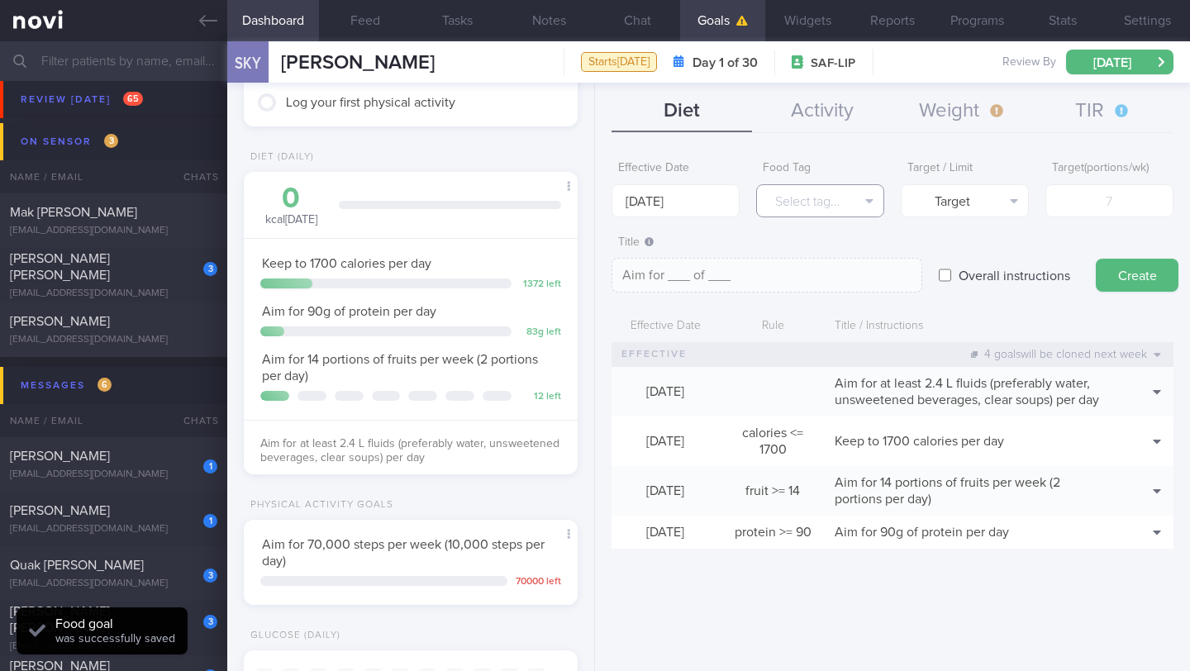
click at [788, 209] on button "Select tag..." at bounding box center [820, 200] width 128 height 33
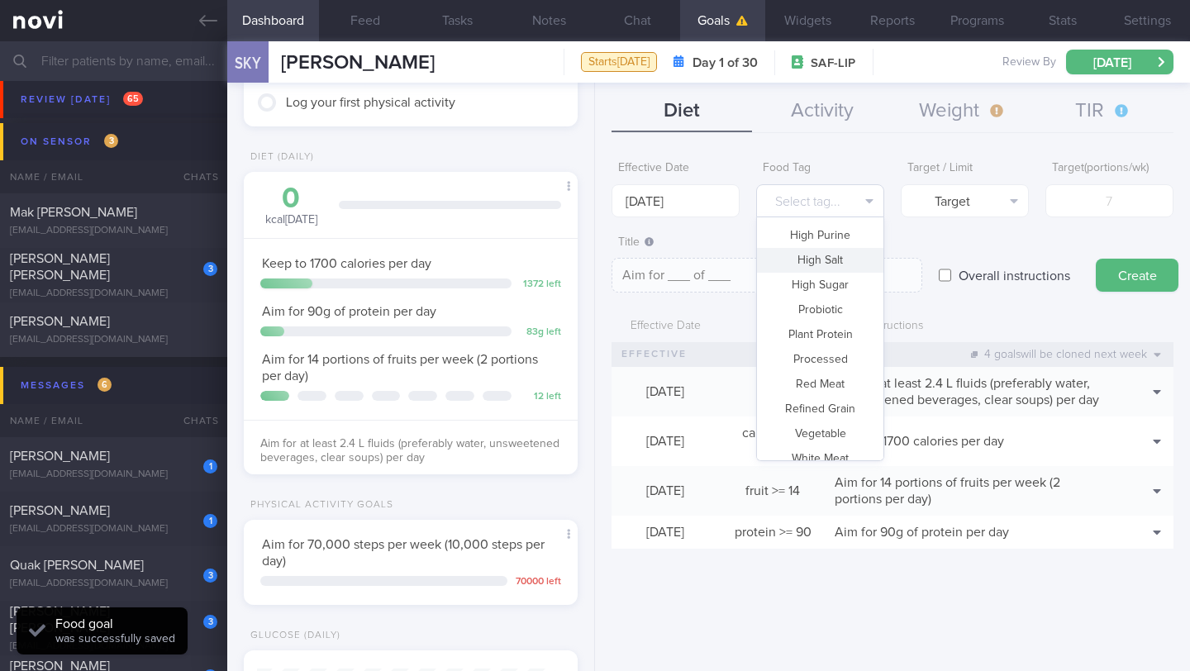
scroll to position [492, 0]
click at [822, 402] on button "Vegetable" at bounding box center [820, 395] width 126 height 25
type textarea "Aim for __ portions of vegetables per week"
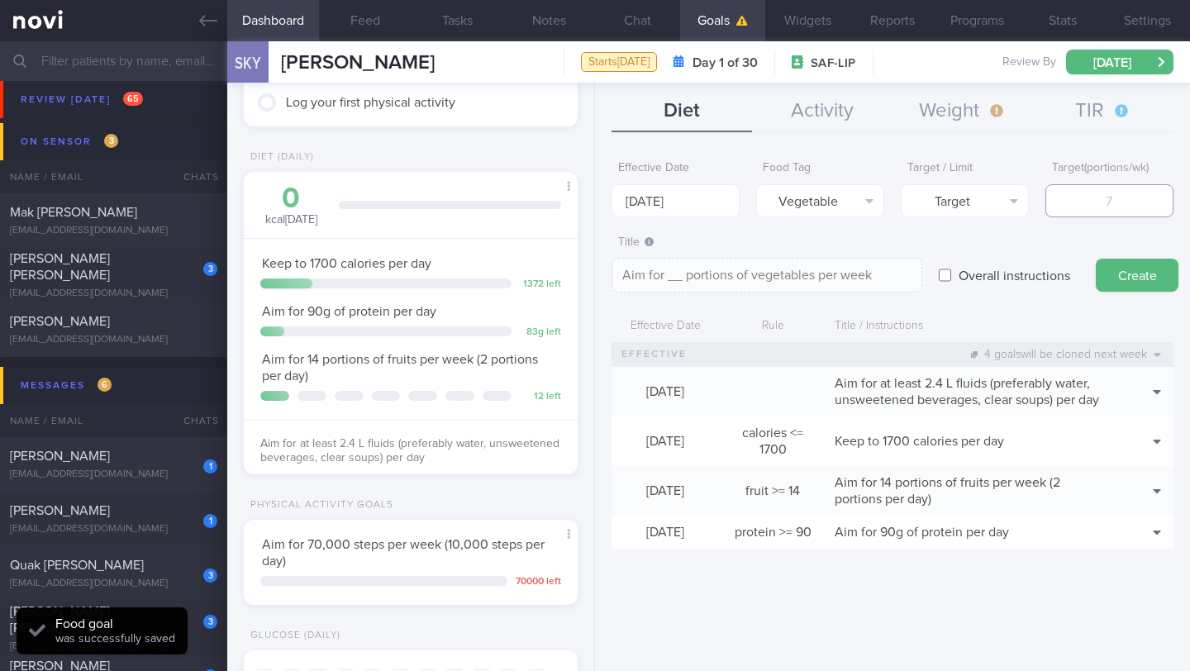
click at [1068, 193] on input "number" at bounding box center [1110, 200] width 128 height 33
type input "1"
type textarea "Aim for 1 portions of vegetables per week"
type input "14"
type textarea "Aim for 14 portions of vegetables per week"
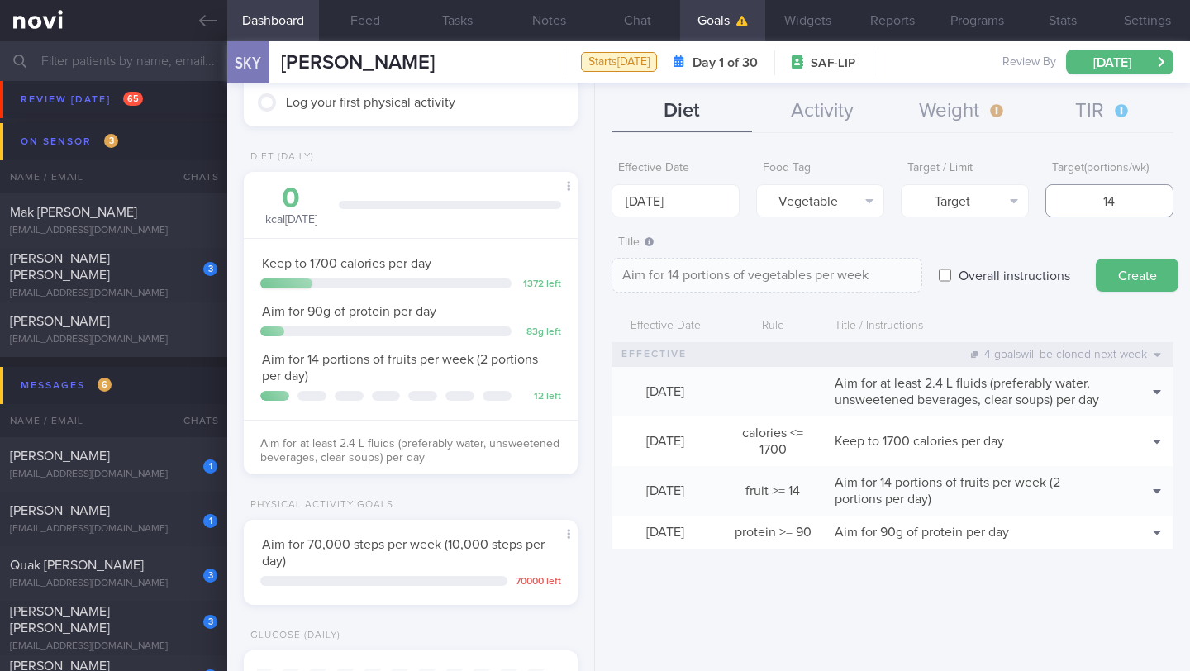
type input "14"
click at [889, 279] on textarea "Aim for 14 portions of vegetables per week" at bounding box center [767, 275] width 311 height 35
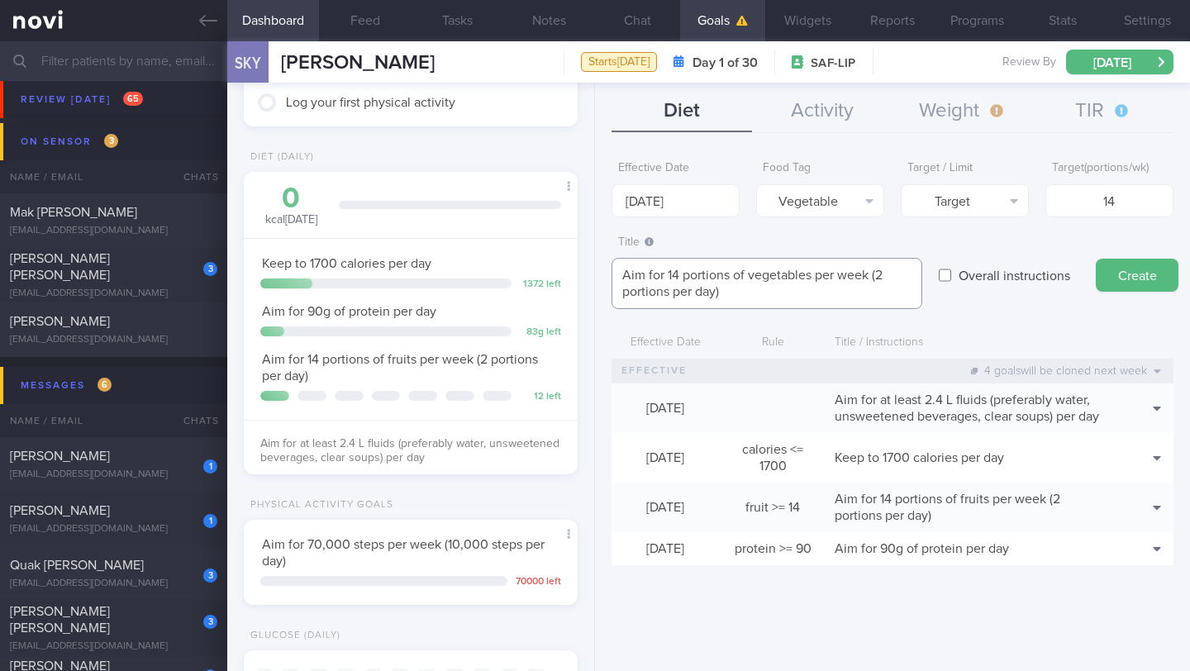
click at [754, 278] on textarea "Aim for 14 portions of vegetables per week (2 portions per day)" at bounding box center [767, 283] width 311 height 51
type textarea "Aim for 14 portions of non-starchy vegetables per week (2 portions per day)"
click at [1108, 271] on button "Create" at bounding box center [1137, 275] width 83 height 33
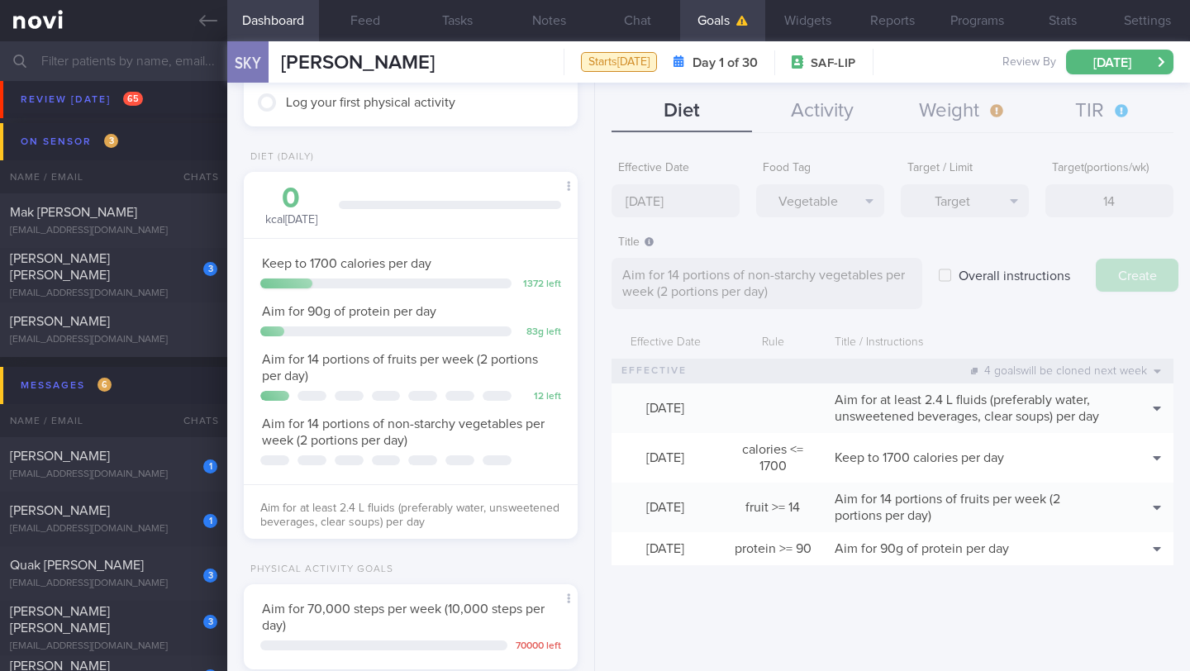
type input "[DATE]"
type textarea "Aim for ___ of ___"
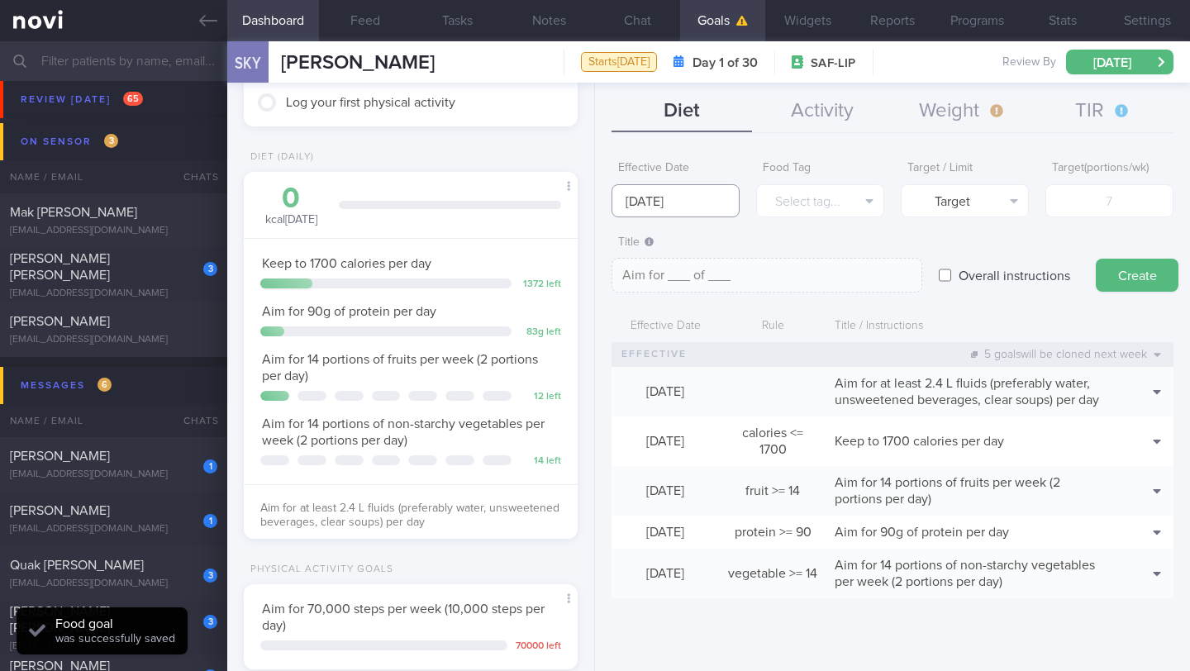
click at [669, 205] on body "You are offline! Some functionality will be unavailable Patients New Users Coac…" at bounding box center [595, 335] width 1190 height 671
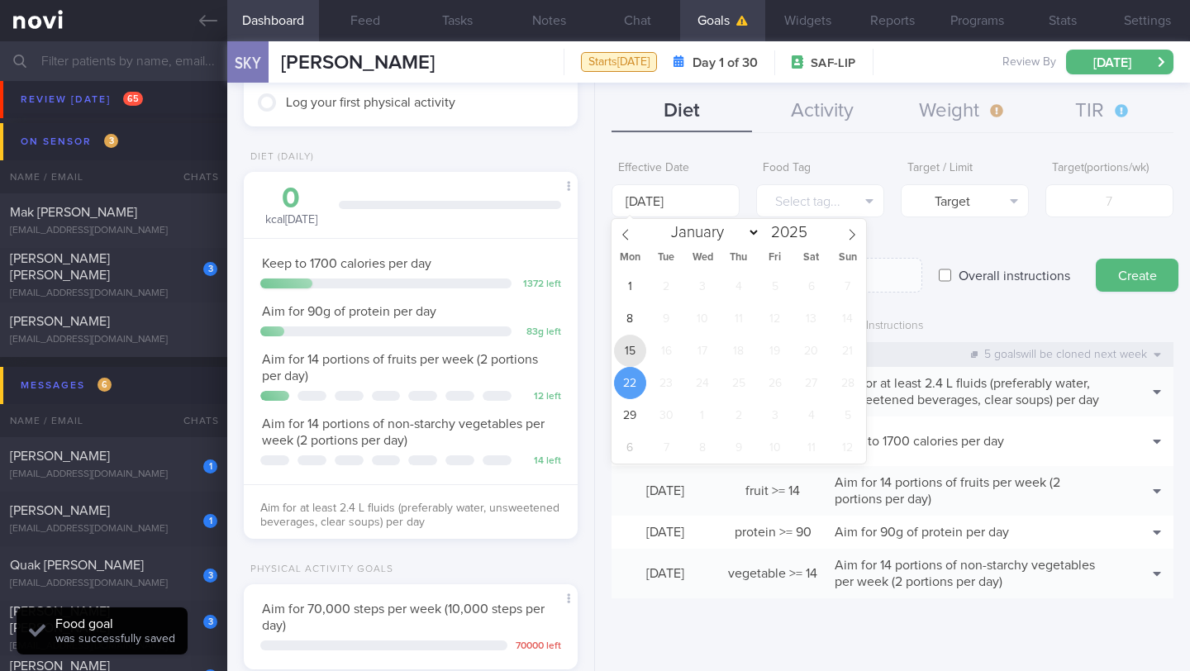
click at [631, 345] on span "15" at bounding box center [630, 351] width 32 height 32
type input "[DATE]"
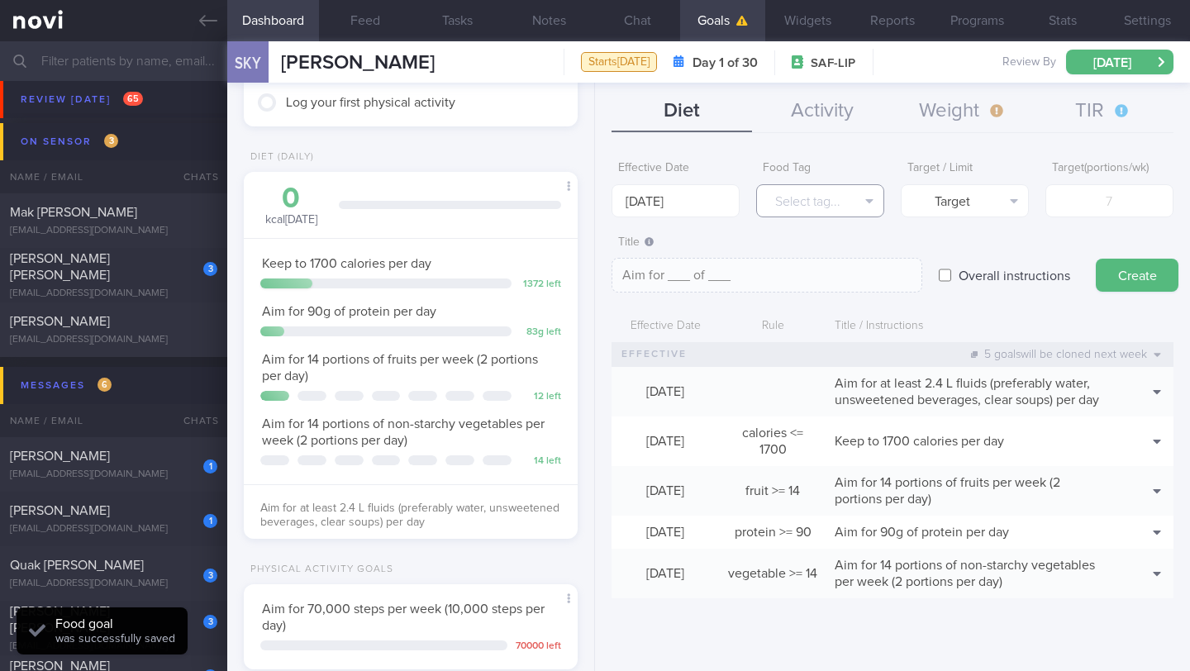
click at [823, 197] on button "Select tag..." at bounding box center [820, 200] width 128 height 33
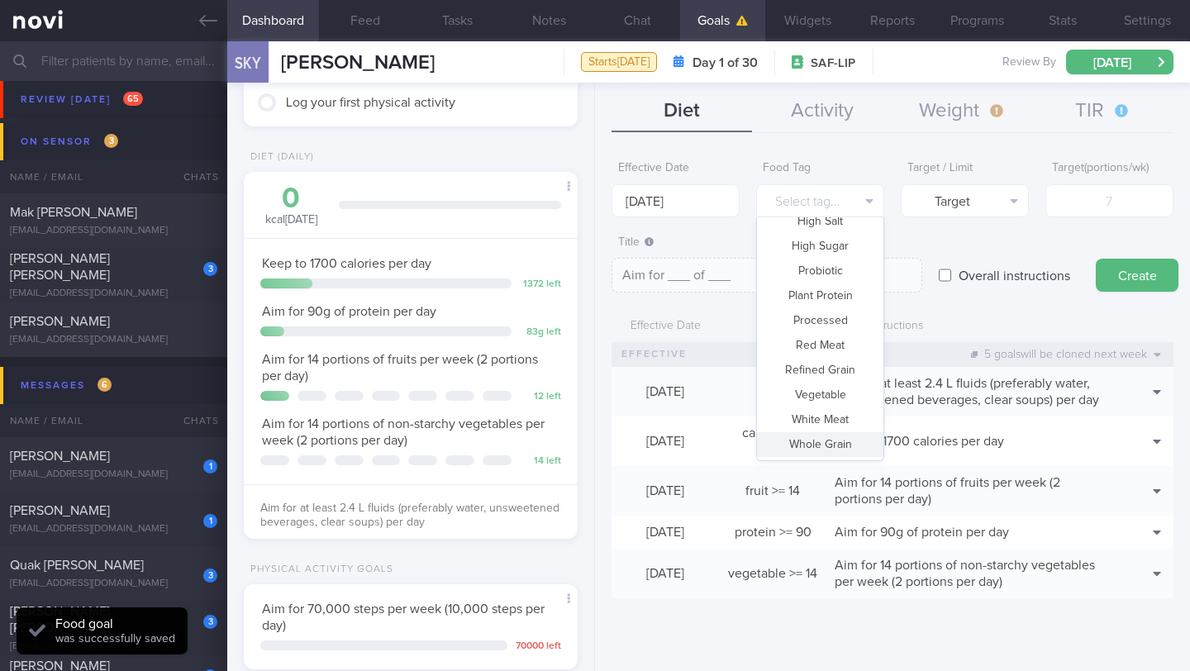
click at [810, 441] on button "Whole Grain" at bounding box center [820, 444] width 126 height 25
type textarea "Aim for __ portions of whole grains per week"
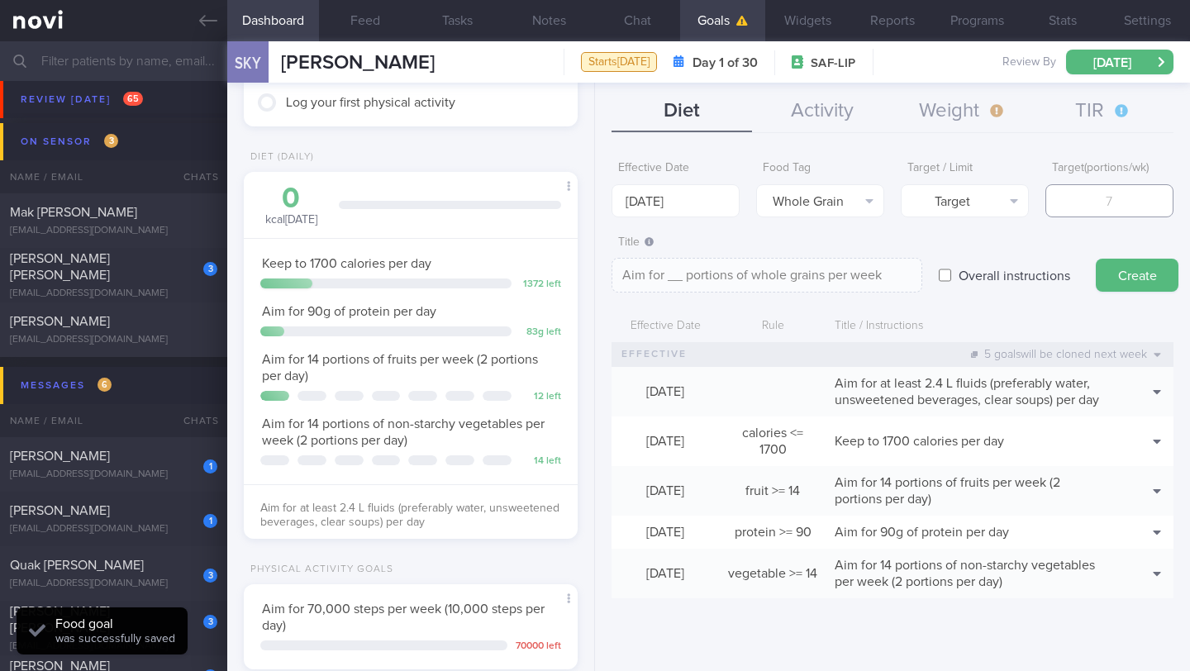
click at [1124, 193] on input "number" at bounding box center [1110, 200] width 128 height 33
type input "7"
type textarea "Aim for 7 portions of whole grains per week"
type input "7"
click at [888, 271] on textarea "Aim for 7 portions of whole grains per week" at bounding box center [767, 275] width 311 height 35
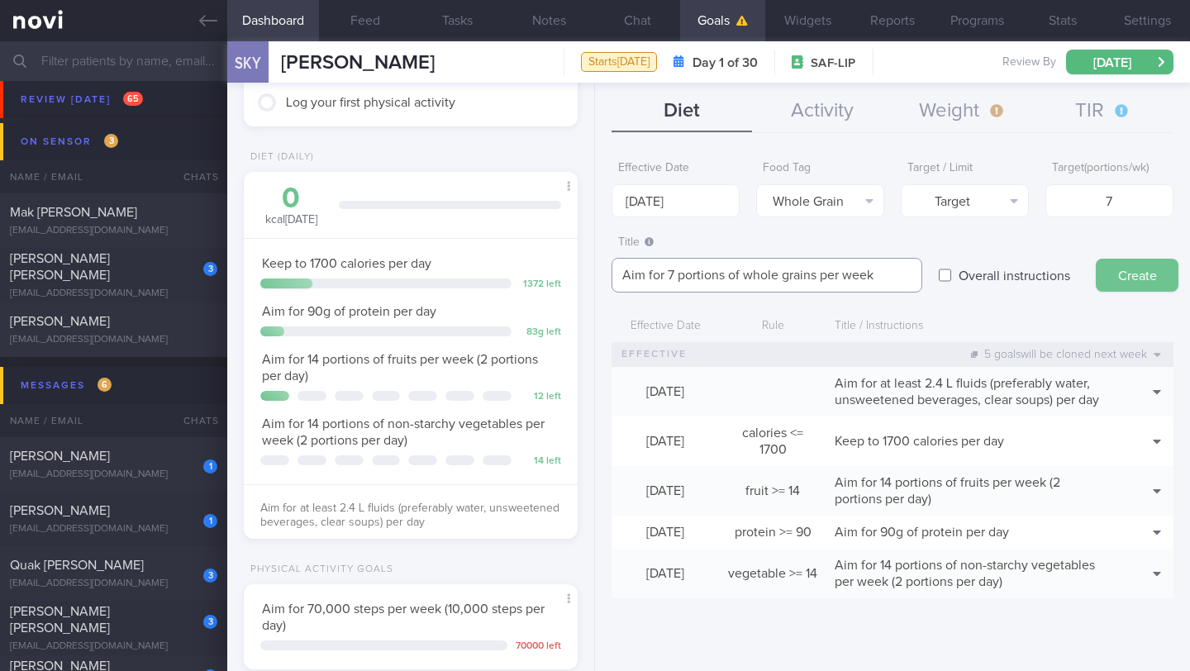
type textarea "Aim for 7 portions of whole grains per week"
click at [1123, 260] on button "Create" at bounding box center [1137, 275] width 83 height 33
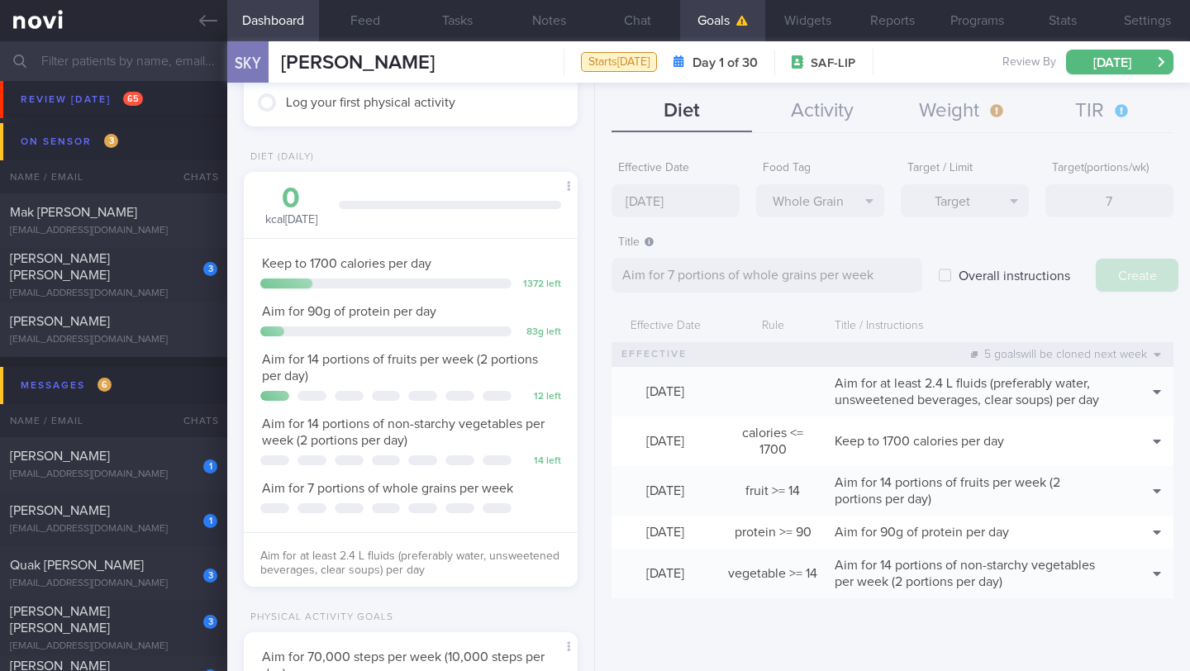
type input "[DATE]"
type textarea "Aim for ___ of ___"
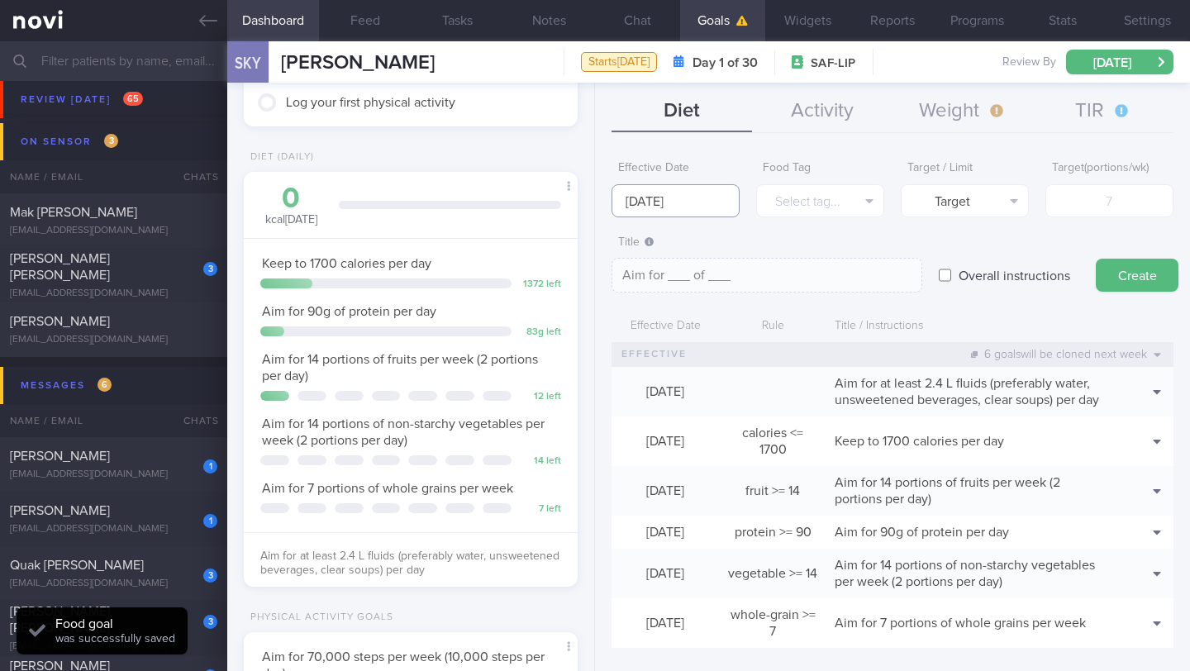
click at [667, 193] on input "[DATE]" at bounding box center [676, 200] width 128 height 33
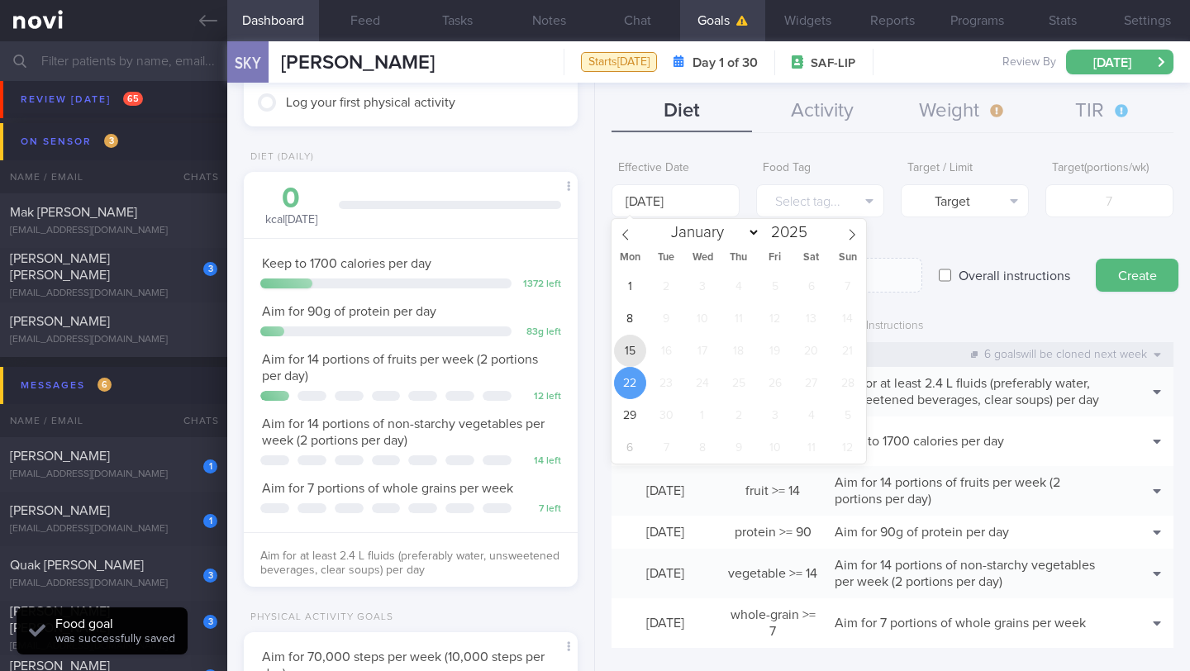
click at [637, 357] on span "15" at bounding box center [630, 351] width 32 height 32
type input "[DATE]"
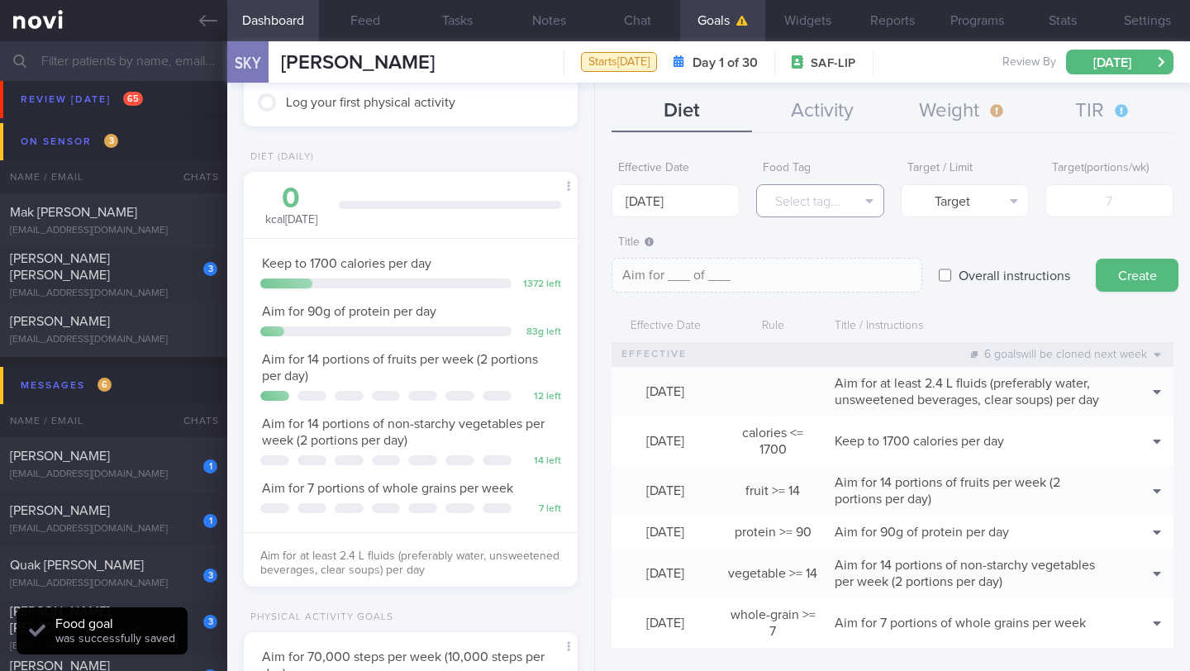
click at [806, 206] on button "Select tag..." at bounding box center [820, 200] width 128 height 33
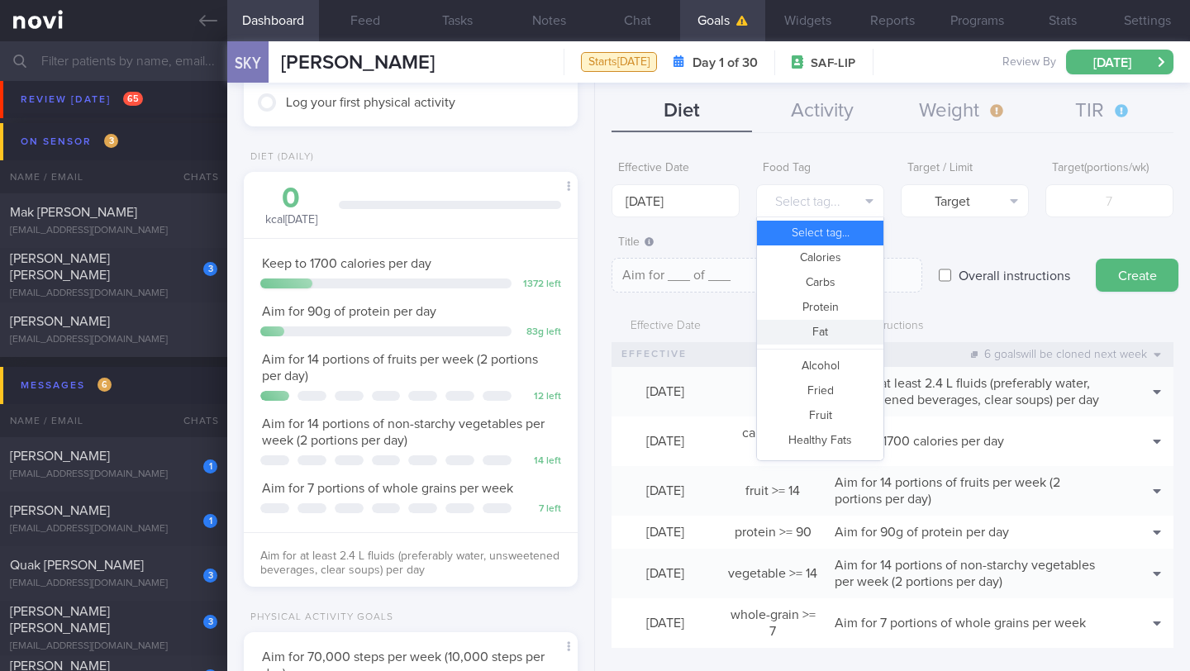
click at [819, 328] on button "Fat" at bounding box center [820, 332] width 126 height 25
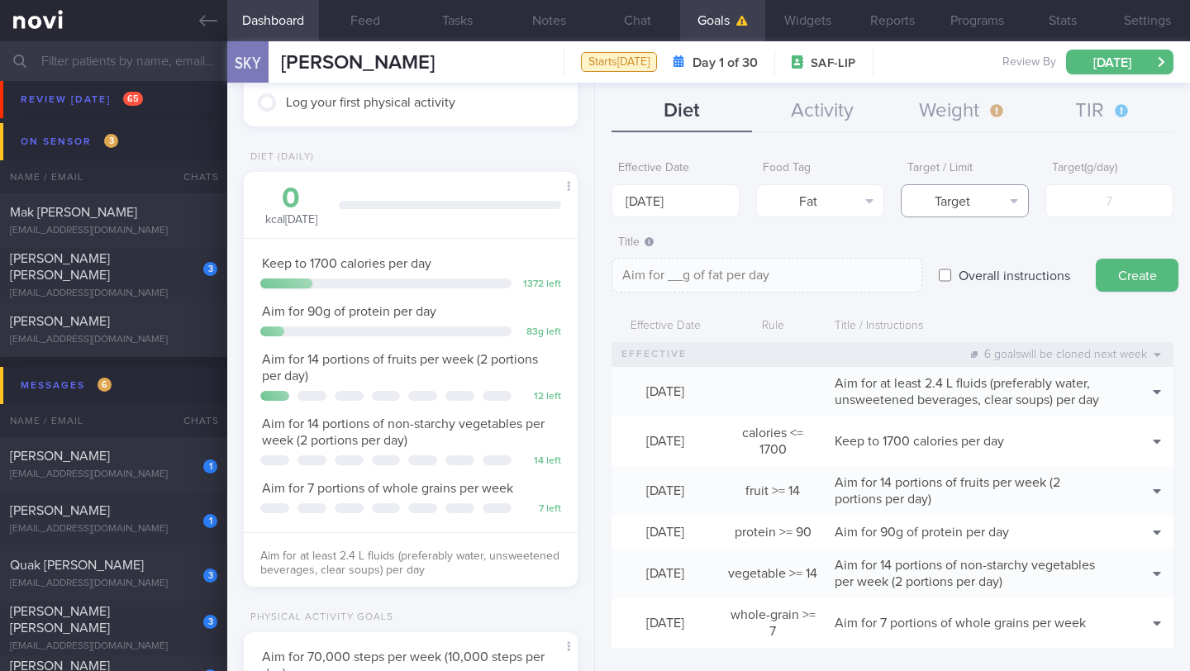
click at [957, 186] on button "Target" at bounding box center [965, 200] width 128 height 33
click at [982, 264] on button "Limit" at bounding box center [965, 257] width 126 height 25
type textarea "Keep to __g of fat per day"
click at [1071, 205] on input "number" at bounding box center [1110, 200] width 128 height 33
type input "5"
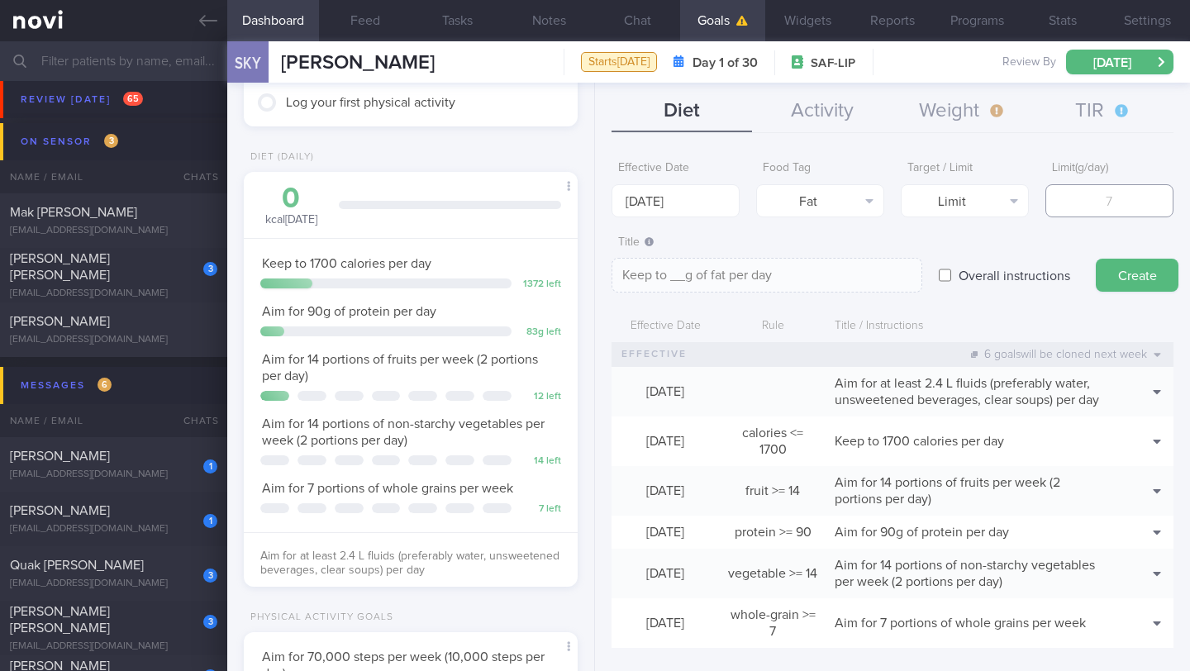
type textarea "Keep to 5g of fat per day"
type input "57"
type textarea "Keep to 57g of fat per day"
type input "57"
click at [898, 272] on textarea "Keep to 57g of fat per day" at bounding box center [767, 275] width 311 height 35
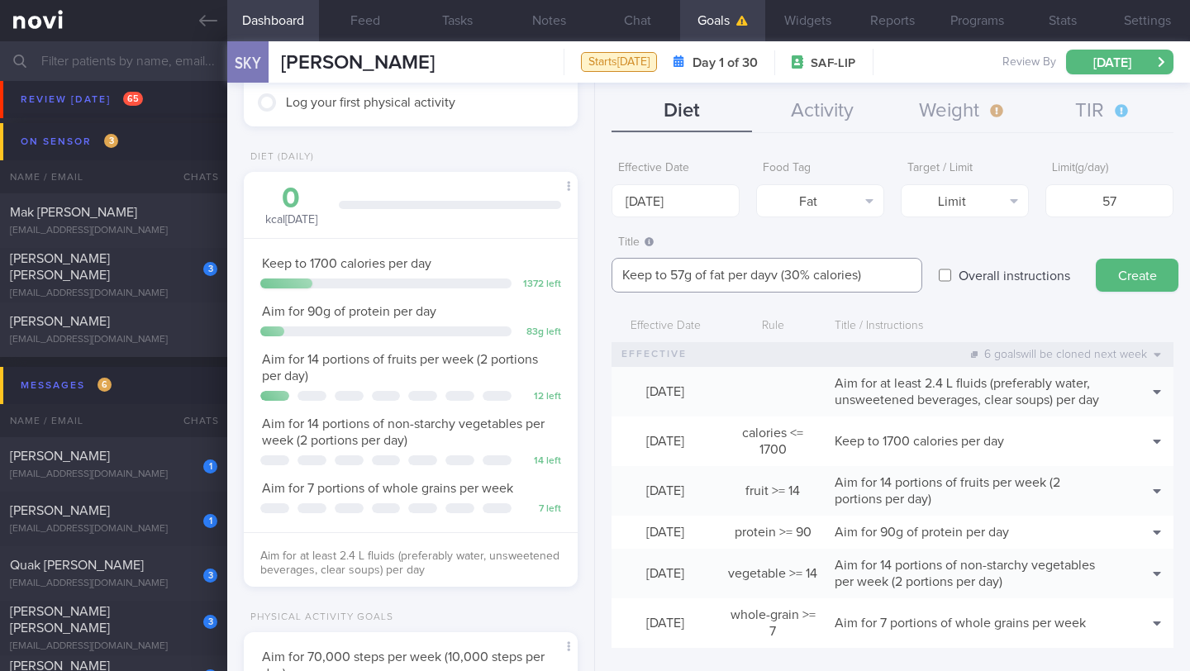
click at [777, 279] on textarea "Keep to 57g of fat per dayv (30% calories)" at bounding box center [767, 275] width 311 height 35
type textarea "Keep to 57g of fat per day (30% calories)"
click at [1108, 274] on button "Create" at bounding box center [1137, 275] width 83 height 33
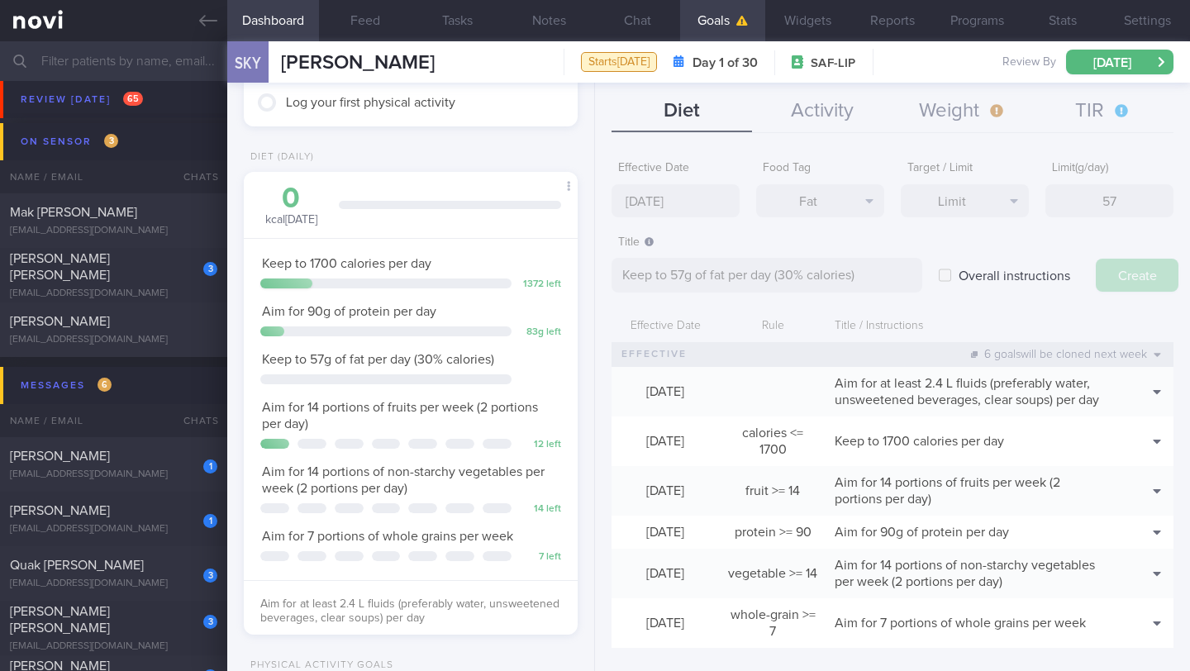
type input "[DATE]"
type textarea "Aim for ___ of ___"
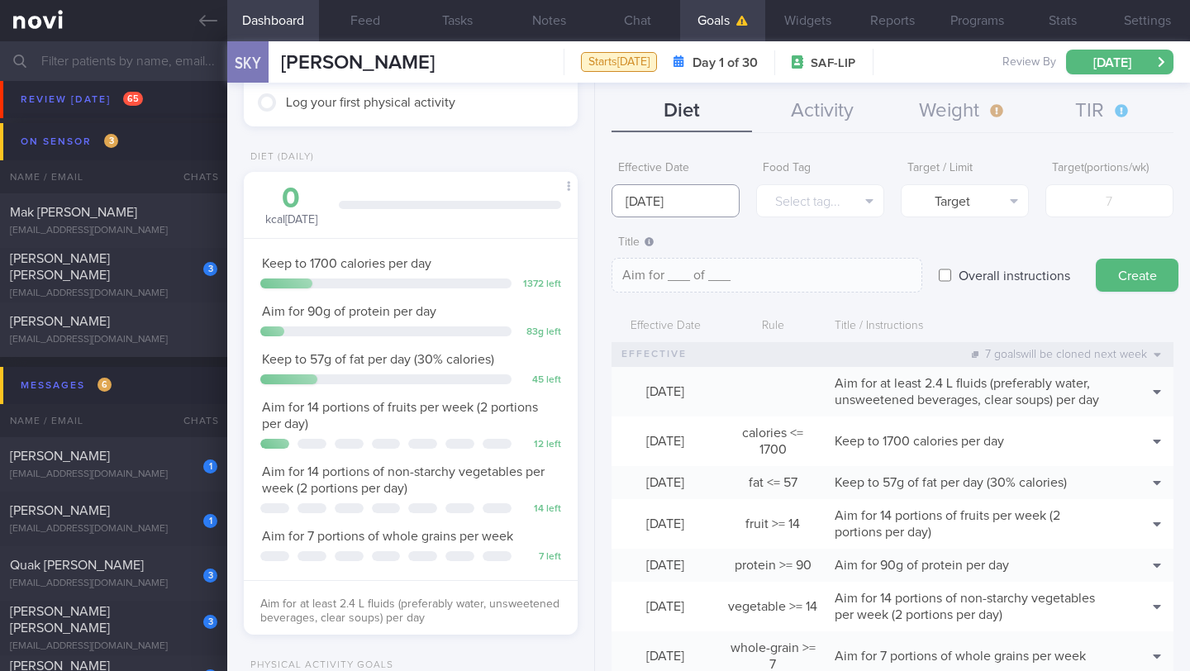
click at [684, 202] on input "[DATE]" at bounding box center [676, 200] width 128 height 33
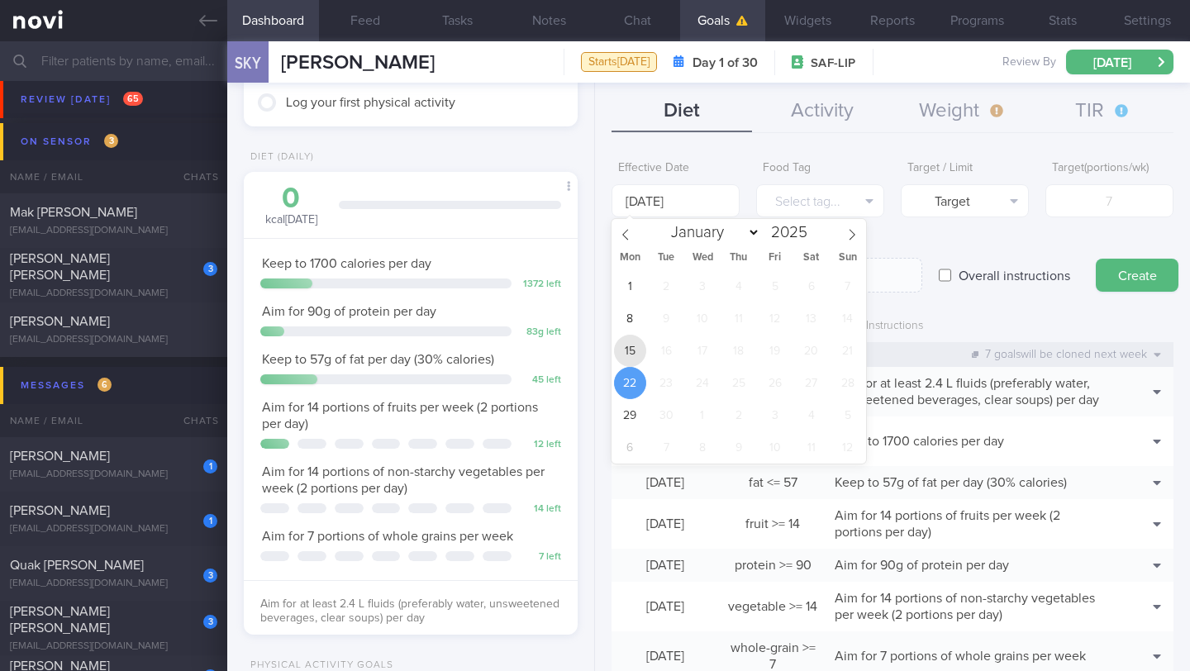
click at [621, 353] on span "15" at bounding box center [630, 351] width 32 height 32
type input "[DATE]"
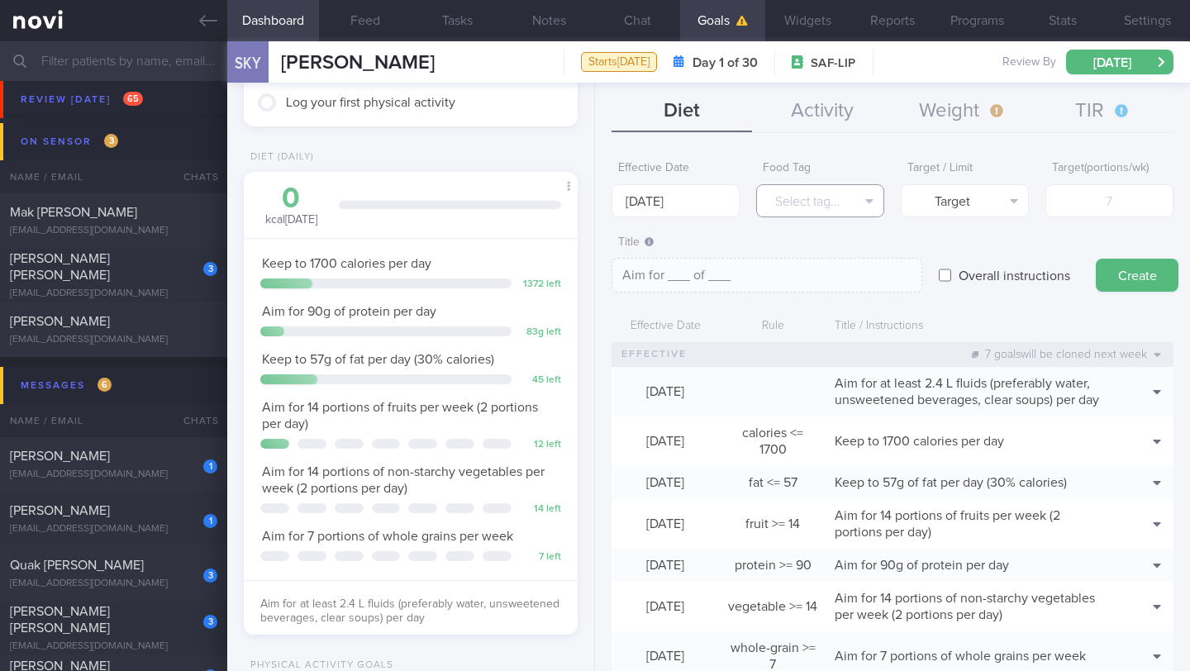
click at [798, 192] on button "Select tag..." at bounding box center [820, 200] width 128 height 33
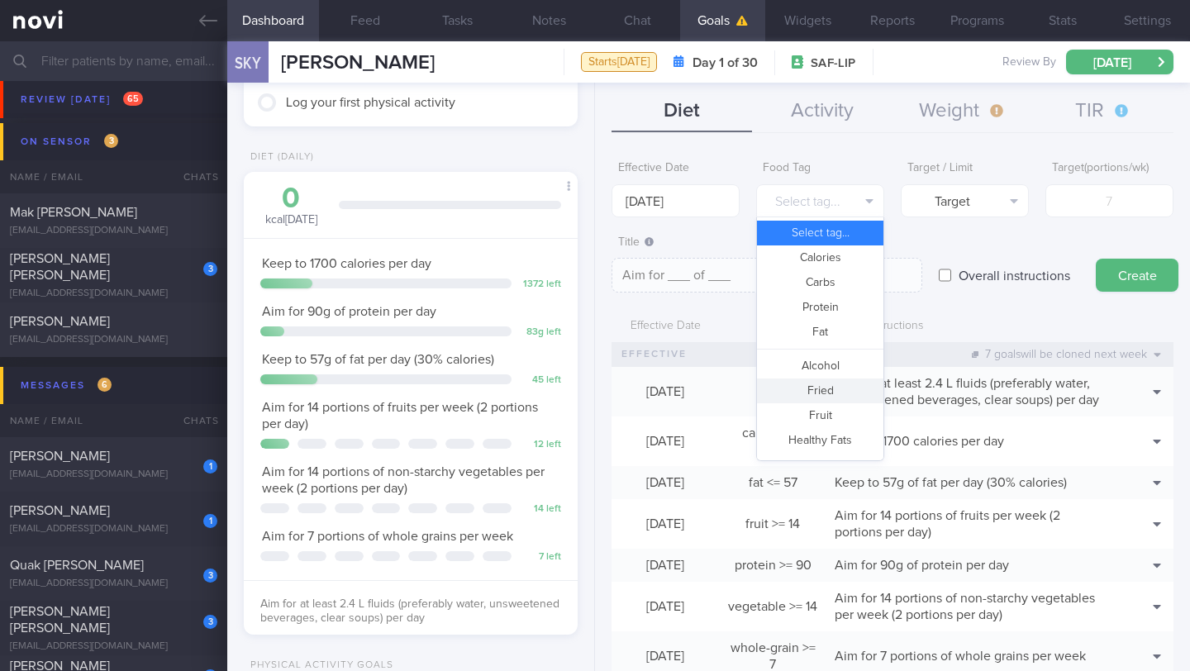
click at [825, 391] on button "Fried" at bounding box center [820, 391] width 126 height 25
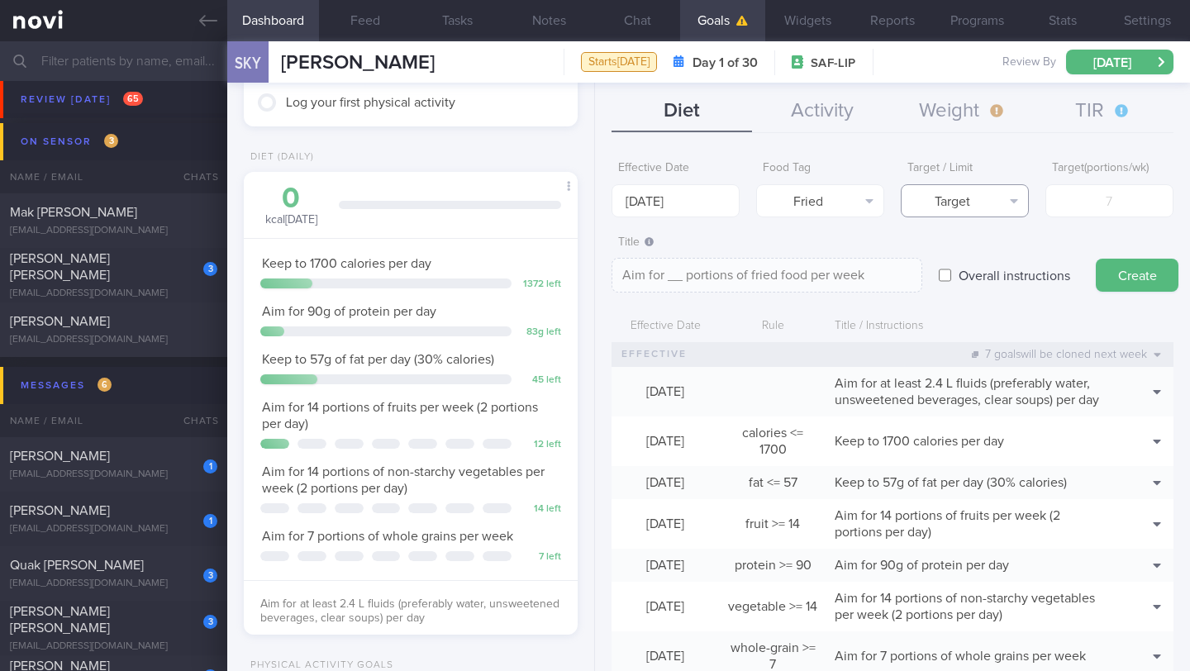
click at [973, 210] on button "Target" at bounding box center [965, 200] width 128 height 33
click at [970, 265] on button "Limit" at bounding box center [965, 257] width 126 height 25
type textarea "Keep to __ portions of fried food per week"
click at [1079, 208] on input "number" at bounding box center [1110, 200] width 128 height 33
type input "2"
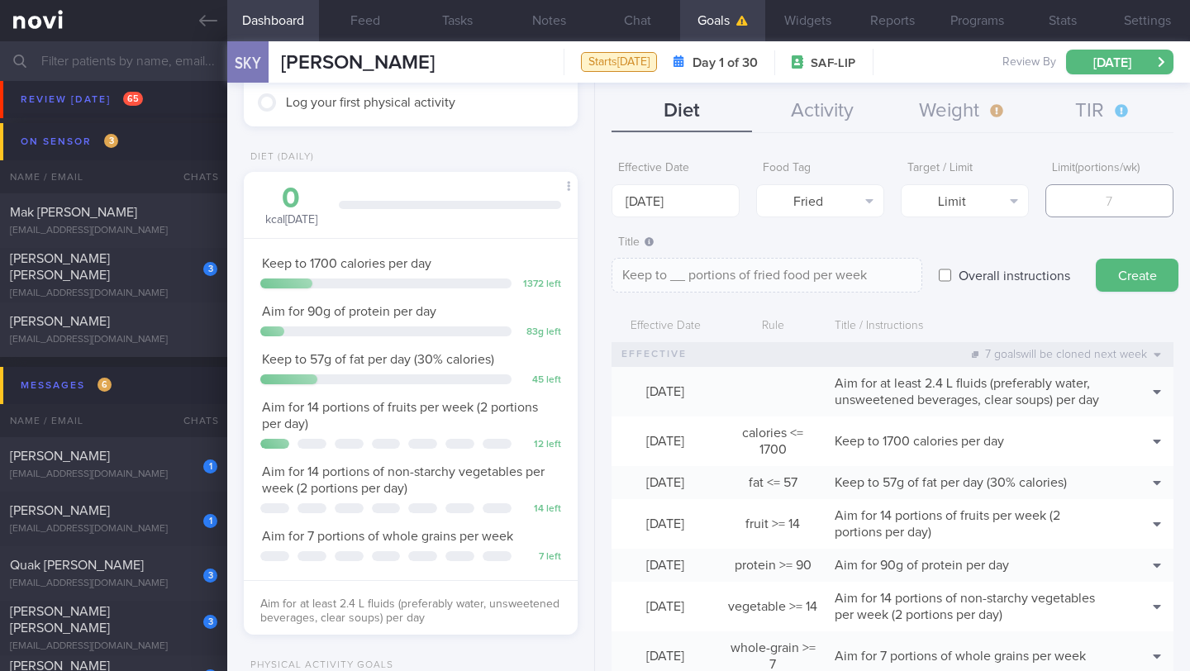
type textarea "Keep to 2 portions of fried food per week"
type input "2"
click at [1150, 274] on button "Create" at bounding box center [1137, 275] width 83 height 33
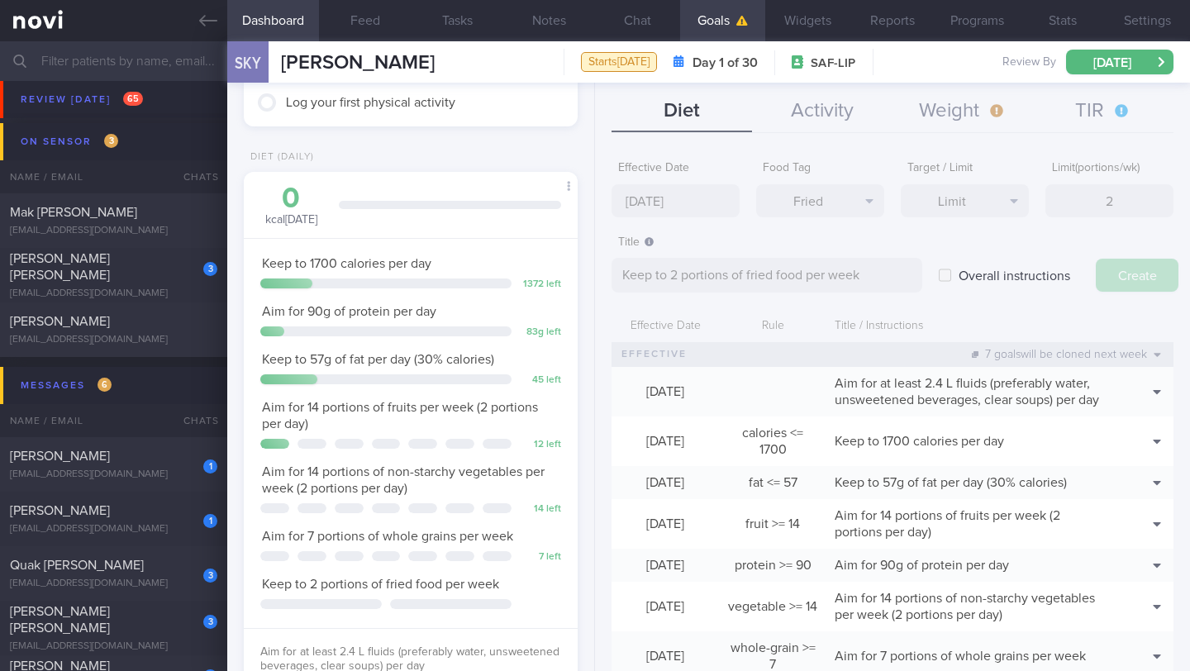
type input "[DATE]"
type textarea "Aim for ___ of ___"
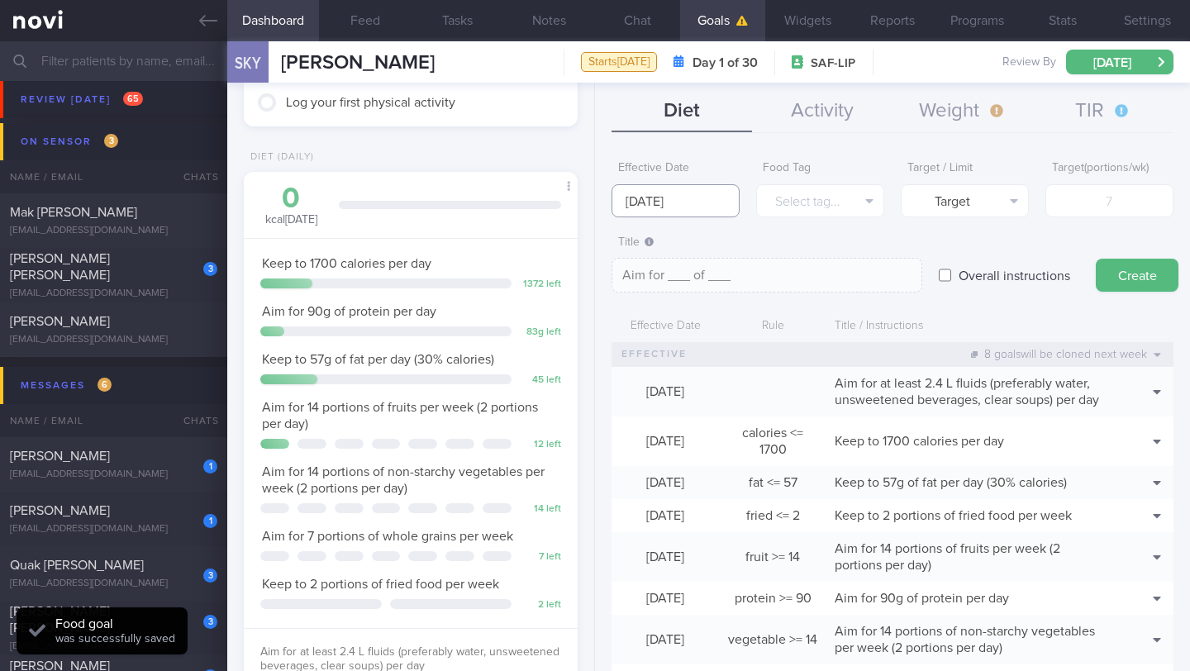
click at [675, 194] on input "[DATE]" at bounding box center [676, 200] width 128 height 33
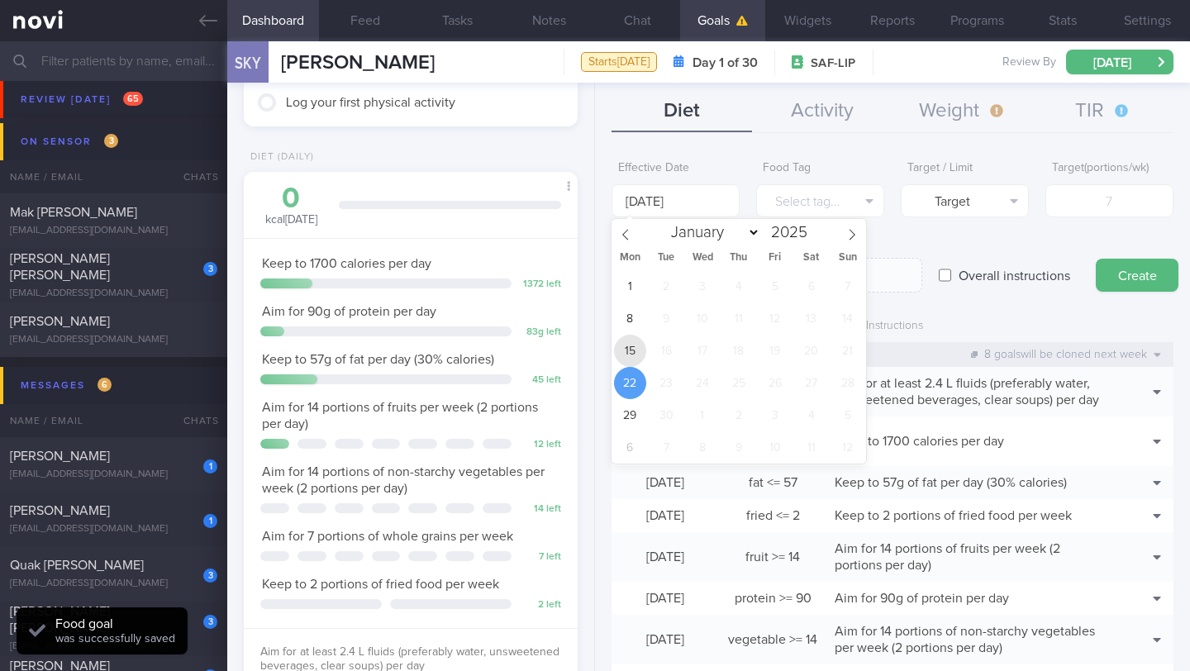
click at [637, 356] on span "15" at bounding box center [630, 351] width 32 height 32
type input "[DATE]"
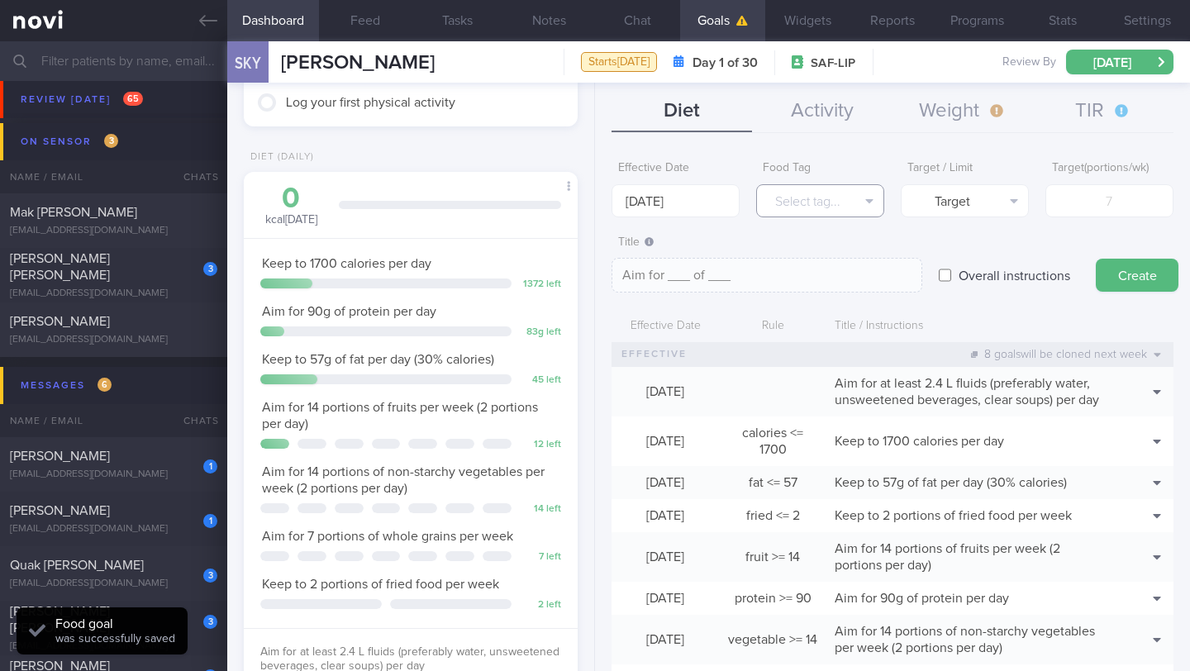
click at [790, 209] on button "Select tag..." at bounding box center [820, 200] width 128 height 33
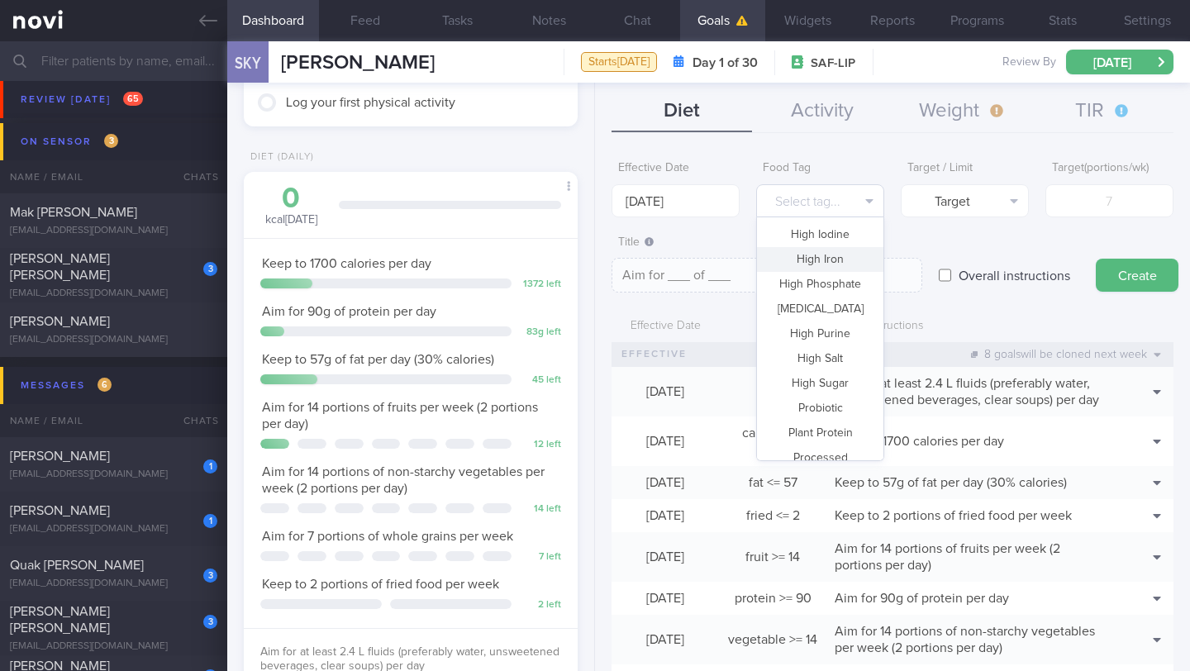
scroll to position [389, 0]
click at [825, 350] on button "High Sugar" at bounding box center [820, 348] width 126 height 25
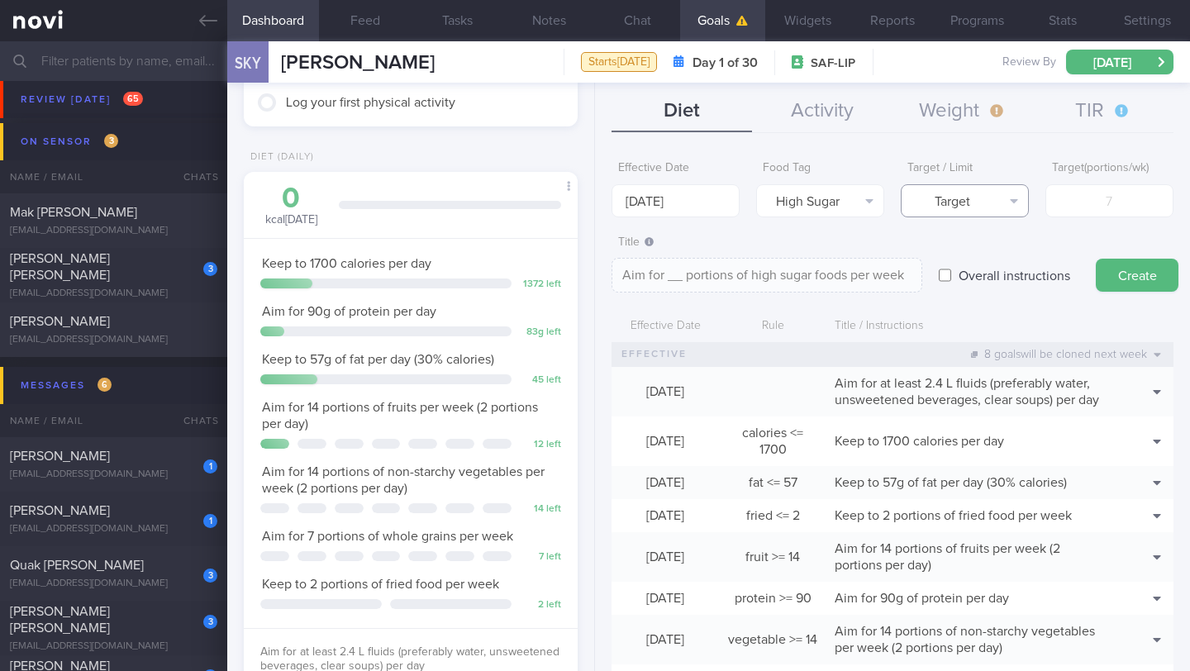
click at [973, 197] on button "Target" at bounding box center [965, 200] width 128 height 33
click at [969, 263] on button "Limit" at bounding box center [965, 257] width 126 height 25
type textarea "Keep to __ portions of high sugar foods per week"
click at [1059, 207] on input "number" at bounding box center [1110, 200] width 128 height 33
type input "2"
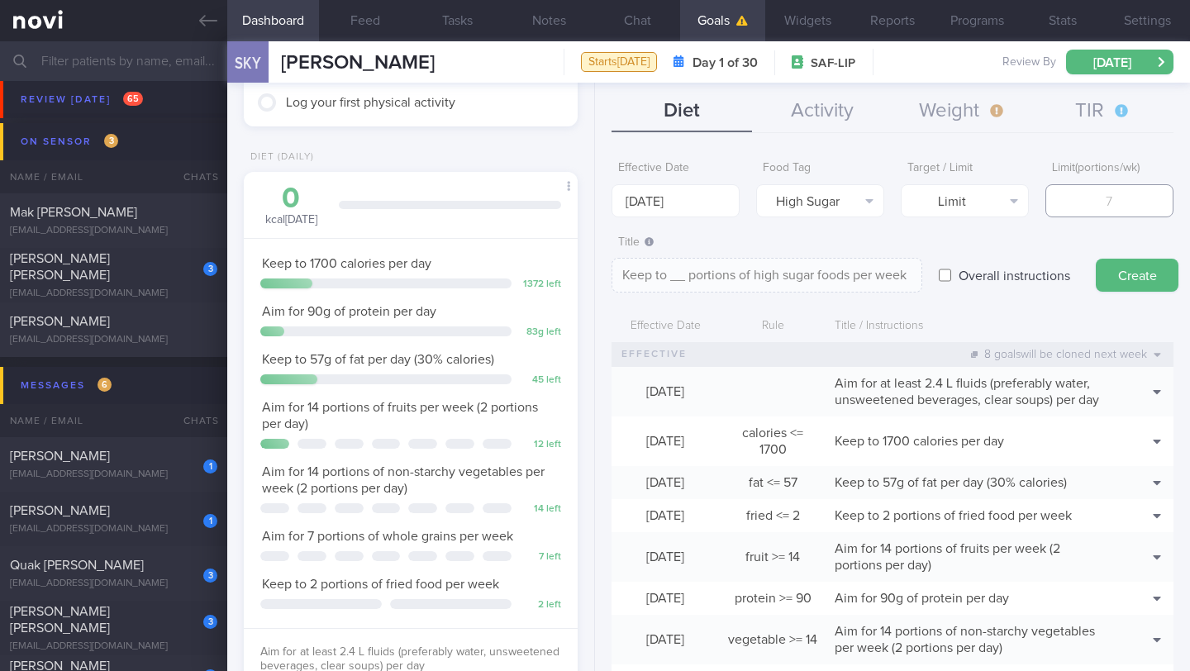
type textarea "Keep to 2 portions of high sugar foods per week"
type input "2"
click at [1131, 273] on button "Create" at bounding box center [1137, 275] width 83 height 33
type input "[DATE]"
type textarea "Aim for ___ of ___"
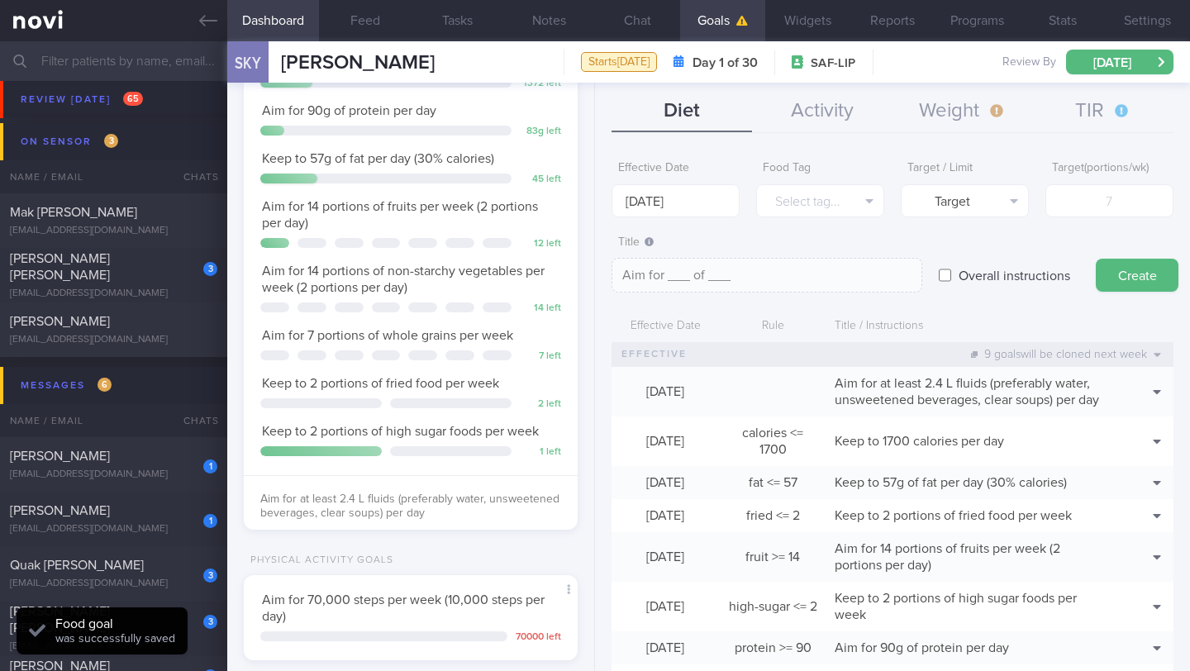
scroll to position [445, 0]
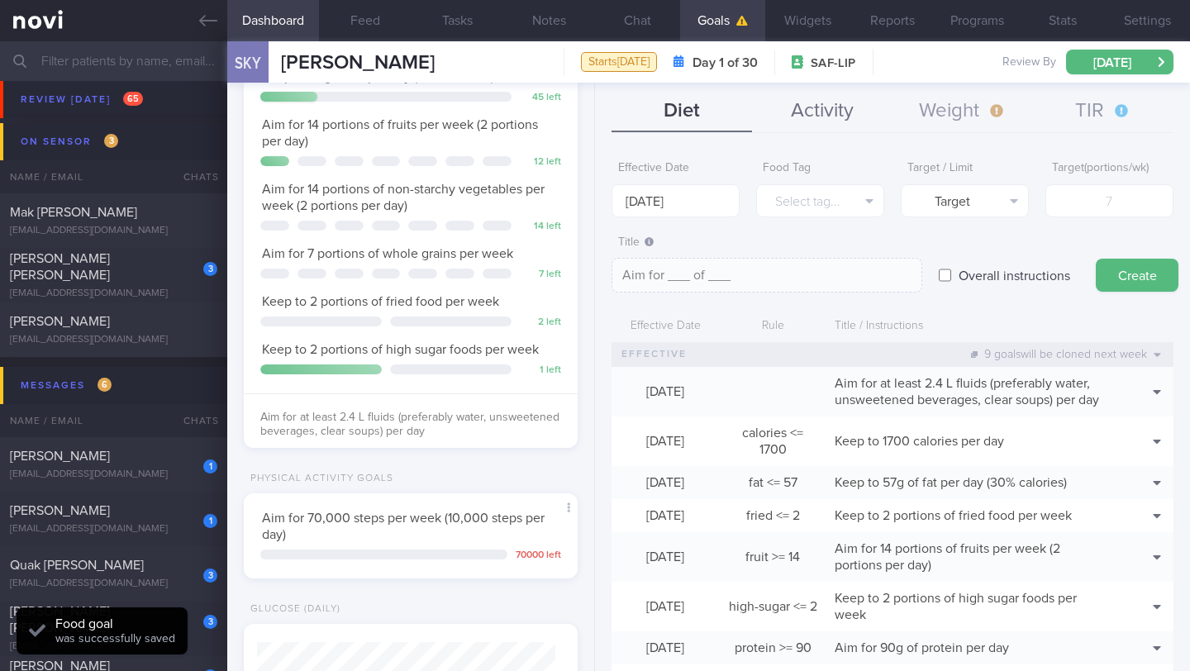
click at [795, 110] on button "Activity" at bounding box center [822, 111] width 141 height 41
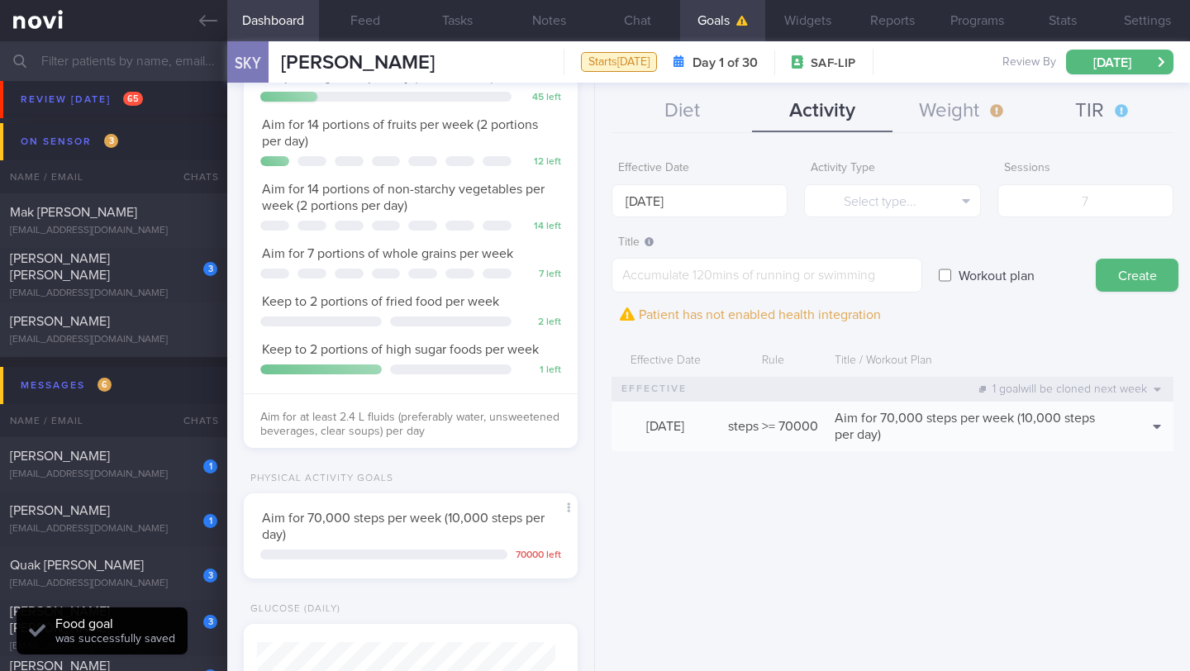
click at [1075, 112] on button "TIR" at bounding box center [1103, 111] width 141 height 41
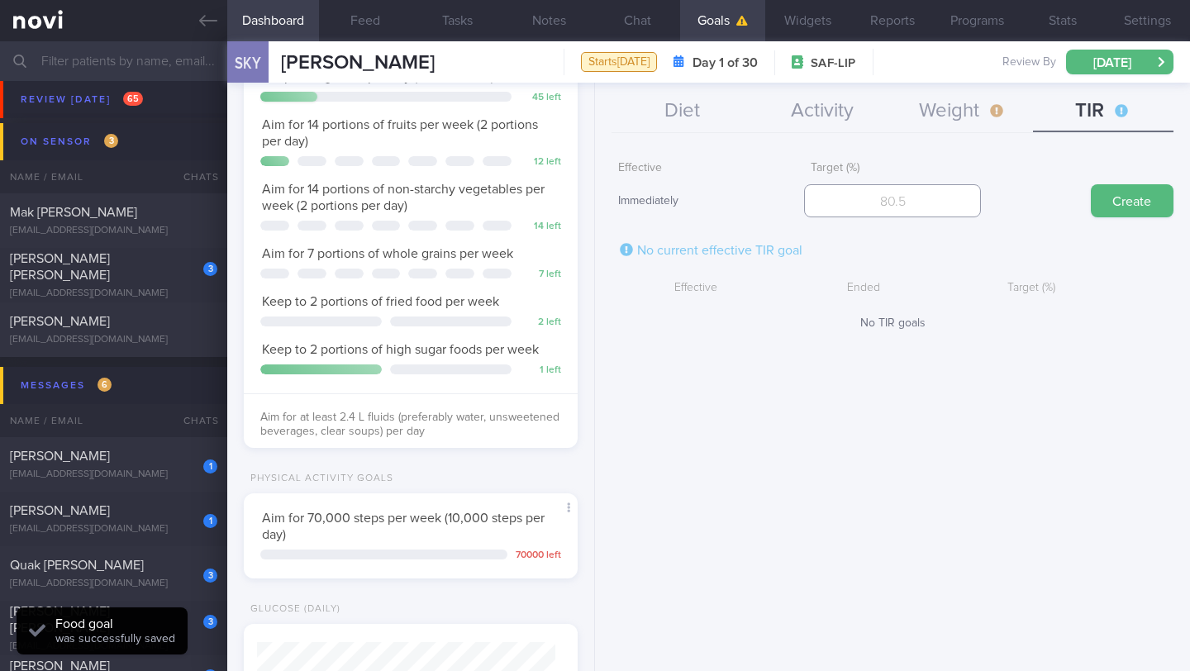
click at [952, 209] on input "number" at bounding box center [892, 200] width 176 height 33
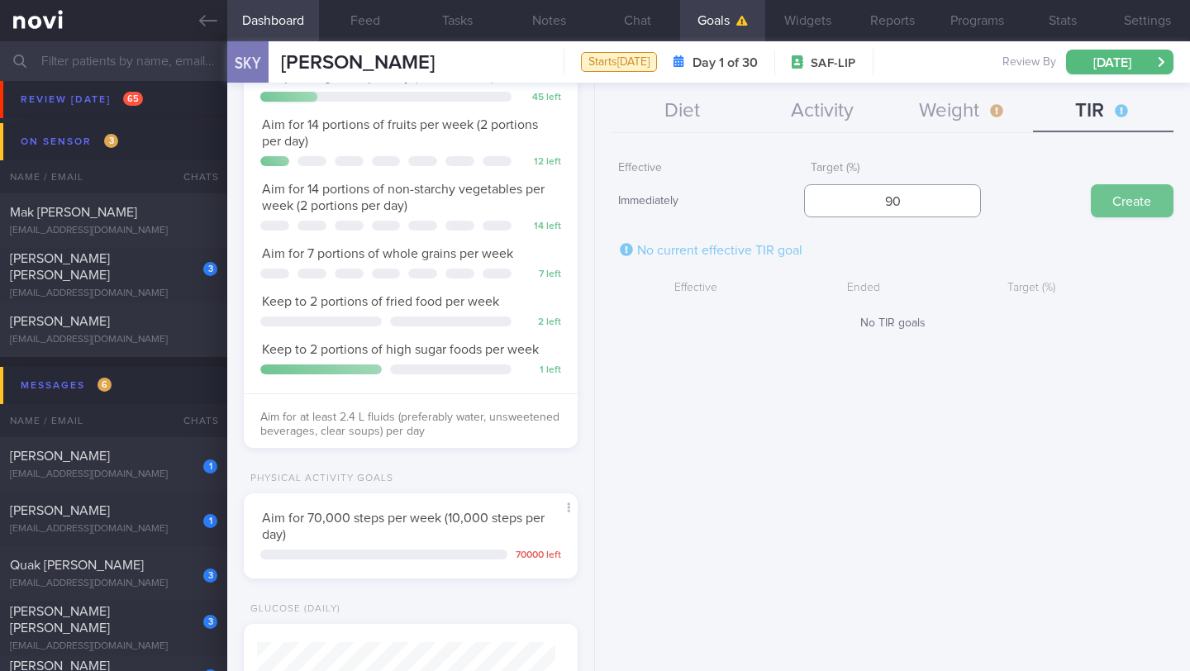
type input "90"
click at [1102, 207] on button "Create" at bounding box center [1132, 200] width 83 height 33
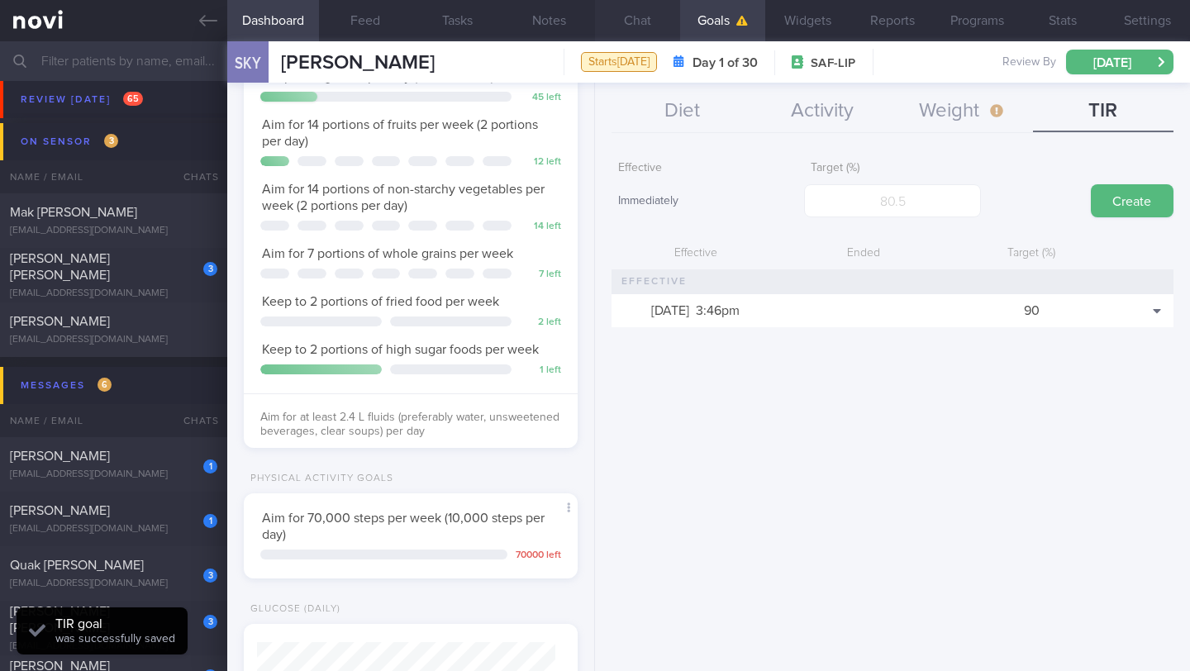
click at [642, 26] on button "Chat" at bounding box center [637, 20] width 85 height 41
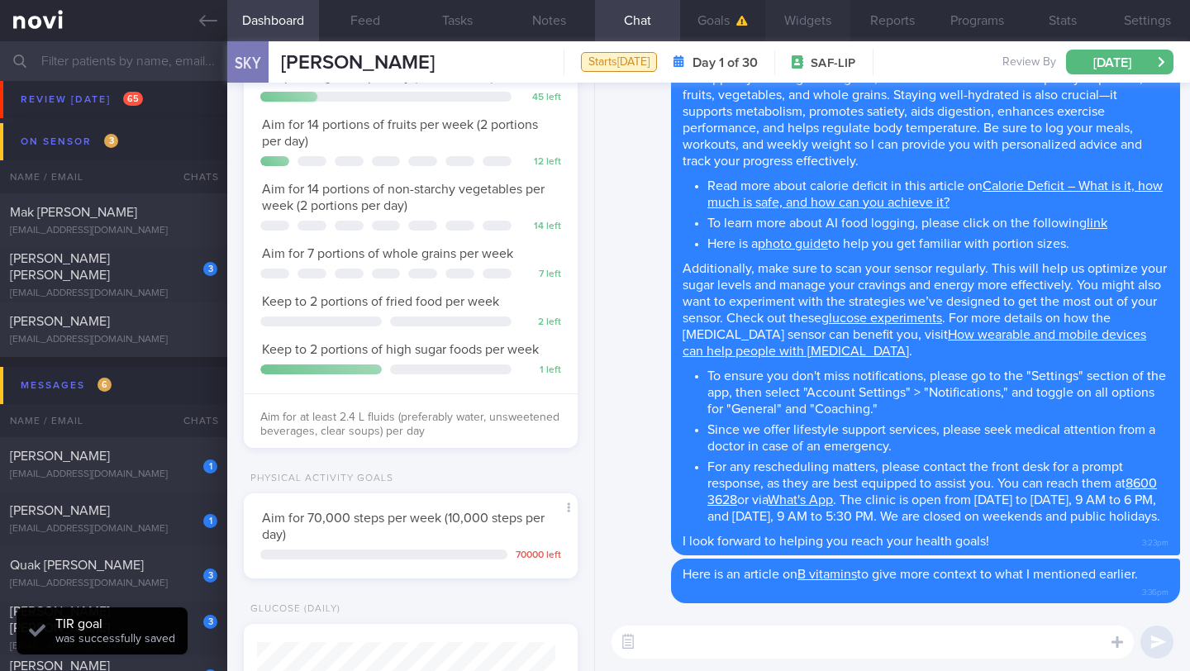
click at [807, 21] on button "Widgets" at bounding box center [807, 20] width 85 height 41
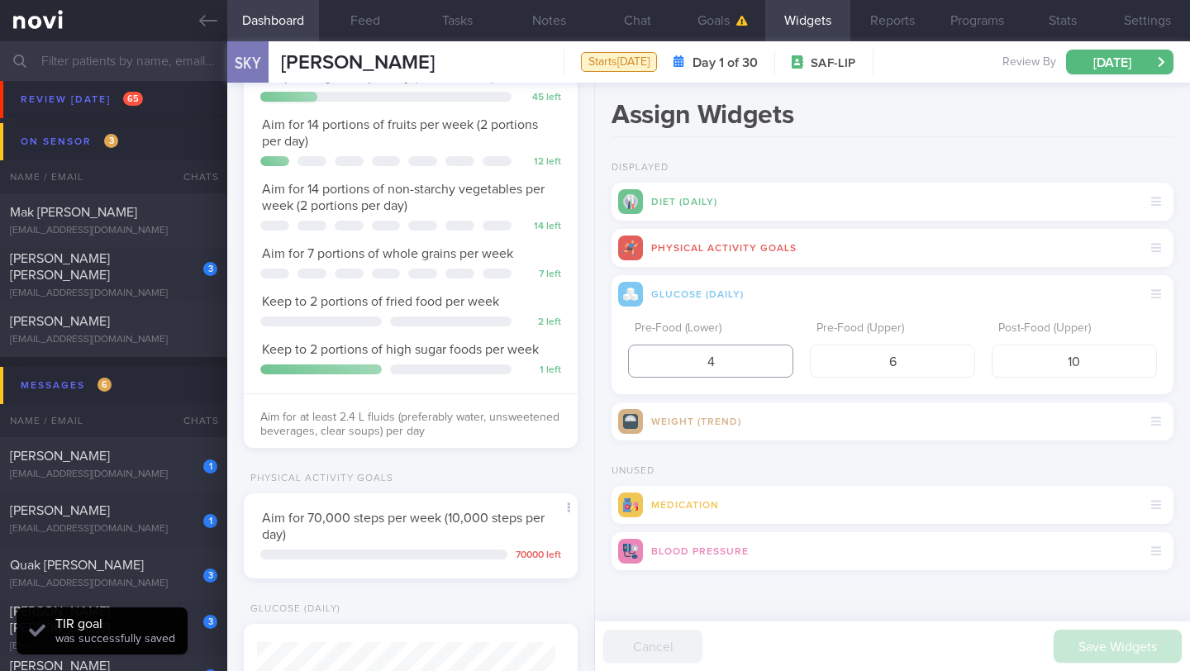
drag, startPoint x: 746, startPoint y: 358, endPoint x: 631, endPoint y: 362, distance: 115.8
click at [631, 362] on input "4" at bounding box center [710, 361] width 165 height 33
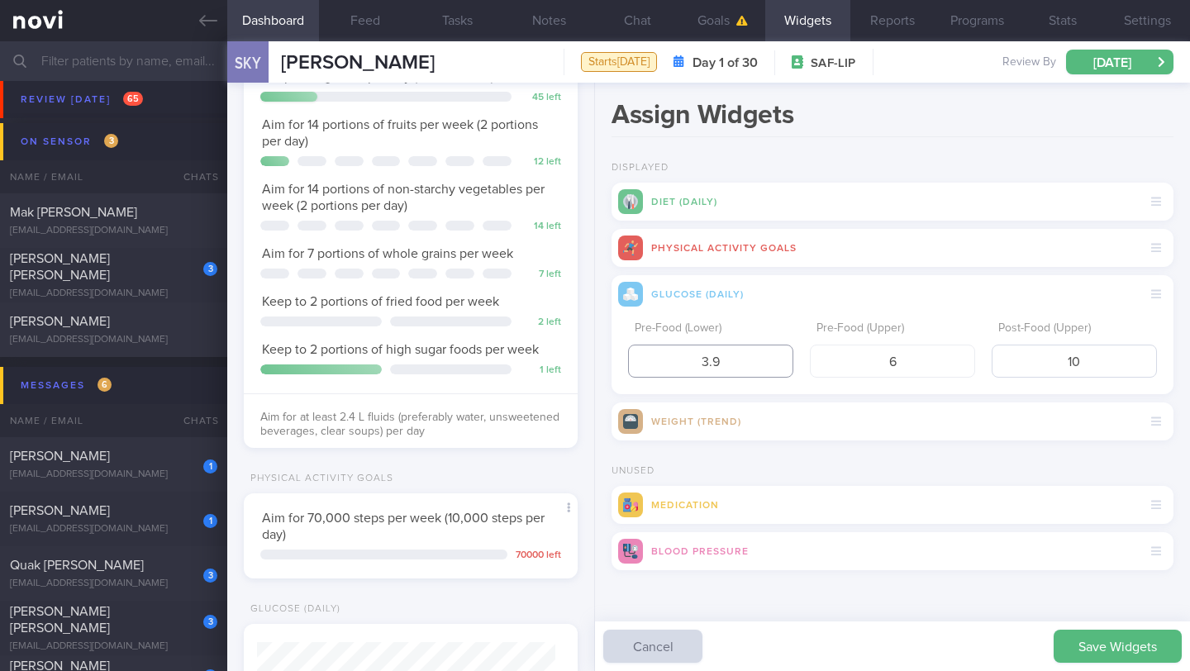
type input "3.9"
drag, startPoint x: 1041, startPoint y: 353, endPoint x: 1163, endPoint y: 358, distance: 122.4
click at [1163, 358] on div "Pre-Food (Lower) 3.9 Pre-Food (Upper) 6 Post-Food (Upper) 10" at bounding box center [893, 353] width 562 height 81
type input "7.8"
click at [1074, 656] on button "Save Widgets" at bounding box center [1118, 646] width 128 height 33
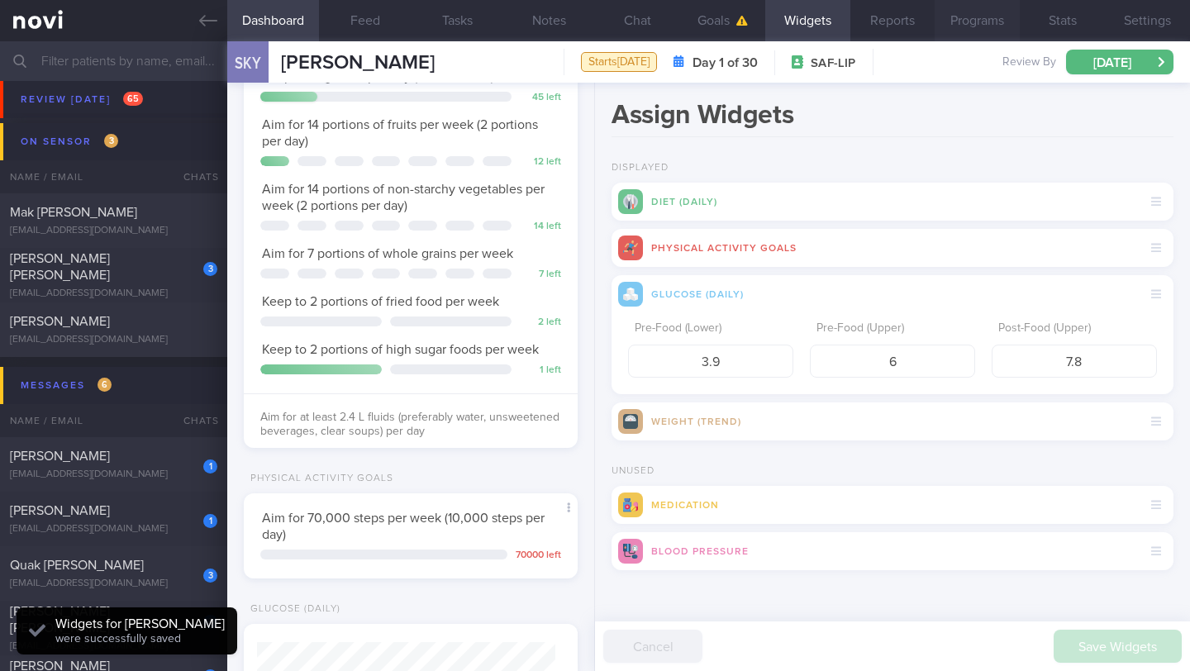
scroll to position [149, 298]
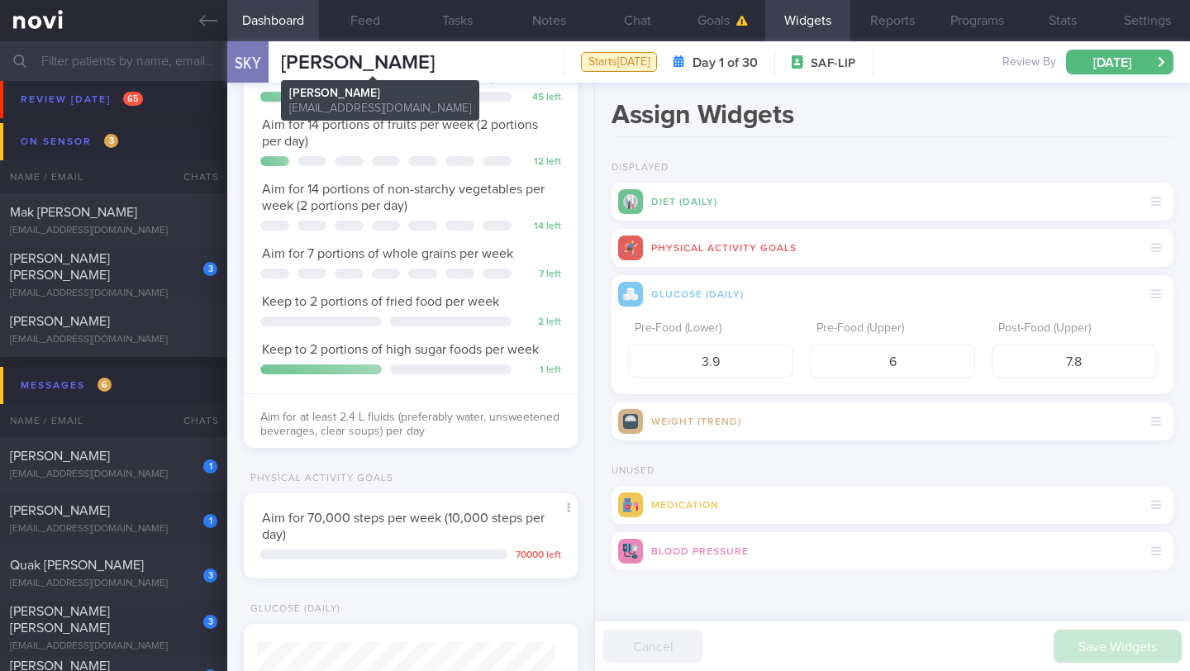
drag, startPoint x: 470, startPoint y: 61, endPoint x: 260, endPoint y: 61, distance: 210.8
click at [260, 61] on div "SKY [PERSON_NAME] [PERSON_NAME] [PERSON_NAME] [EMAIL_ADDRESS][DOMAIN_NAME] Star…" at bounding box center [708, 61] width 963 height 41
copy div "[PERSON_NAME]"
click at [1137, 17] on button "Settings" at bounding box center [1147, 20] width 85 height 41
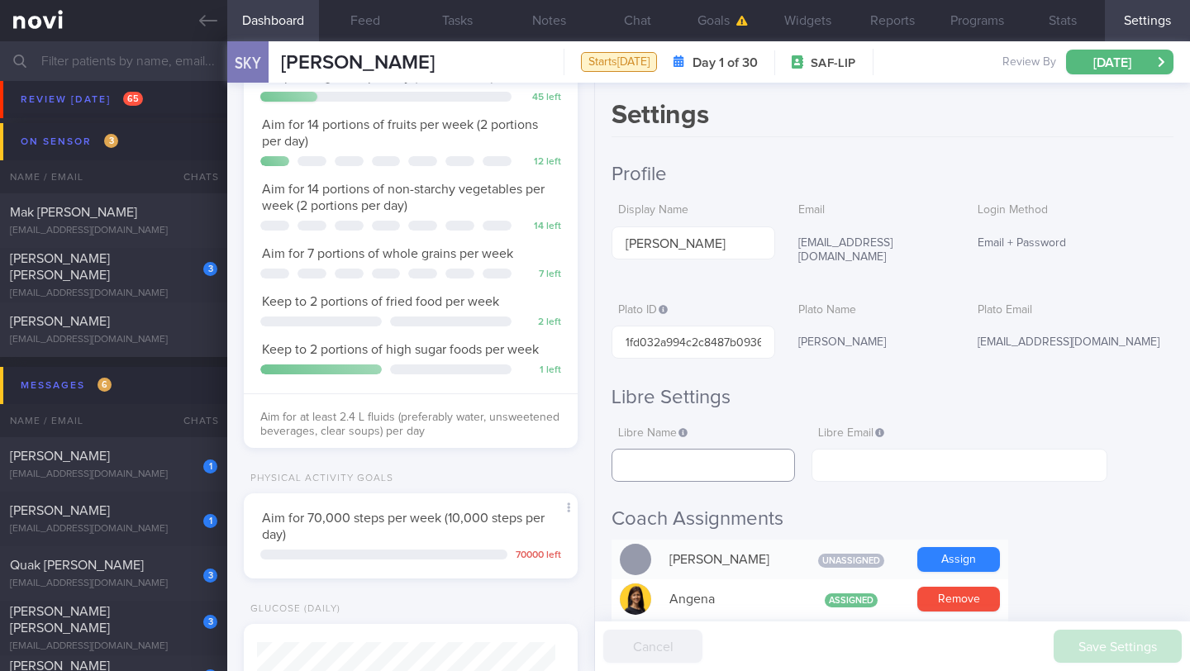
click at [693, 458] on input "text" at bounding box center [703, 465] width 183 height 33
paste input "[PERSON_NAME]"
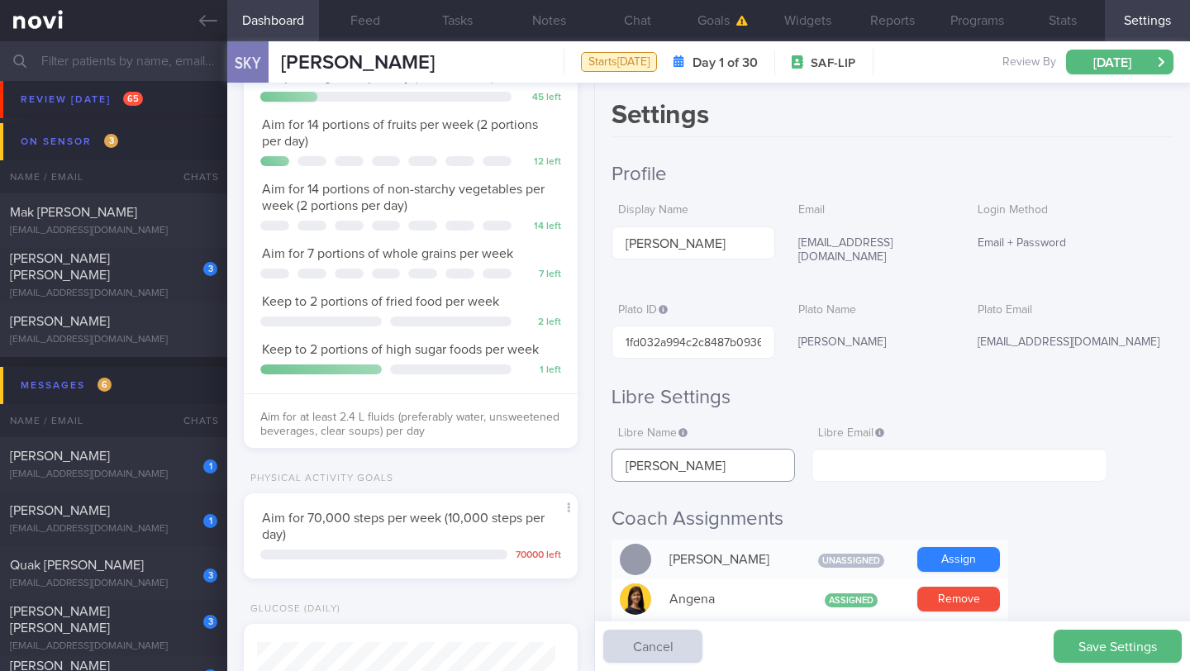
type input "[PERSON_NAME]"
paste input "[EMAIL_ADDRESS][DOMAIN_NAME]"
type input "[EMAIL_ADDRESS][DOMAIN_NAME]"
click at [1165, 653] on button "Save Settings" at bounding box center [1118, 646] width 128 height 33
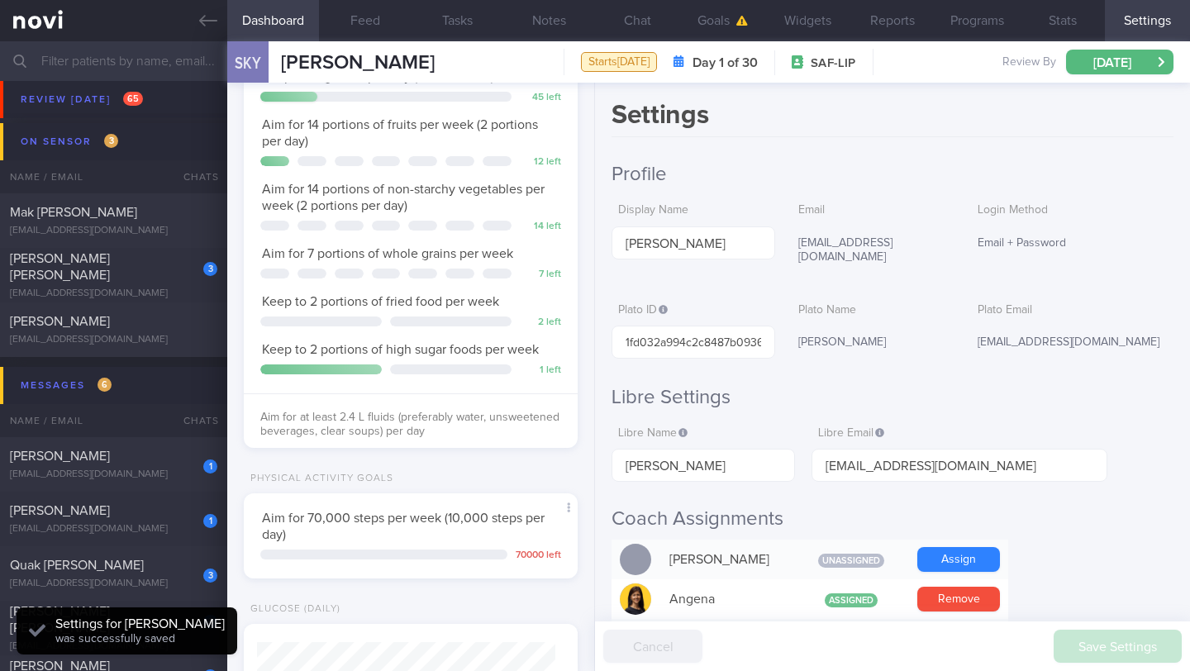
scroll to position [149, 298]
click at [636, 25] on button "Chat" at bounding box center [637, 20] width 85 height 41
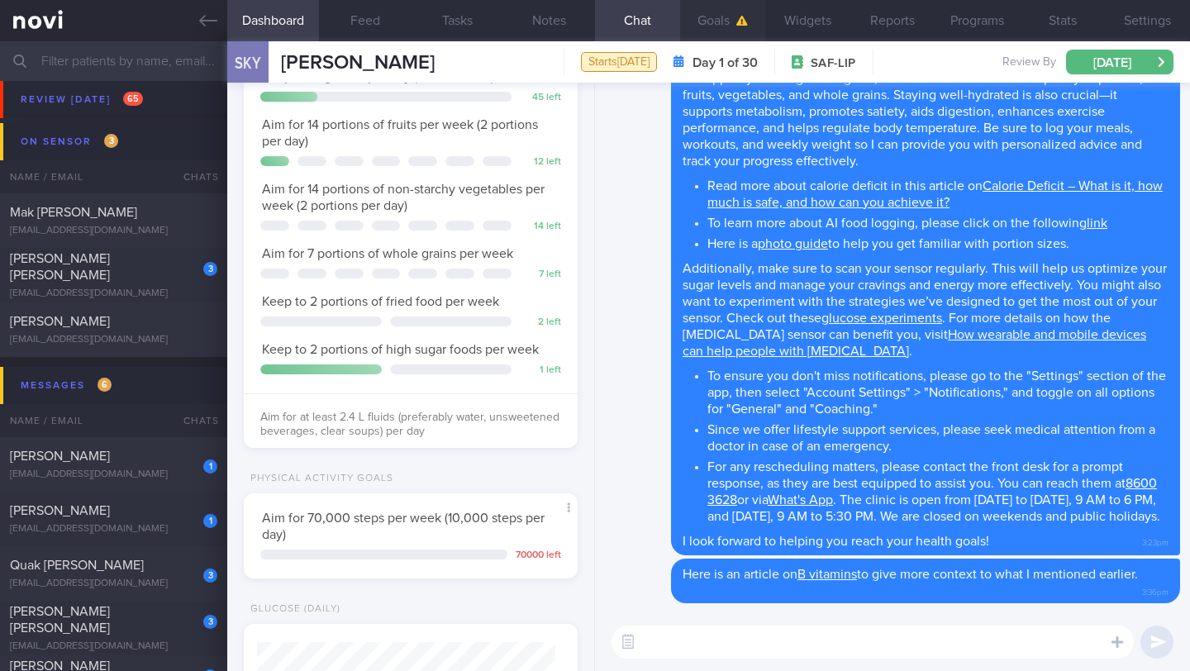
click at [704, 23] on button "Goals" at bounding box center [722, 20] width 85 height 41
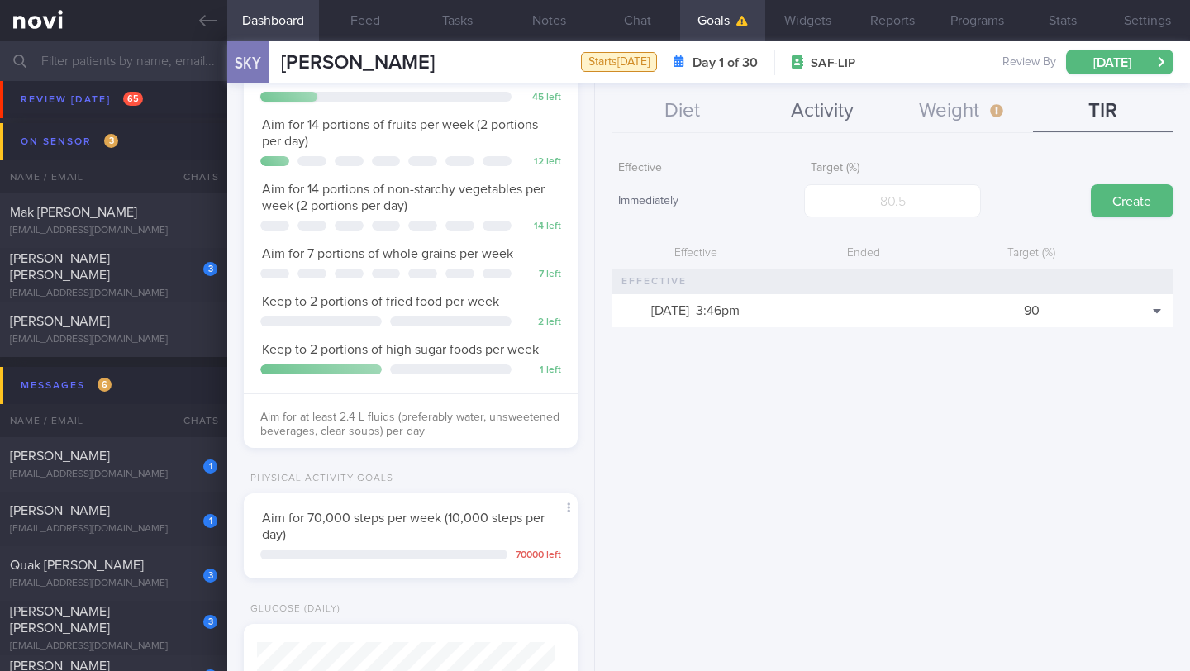
click at [811, 112] on button "Activity" at bounding box center [822, 111] width 141 height 41
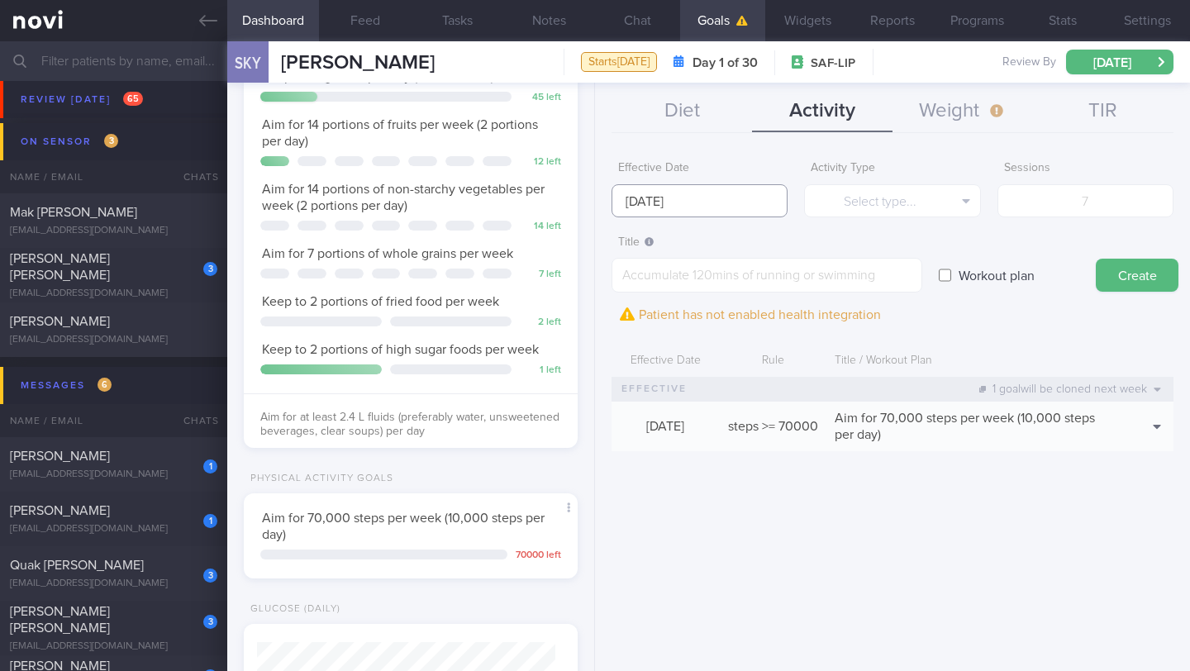
click at [693, 207] on input "[DATE]" at bounding box center [700, 200] width 176 height 33
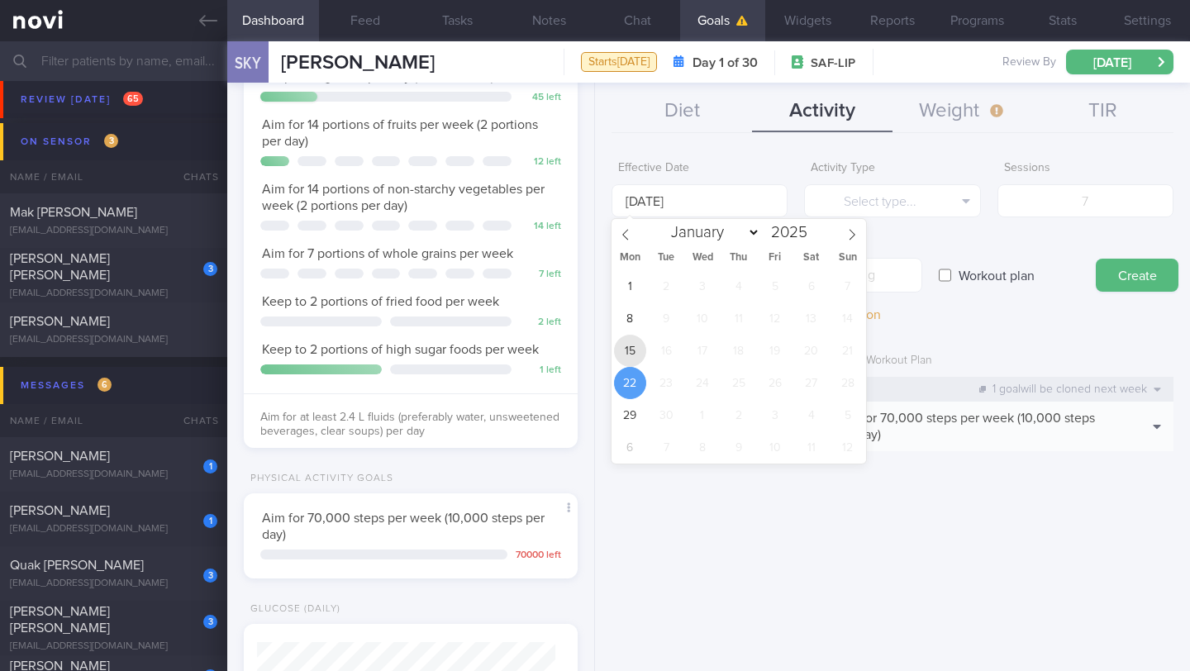
click at [637, 345] on span "15" at bounding box center [630, 351] width 32 height 32
type input "[DATE]"
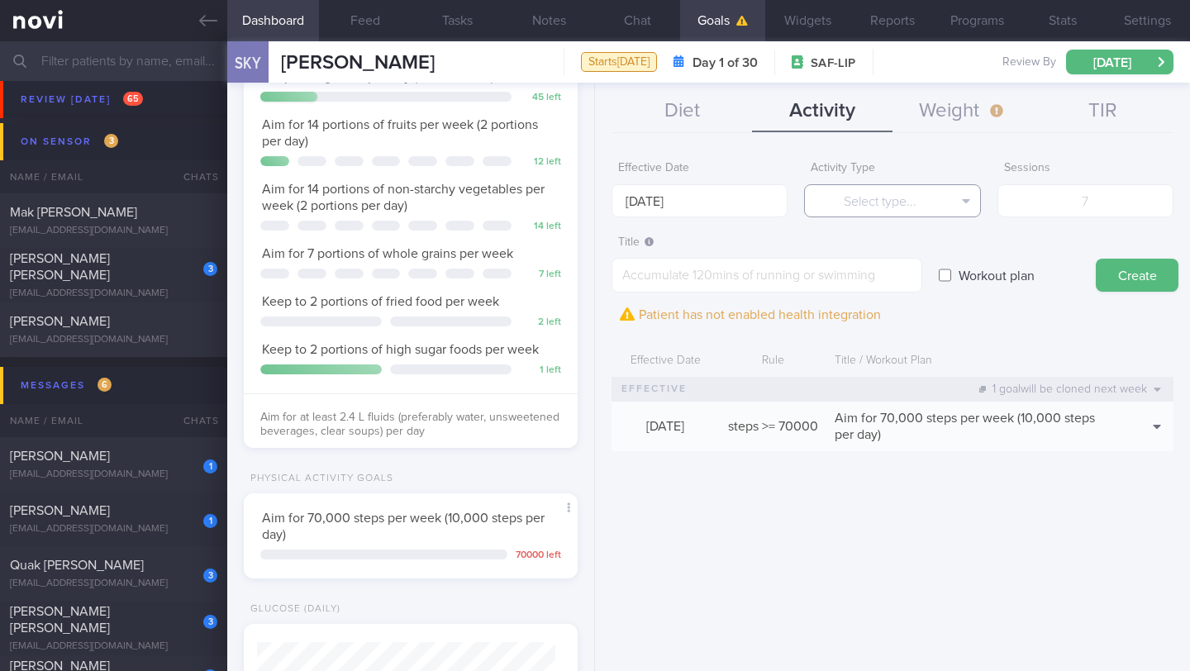
click at [836, 206] on button "Select type..." at bounding box center [892, 200] width 176 height 33
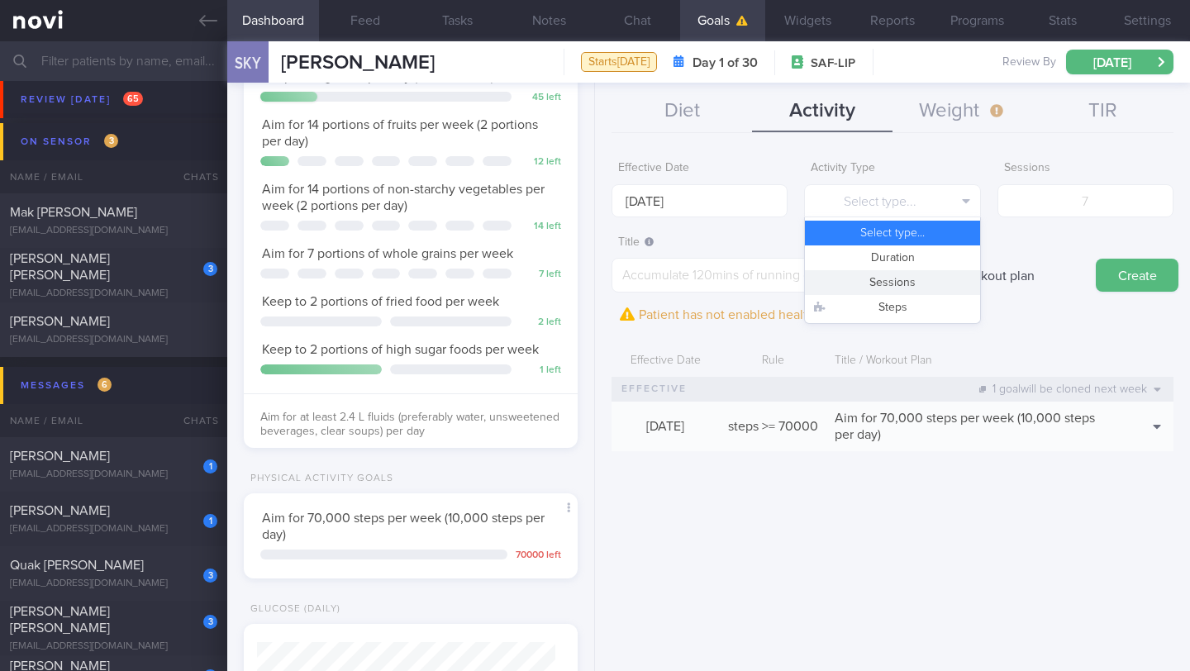
click at [868, 287] on button "Sessions" at bounding box center [892, 282] width 174 height 25
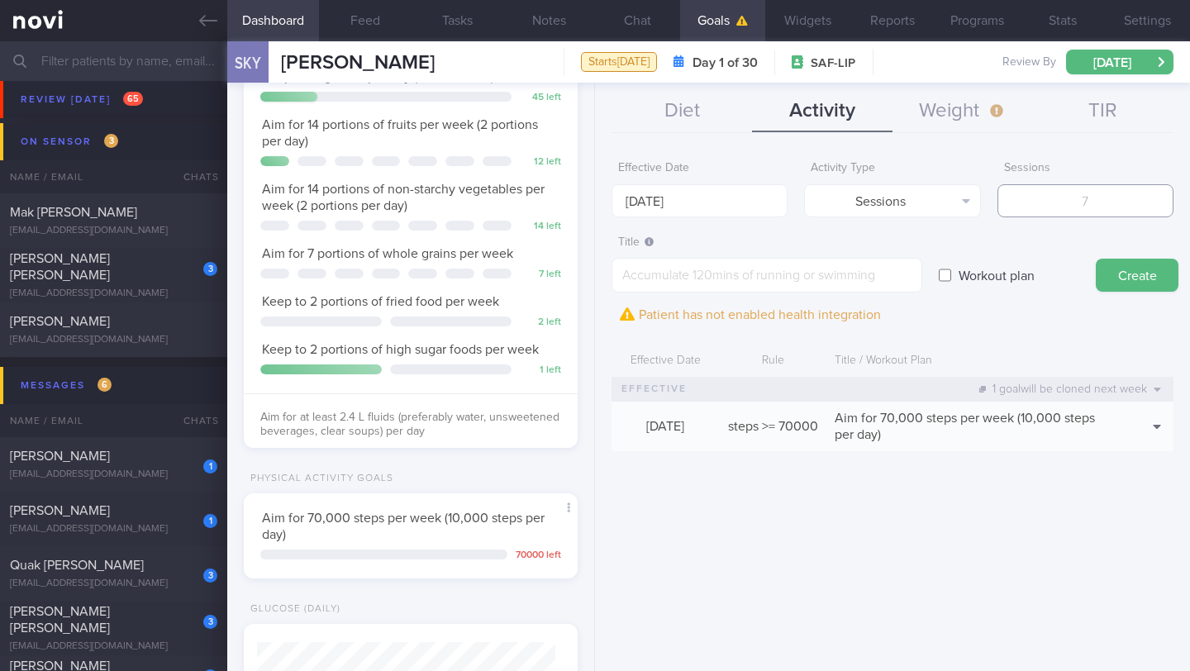
click at [1074, 206] on input "number" at bounding box center [1086, 200] width 176 height 33
type input "5"
type input "4"
click at [732, 285] on textarea at bounding box center [767, 275] width 311 height 35
paste textarea "Complete 4-5 workouts per week 3 workouts to focus on cardio (e.g. rowing, stat…"
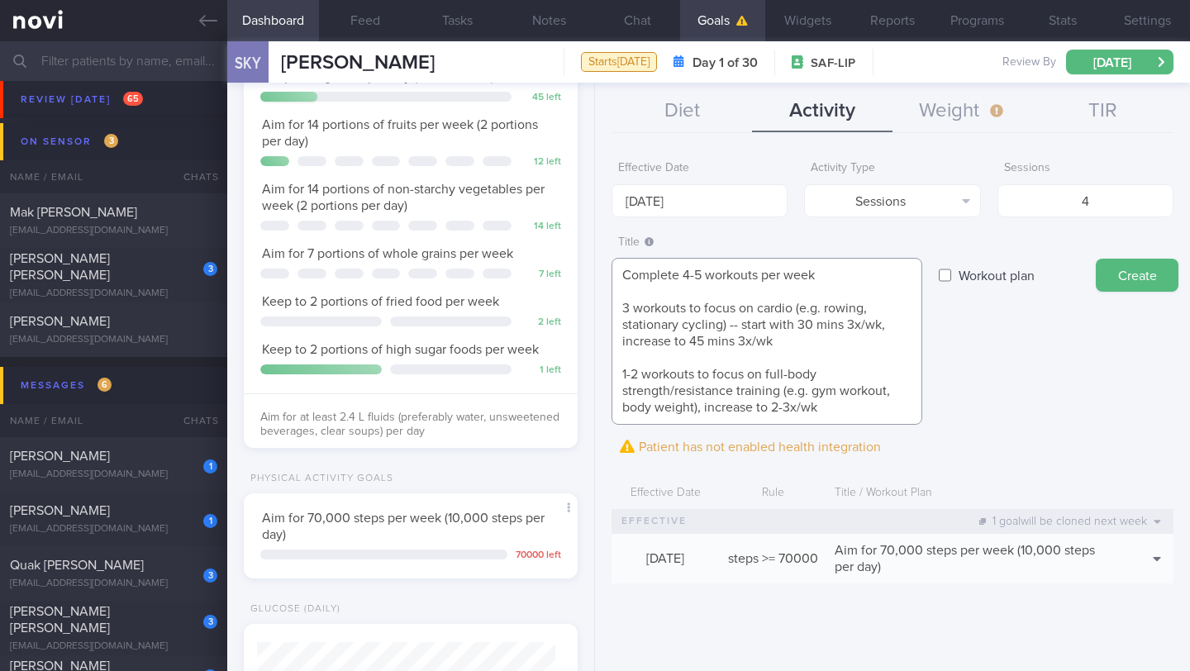
click at [612, 308] on textarea "Complete 4-5 workouts per week 3 workouts to focus on cardio (e.g. rowing, stat…" at bounding box center [767, 341] width 311 height 167
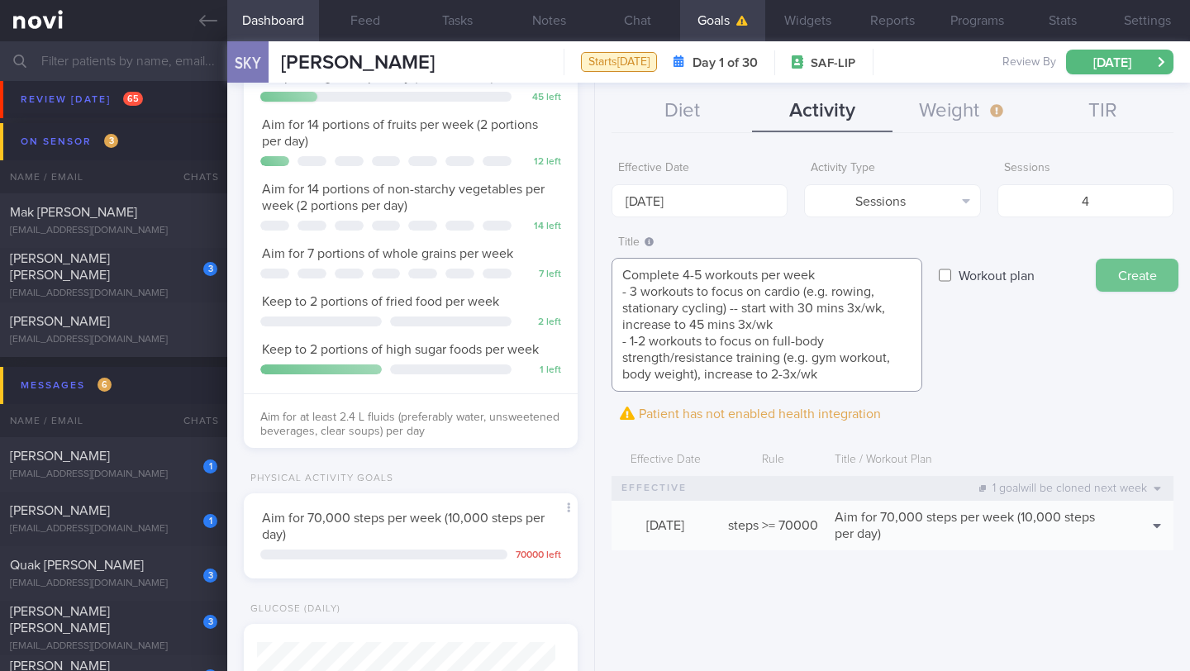
type textarea "Complete 4-5 workouts per week - 3 workouts to focus on cardio (e.g. rowing, st…"
click at [1132, 282] on button "Create" at bounding box center [1137, 275] width 83 height 33
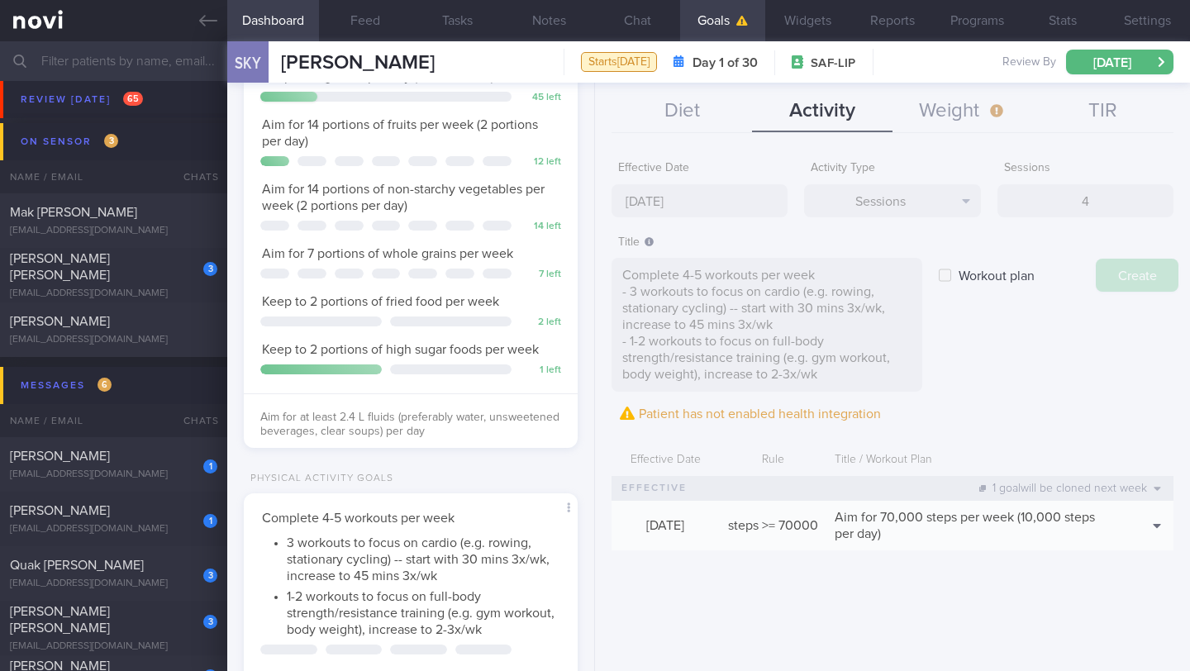
type input "[DATE]"
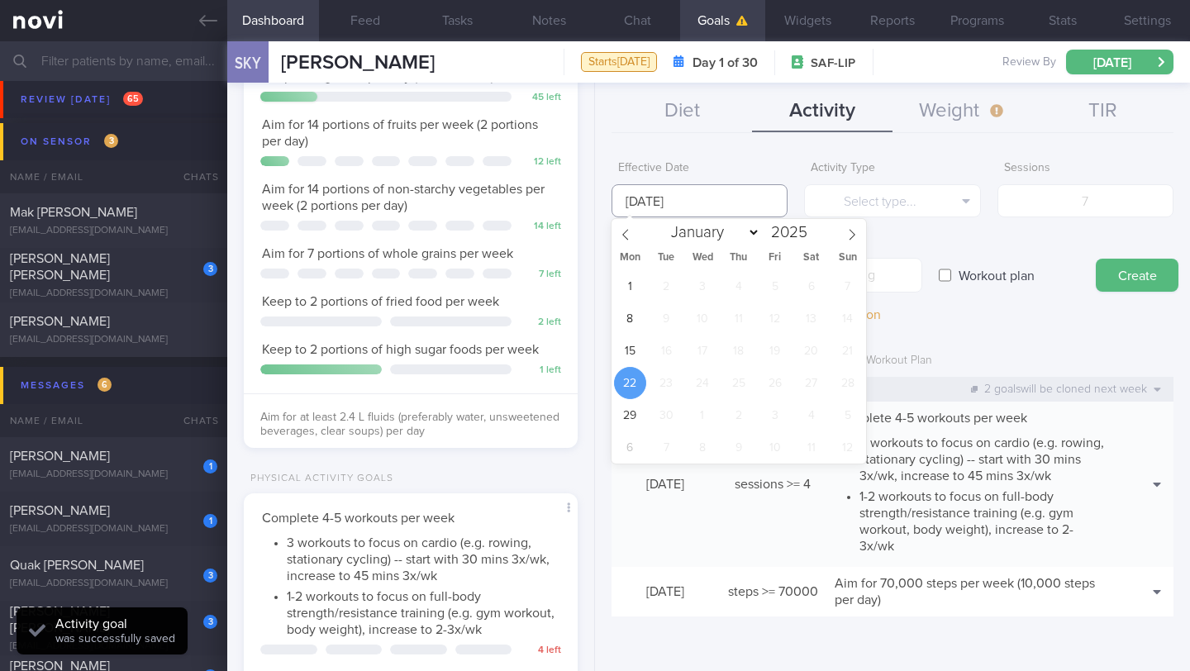
click at [712, 204] on input "[DATE]" at bounding box center [700, 200] width 176 height 33
click at [622, 357] on span "15" at bounding box center [630, 351] width 32 height 32
type input "[DATE]"
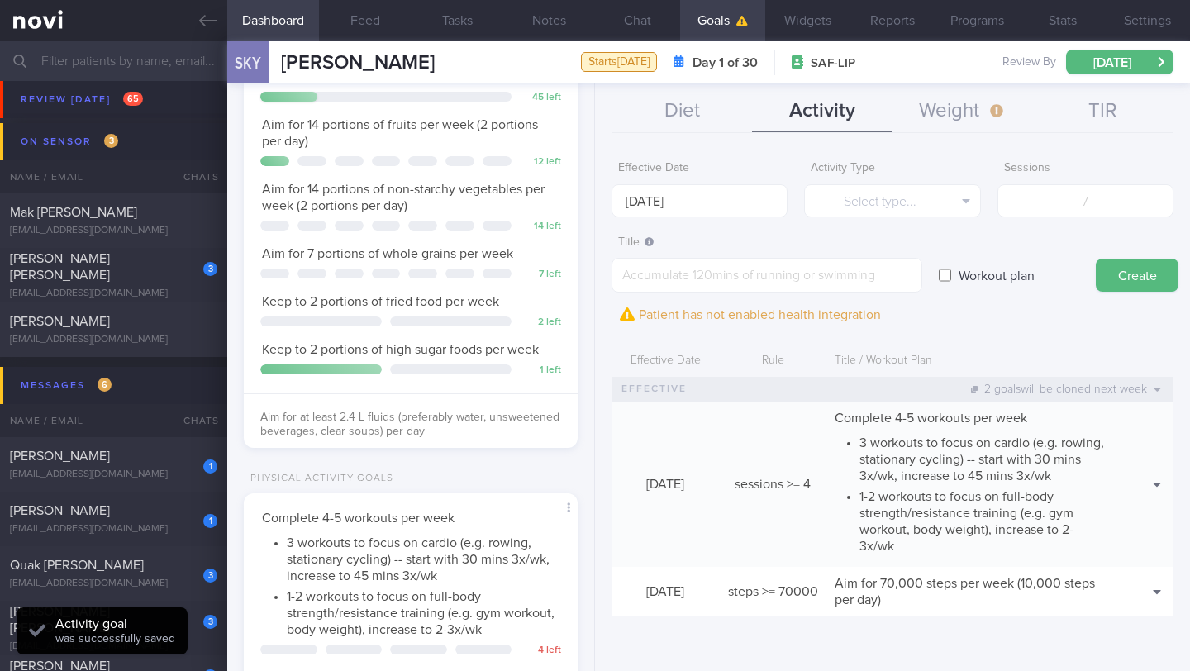
click at [955, 269] on label "Workout plan" at bounding box center [996, 275] width 93 height 33
click at [951, 269] on input "Workout plan" at bounding box center [945, 275] width 12 height 33
checkbox input "true"
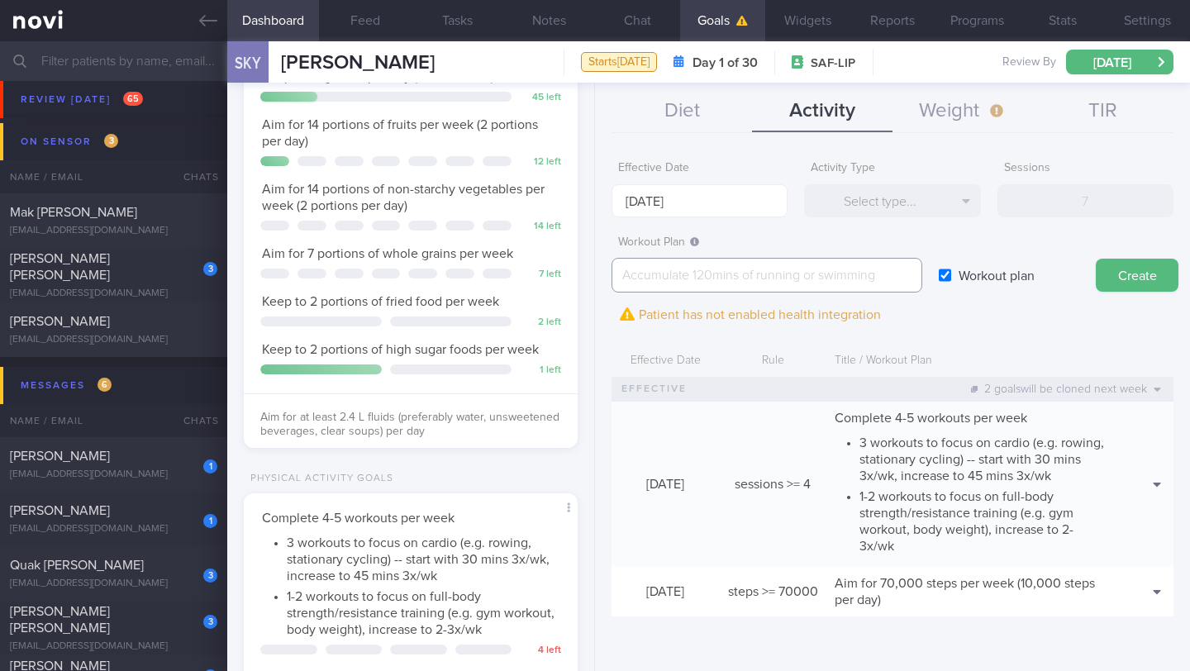
click at [673, 278] on textarea at bounding box center [767, 275] width 311 height 35
paste textarea ""Full body gym workout 1: - Exercise 1: [Dumbbell Bench Squats]([URL][DOMAIN_NA…"
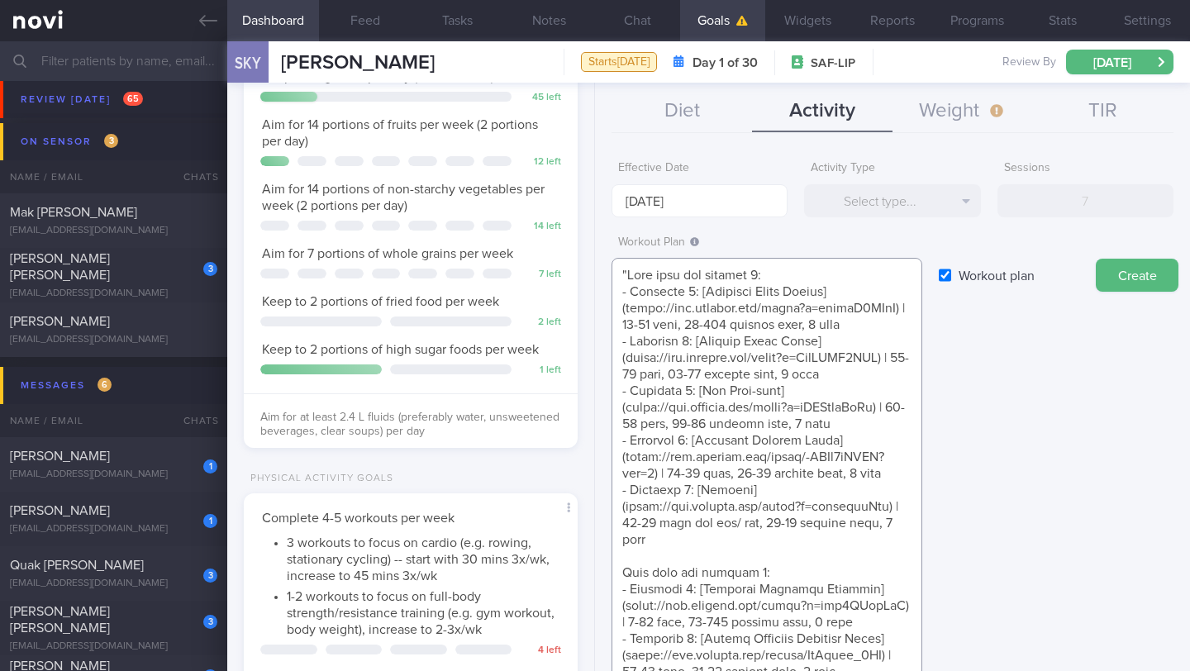
drag, startPoint x: 626, startPoint y: 274, endPoint x: 595, endPoint y: 270, distance: 31.6
click at [595, 270] on div "Effective Date [DATE] Activity Type Select type... Select type... Duration Sess…" at bounding box center [892, 406] width 595 height 531
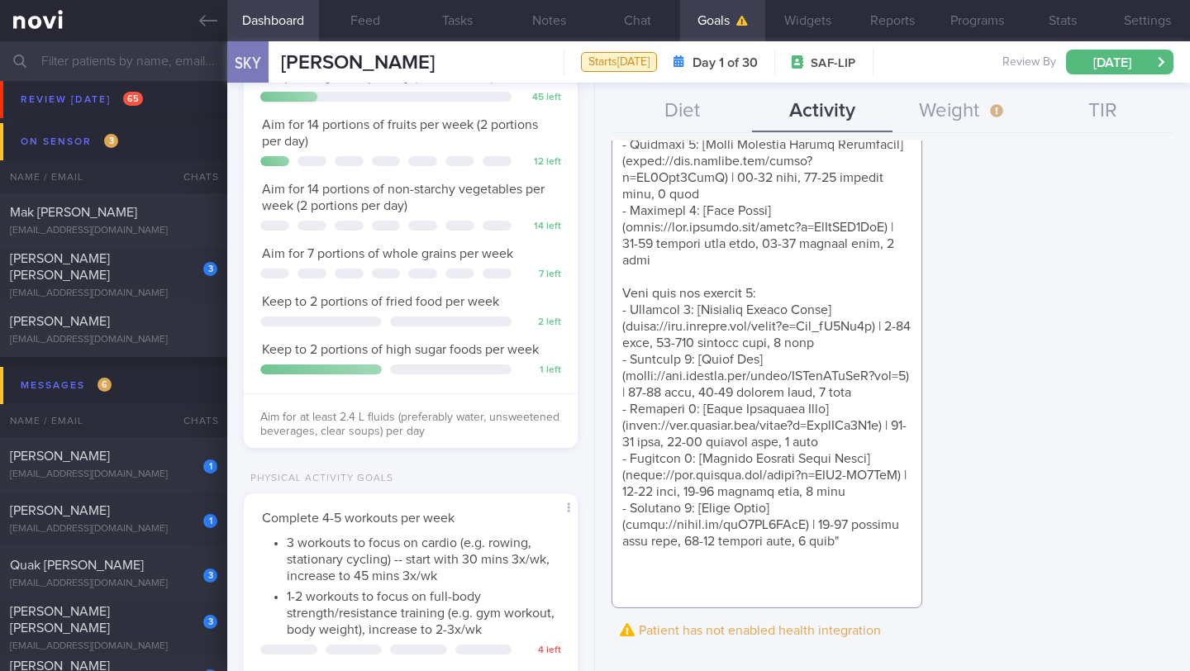
scroll to position [659, 0]
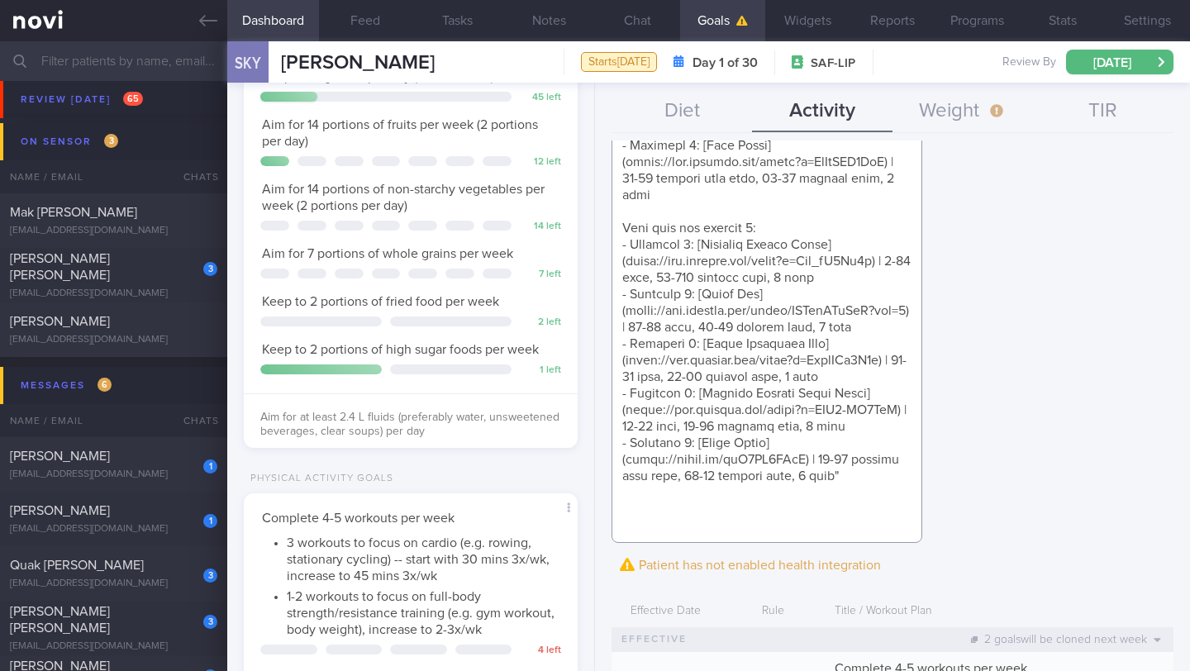
drag, startPoint x: 1189, startPoint y: 261, endPoint x: 1173, endPoint y: 374, distance: 114.4
click at [1173, 374] on div "Dashboard Feed Tasks Notes Chat Goals Widgets Reports Programs Stats Settings S…" at bounding box center [708, 356] width 963 height 630
click at [881, 529] on textarea at bounding box center [767, 71] width 311 height 944
click at [774, 209] on textarea at bounding box center [767, 71] width 311 height 944
click at [622, 212] on textarea at bounding box center [767, 71] width 311 height 944
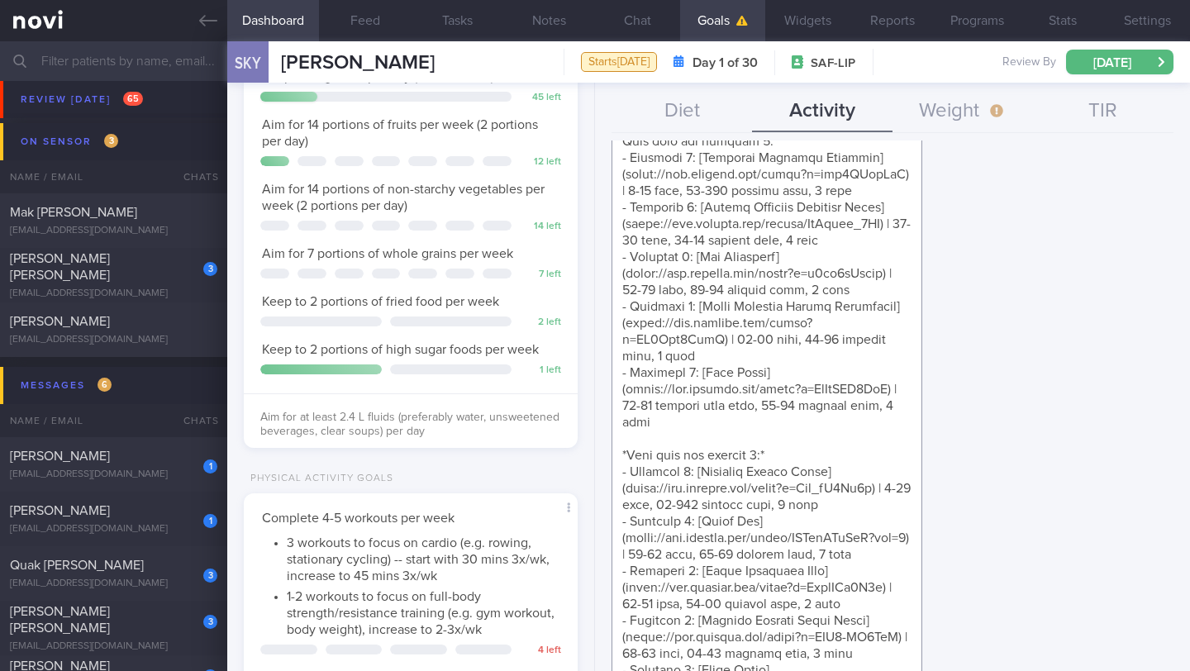
scroll to position [409, 0]
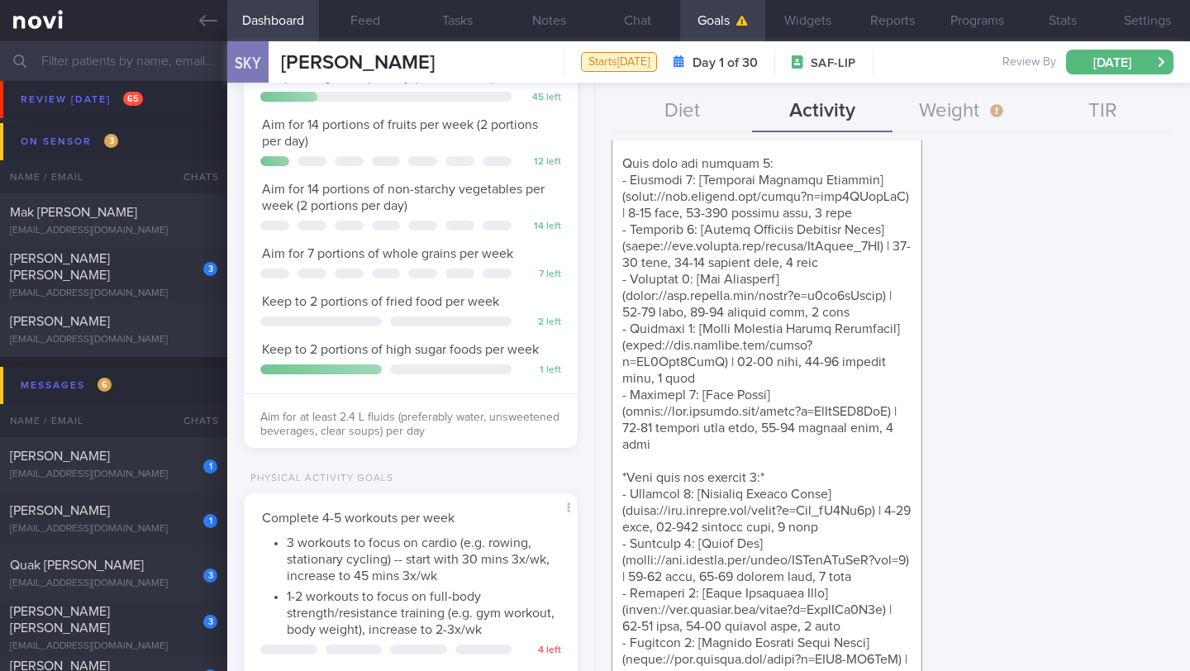
click at [797, 234] on textarea at bounding box center [767, 321] width 311 height 944
click at [620, 225] on textarea at bounding box center [767, 321] width 311 height 944
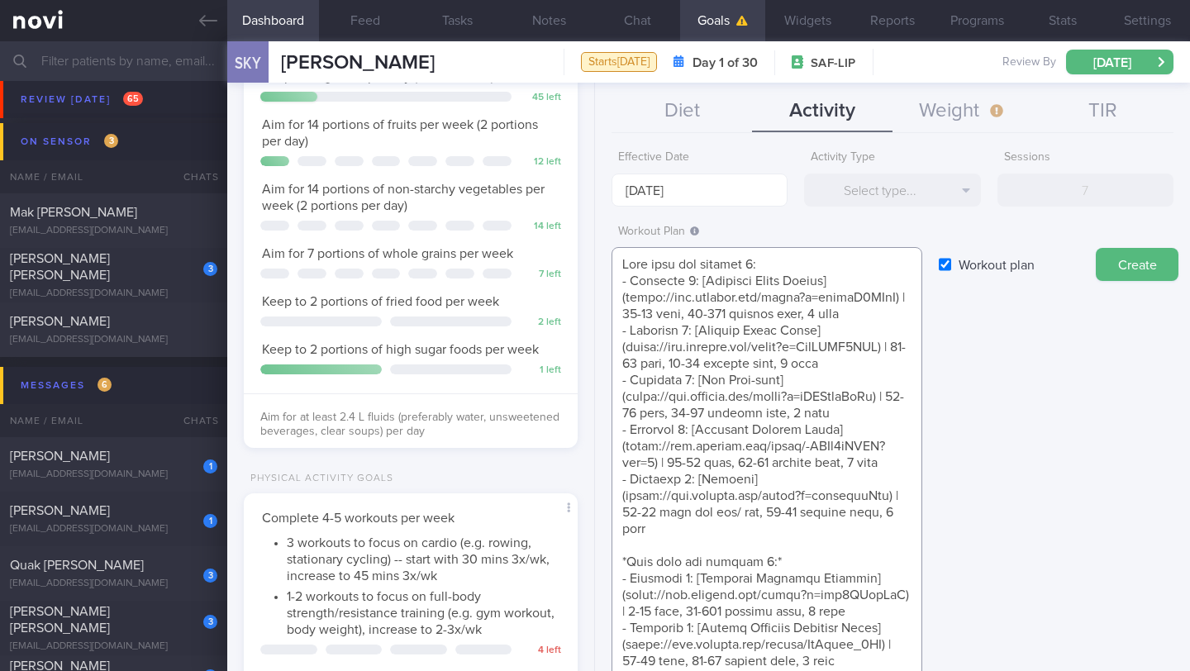
scroll to position [0, 0]
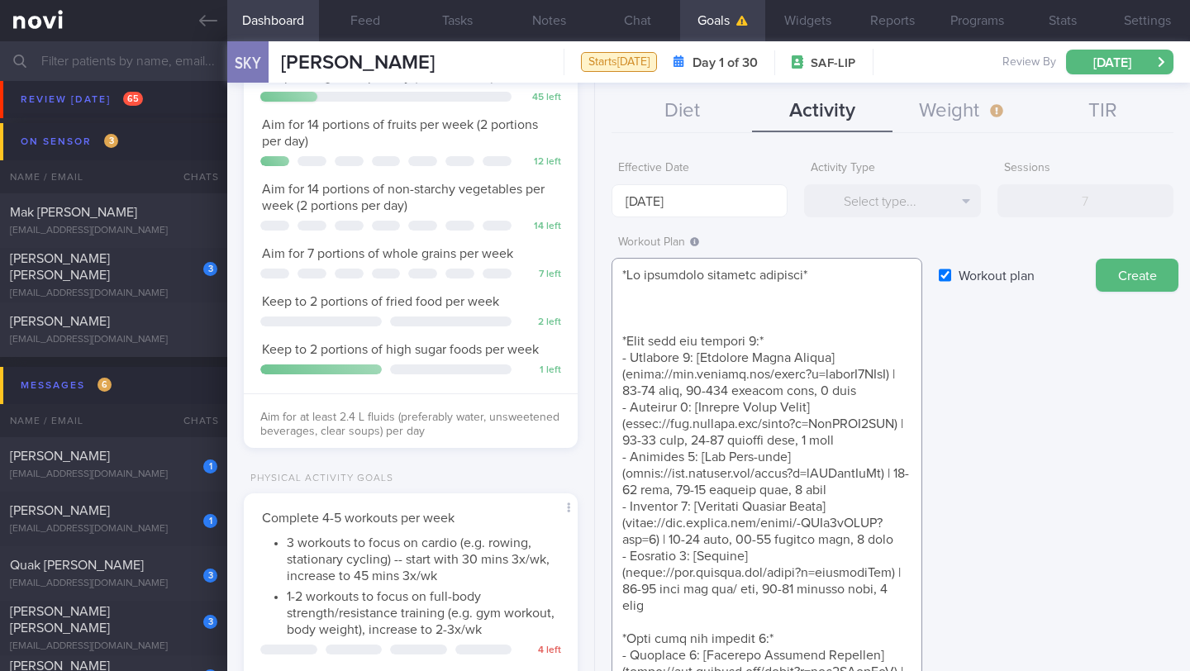
paste textarea "[URL][DOMAIN_NAME]"
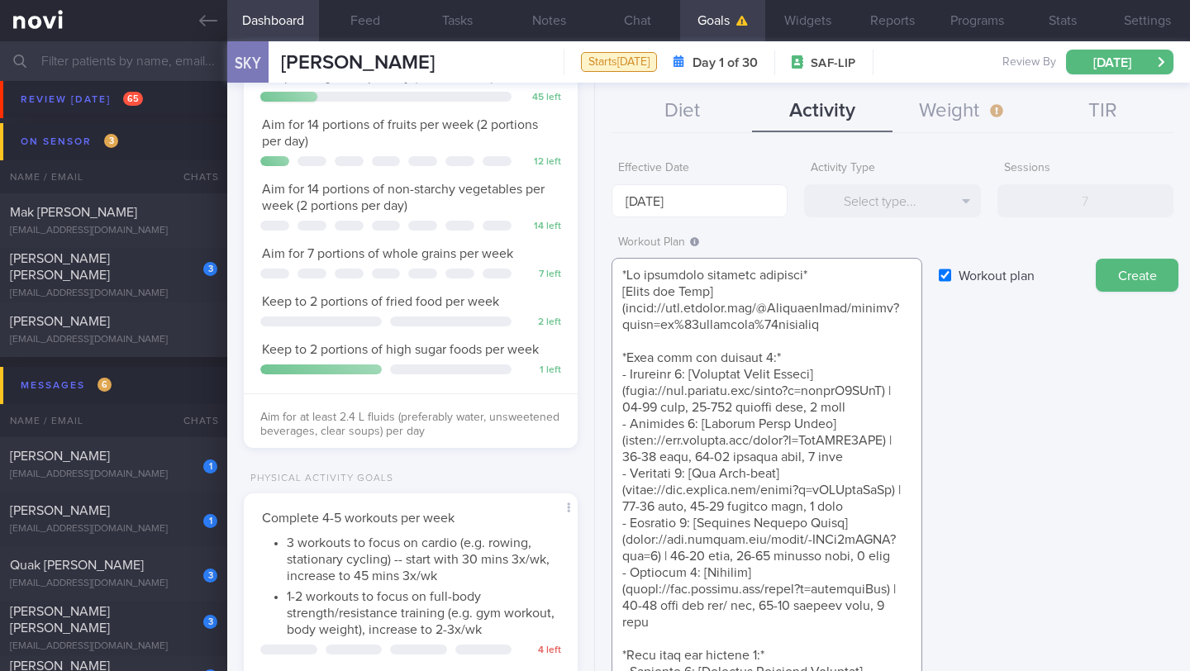
type textarea "*No equipment strength workouts* [Juice and Toya]([URL][DOMAIN_NAME]) *Full bod…"
click at [1142, 275] on button "Create" at bounding box center [1137, 275] width 83 height 33
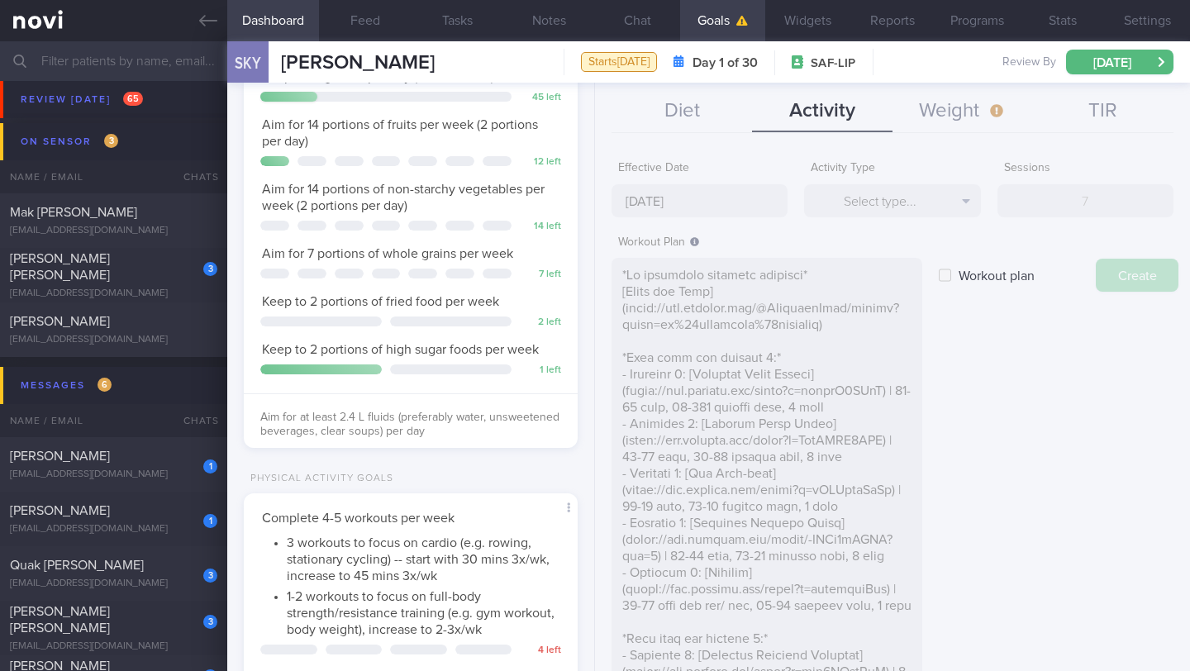
type input "[DATE]"
checkbox input "false"
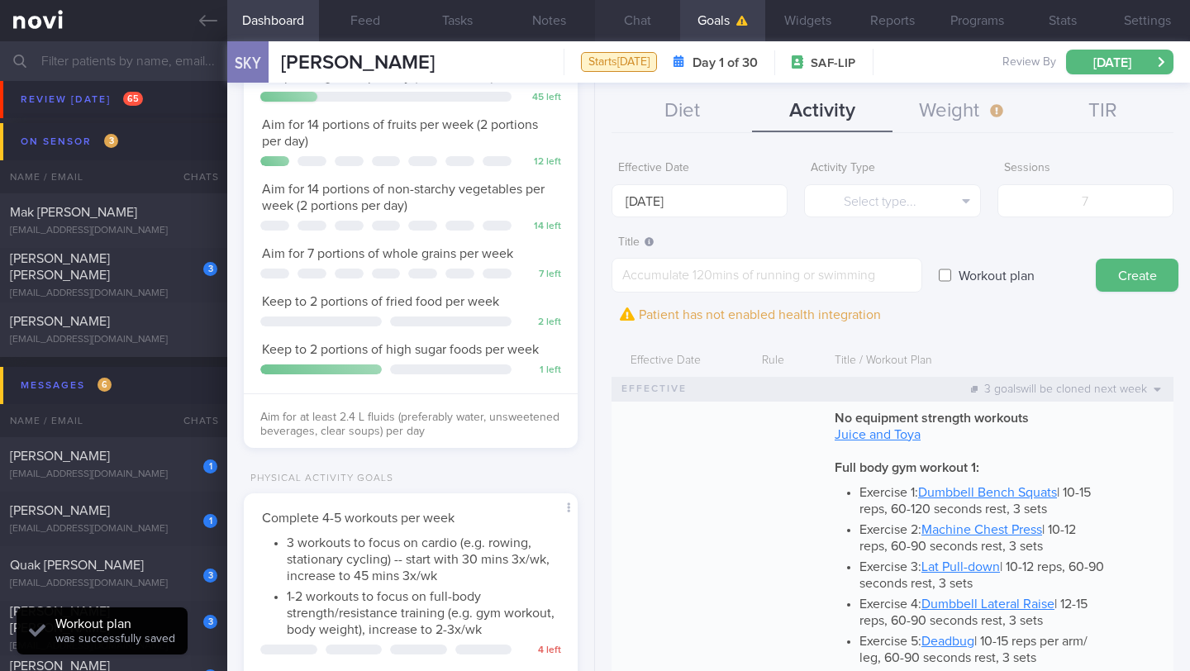
click at [633, 34] on button "Chat" at bounding box center [637, 20] width 85 height 41
